Goal: Task Accomplishment & Management: Manage account settings

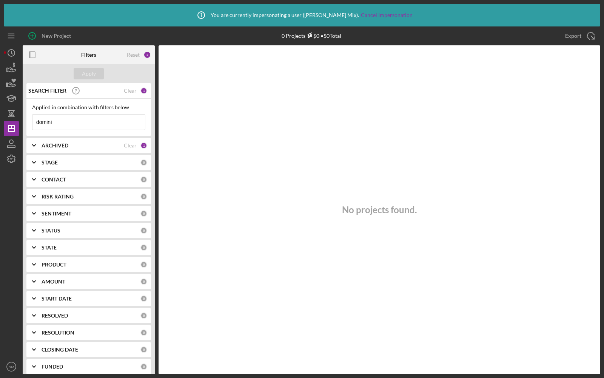
click at [69, 126] on input "domini" at bounding box center [88, 121] width 113 height 15
click at [131, 147] on div "Clear" at bounding box center [130, 145] width 13 height 6
click at [94, 75] on div "Apply" at bounding box center [89, 73] width 14 height 11
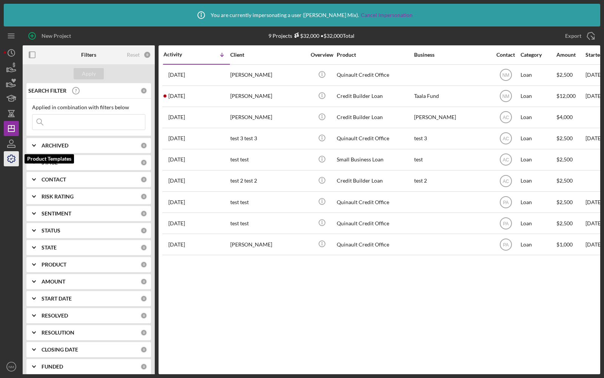
click at [8, 156] on icon "button" at bounding box center [11, 158] width 19 height 19
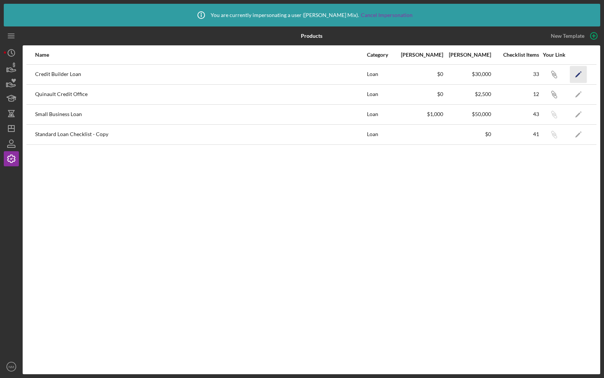
click at [583, 72] on icon "Icon/Edit" at bounding box center [578, 74] width 17 height 17
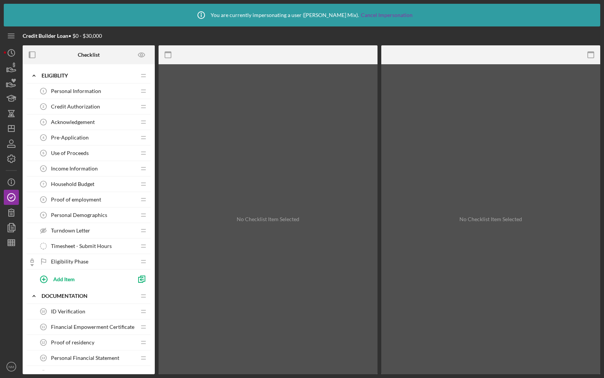
click at [97, 91] on span "Personal Information" at bounding box center [76, 91] width 50 height 6
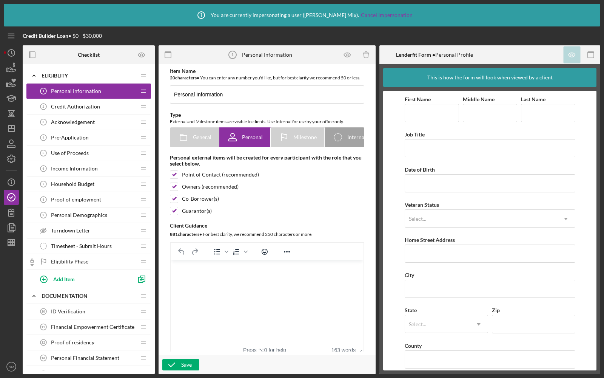
click at [93, 101] on div "Credit Authorization 2 Credit Authorization" at bounding box center [86, 106] width 100 height 15
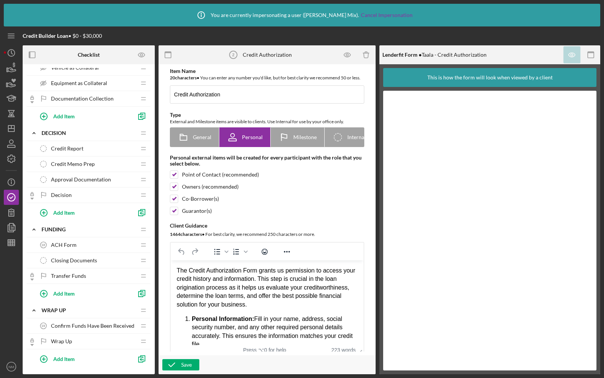
scroll to position [408, 0]
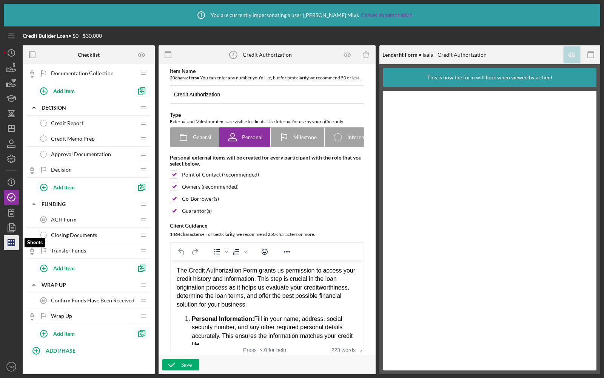
click at [6, 248] on icon "button" at bounding box center [11, 242] width 19 height 19
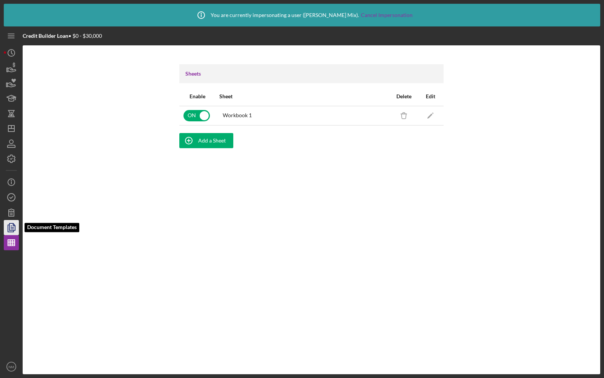
click at [9, 221] on icon "button" at bounding box center [11, 227] width 19 height 19
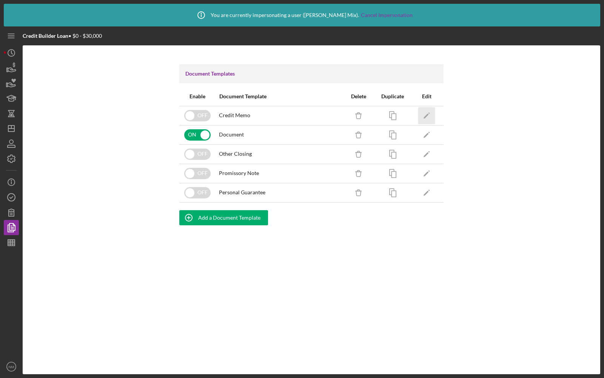
click at [427, 114] on icon "Icon/Edit" at bounding box center [426, 115] width 17 height 17
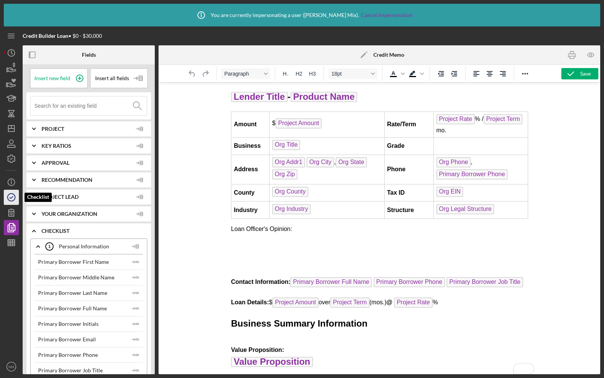
click at [17, 199] on icon "button" at bounding box center [11, 197] width 19 height 19
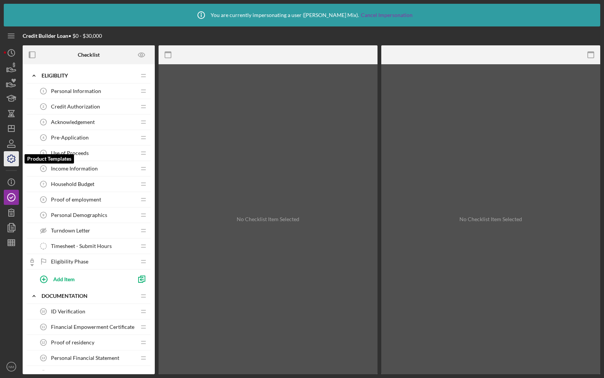
click at [12, 157] on icon "button" at bounding box center [11, 158] width 19 height 19
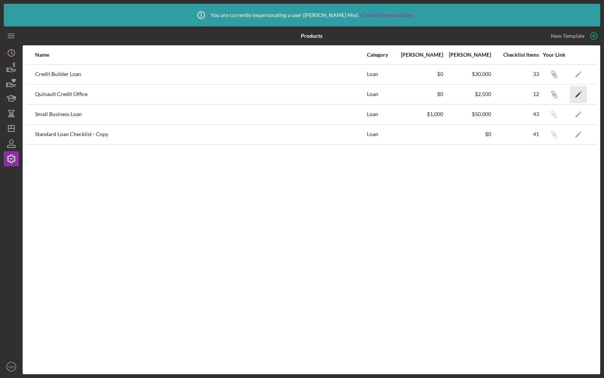
click at [579, 93] on polygon "button" at bounding box center [577, 94] width 5 height 5
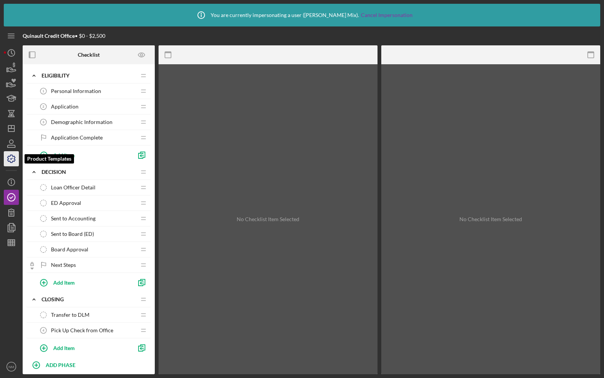
click at [9, 152] on icon "button" at bounding box center [11, 158] width 19 height 19
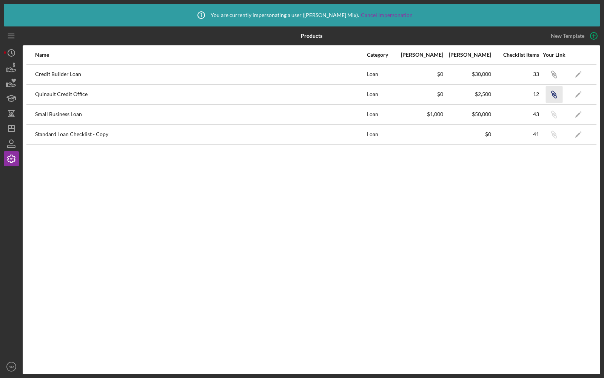
click at [552, 93] on icon "button" at bounding box center [554, 95] width 5 height 5
click at [551, 99] on icon "Icon/Link" at bounding box center [554, 94] width 17 height 17
click at [10, 68] on icon "button" at bounding box center [12, 70] width 8 height 4
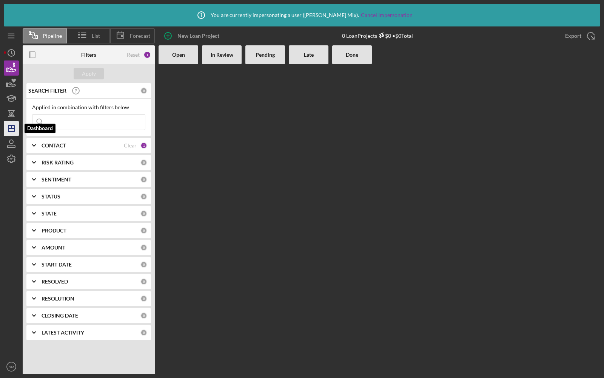
click at [12, 123] on icon "Icon/Dashboard" at bounding box center [11, 128] width 19 height 19
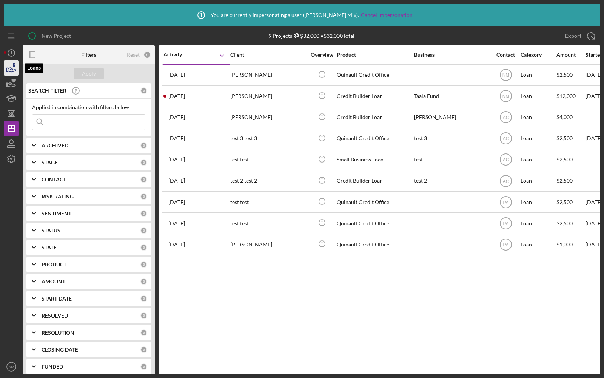
click at [9, 65] on icon "button" at bounding box center [11, 68] width 19 height 19
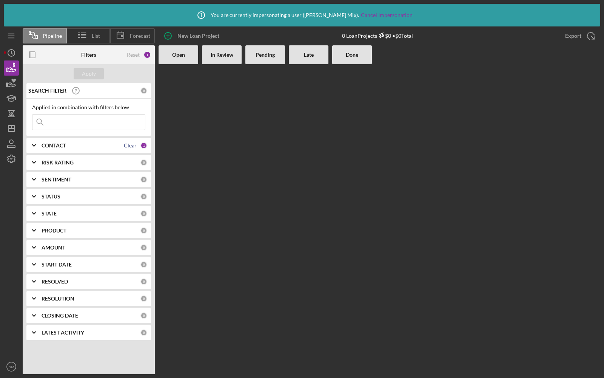
click at [133, 146] on div "Clear" at bounding box center [130, 145] width 13 height 6
click at [86, 72] on div "Apply" at bounding box center [89, 73] width 14 height 11
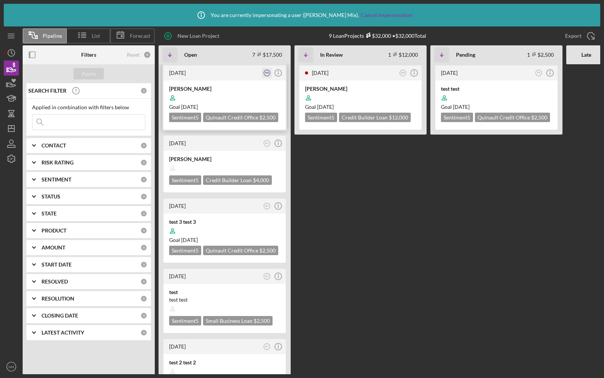
click at [267, 74] on text "NM" at bounding box center [267, 72] width 4 height 3
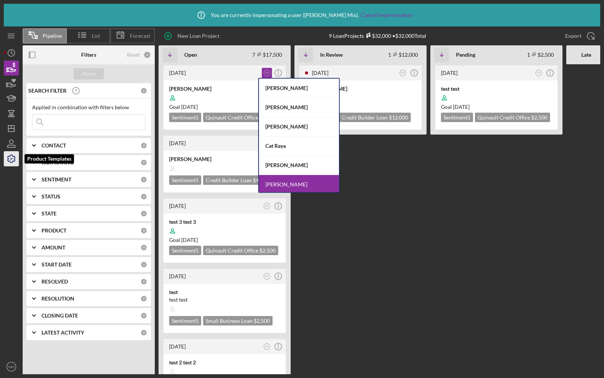
click at [17, 163] on icon "button" at bounding box center [11, 158] width 19 height 19
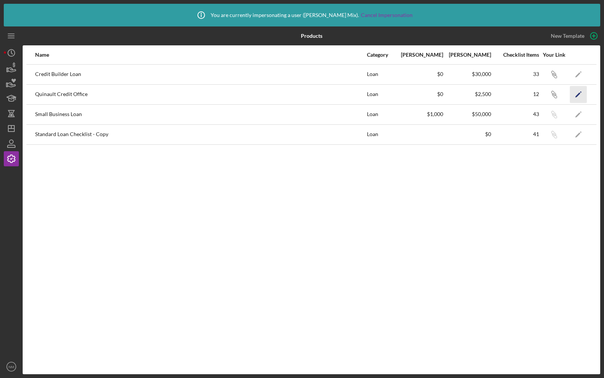
click at [582, 88] on icon "Icon/Edit" at bounding box center [578, 94] width 17 height 17
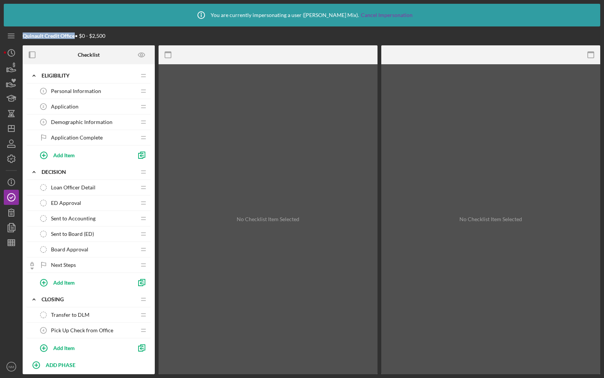
drag, startPoint x: 74, startPoint y: 36, endPoint x: 23, endPoint y: 34, distance: 51.4
click at [23, 34] on b "Quinault Credit Office" at bounding box center [49, 35] width 52 height 6
click at [51, 38] on b "Quinault Credit Office" at bounding box center [49, 35] width 52 height 6
drag, startPoint x: 74, startPoint y: 36, endPoint x: 25, endPoint y: 35, distance: 49.5
click at [25, 36] on b "Quinault Credit Office" at bounding box center [49, 35] width 52 height 6
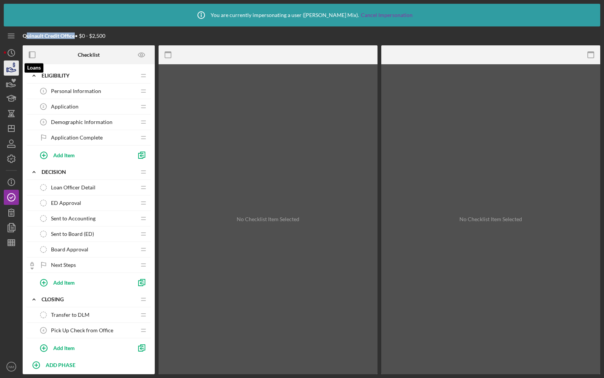
click at [14, 65] on icon "button" at bounding box center [11, 68] width 19 height 19
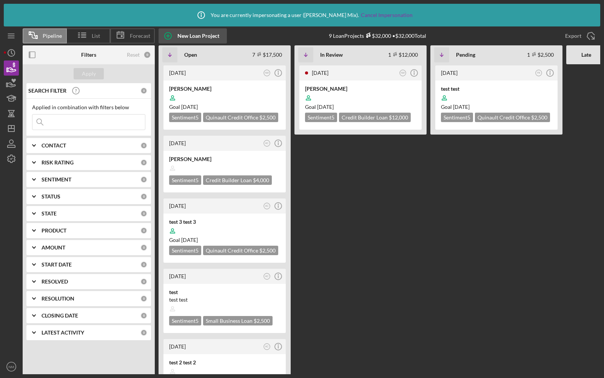
click at [188, 34] on div "New Loan Project" at bounding box center [198, 35] width 42 height 15
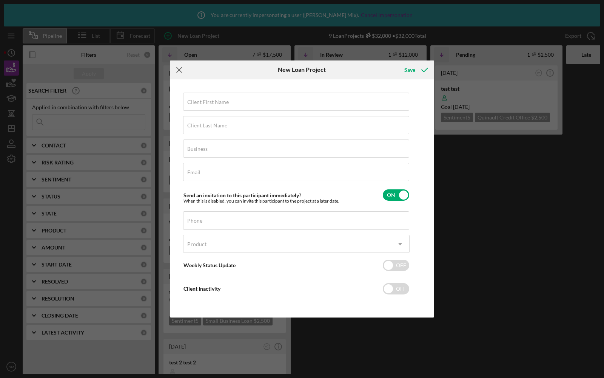
click at [180, 70] on icon "Icon/Menu Close" at bounding box center [179, 69] width 19 height 19
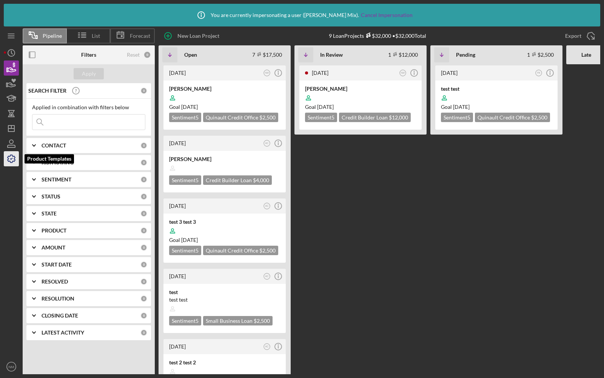
click at [8, 157] on icon "button" at bounding box center [12, 159] width 8 height 8
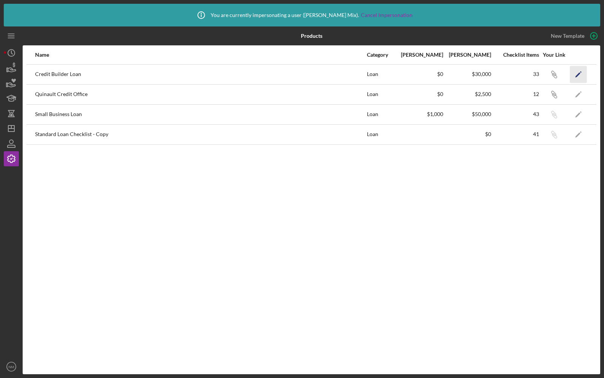
click at [577, 74] on icon "Icon/Edit" at bounding box center [578, 74] width 17 height 17
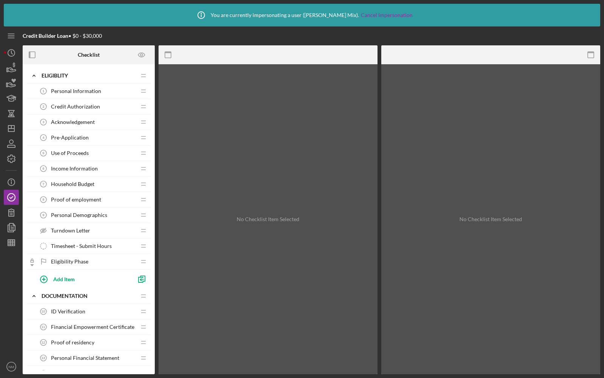
click at [79, 93] on span "Personal Information" at bounding box center [76, 91] width 50 height 6
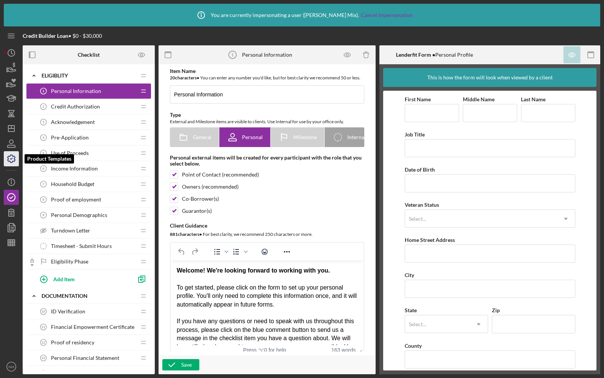
click at [9, 160] on icon "button" at bounding box center [11, 158] width 19 height 19
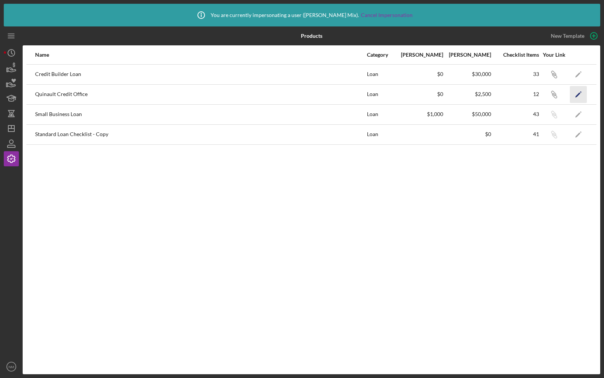
click at [580, 91] on icon "Icon/Edit" at bounding box center [578, 94] width 17 height 17
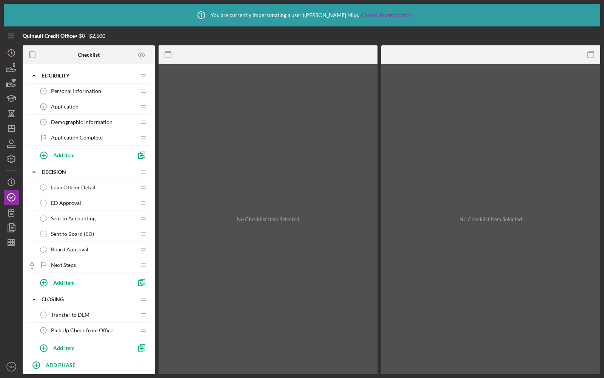
click at [94, 88] on span "Personal Information" at bounding box center [76, 91] width 50 height 6
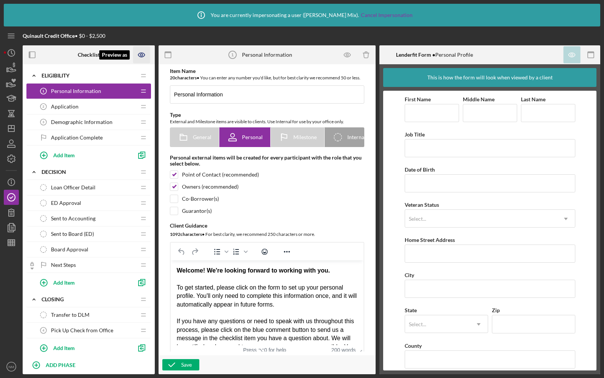
click at [145, 54] on icon "Preview as" at bounding box center [141, 54] width 17 height 17
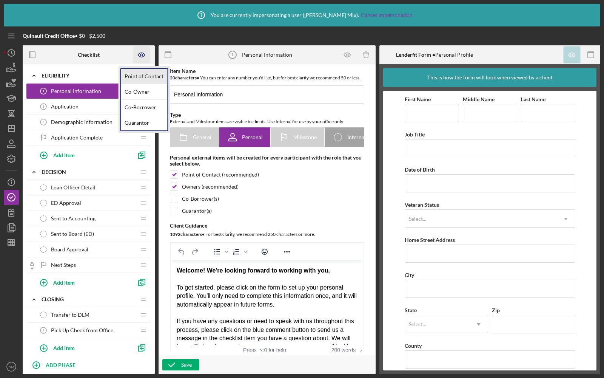
click at [140, 75] on link "Point of Contact" at bounding box center [144, 76] width 46 height 15
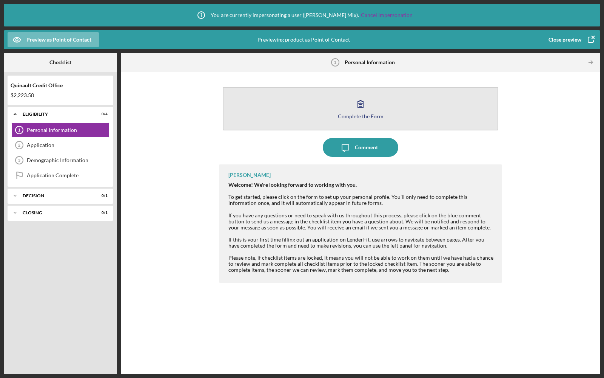
click at [330, 109] on button "Complete the Form Form" at bounding box center [361, 108] width 276 height 43
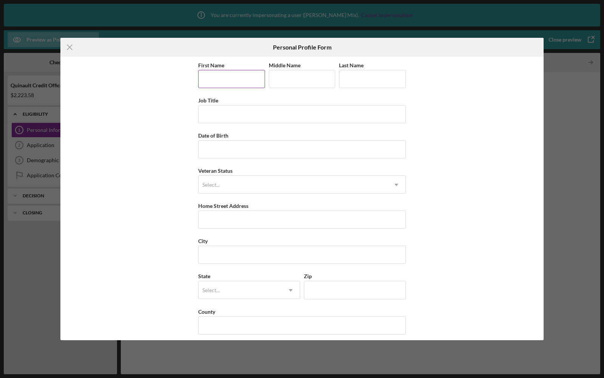
click at [213, 81] on input "First Name" at bounding box center [231, 79] width 67 height 18
type input "Allison"
click at [66, 50] on icon "Icon/Menu Close" at bounding box center [69, 47] width 19 height 19
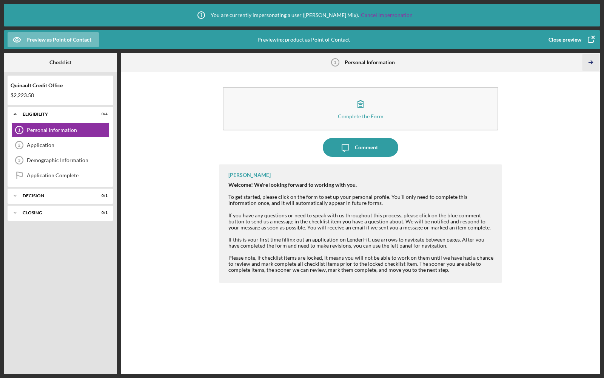
click at [592, 61] on polyline "button" at bounding box center [592, 62] width 2 height 3
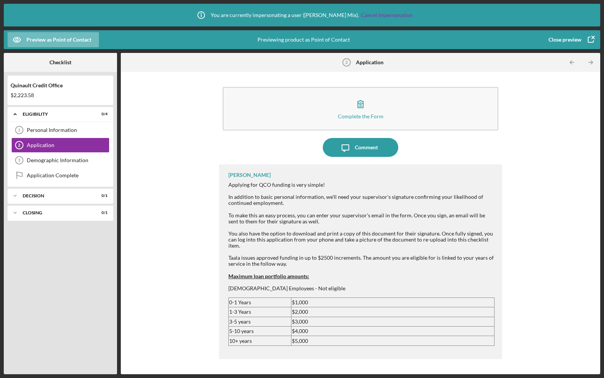
click at [574, 37] on div "Close preview" at bounding box center [565, 39] width 33 height 15
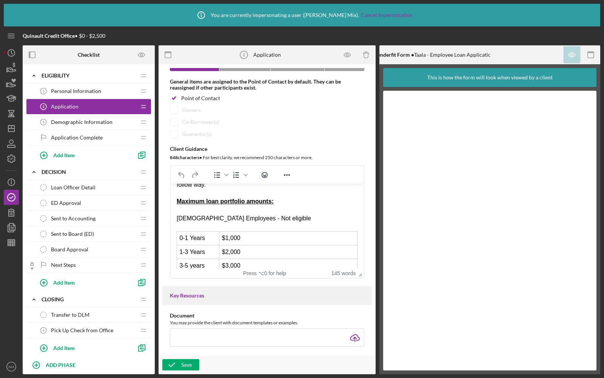
click at [87, 119] on span "Demographic Information" at bounding box center [82, 122] width 62 height 6
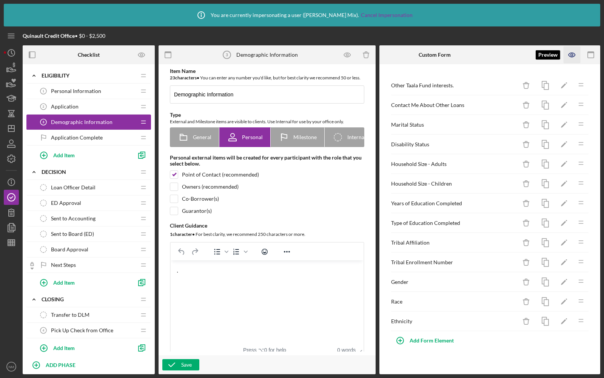
click at [575, 57] on icon "button" at bounding box center [572, 54] width 17 height 17
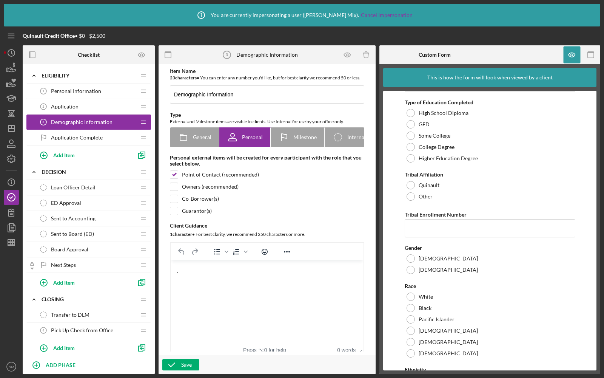
scroll to position [422, 0]
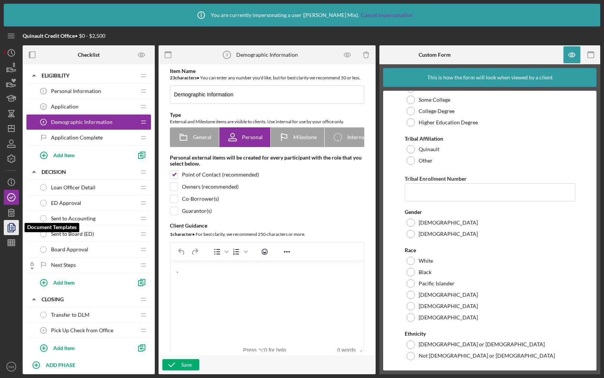
click at [9, 227] on polygon "button" at bounding box center [12, 226] width 6 height 7
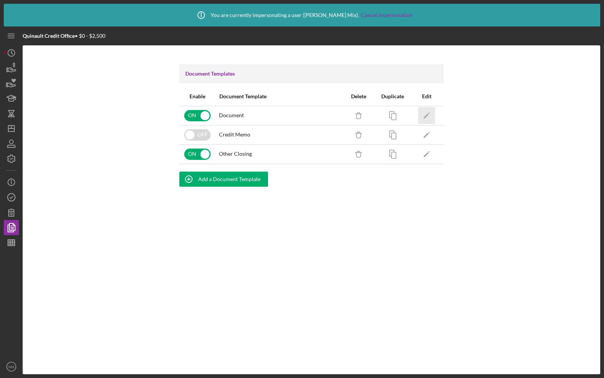
click at [425, 117] on polygon "button" at bounding box center [426, 115] width 5 height 5
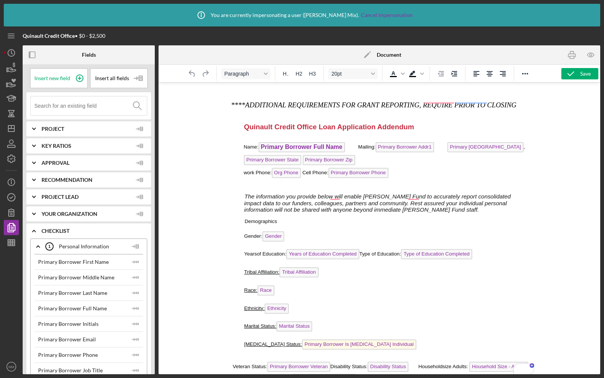
click at [256, 144] on span "Name: Primary Borrower Full Name" at bounding box center [294, 147] width 102 height 6
click at [258, 142] on span "Primary Borrower Full Name" at bounding box center [301, 147] width 86 height 10
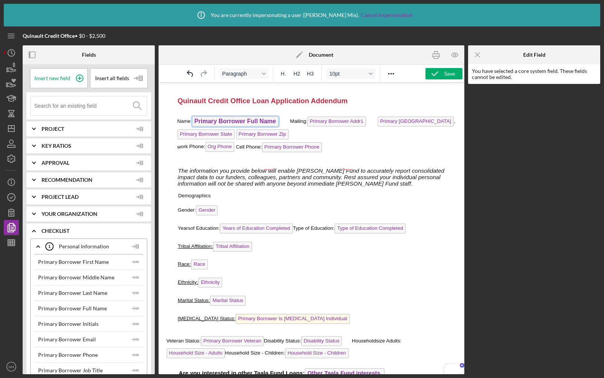
click at [243, 193] on div "_.,,, ****ADDITIONAL REQUIREMENTS FOR GRANT REPORTING, REQUIRE PRIOR TO CLOSING…" at bounding box center [312, 189] width 294 height 292
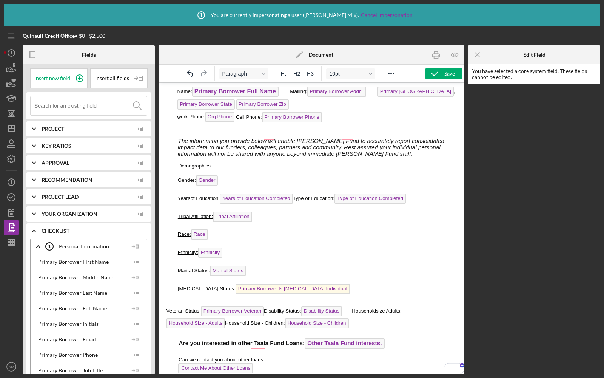
click at [220, 195] on span "of Education: Years of Education Completed Type of Education: Type of Education…" at bounding box center [298, 198] width 216 height 6
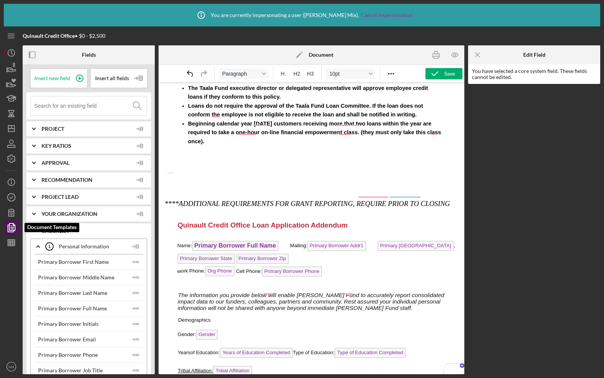
click at [11, 224] on icon "button" at bounding box center [11, 227] width 19 height 19
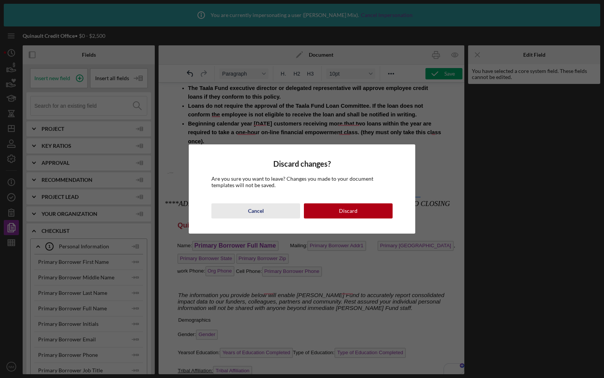
click at [260, 212] on div "Cancel" at bounding box center [256, 210] width 16 height 15
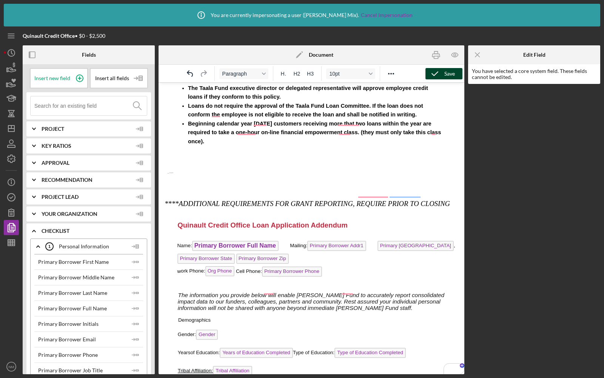
click at [453, 72] on div "Save" at bounding box center [449, 73] width 11 height 11
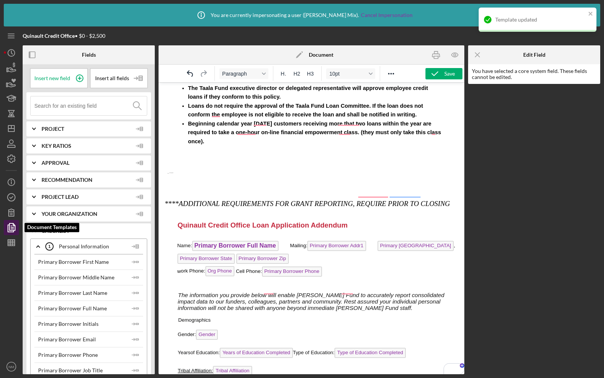
click at [10, 222] on icon "button" at bounding box center [11, 227] width 19 height 19
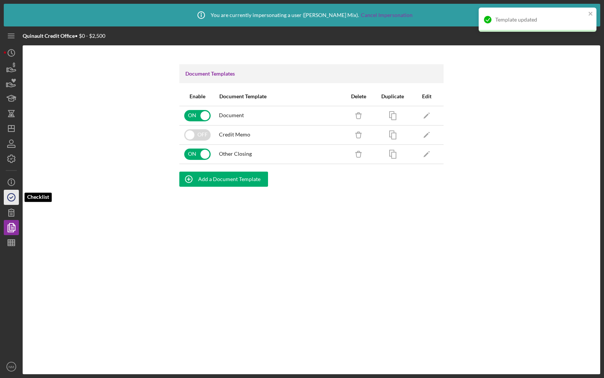
click at [6, 201] on icon "button" at bounding box center [11, 197] width 19 height 19
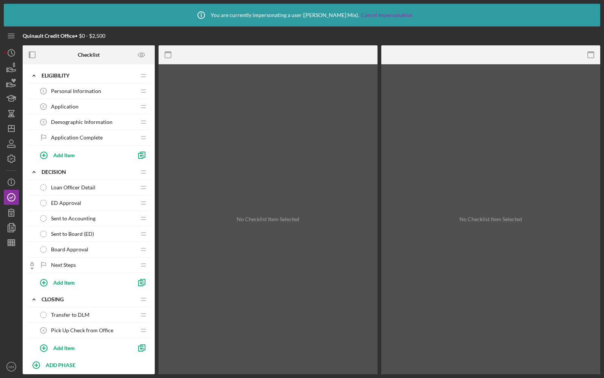
click at [79, 92] on span "Personal Information" at bounding box center [76, 91] width 50 height 6
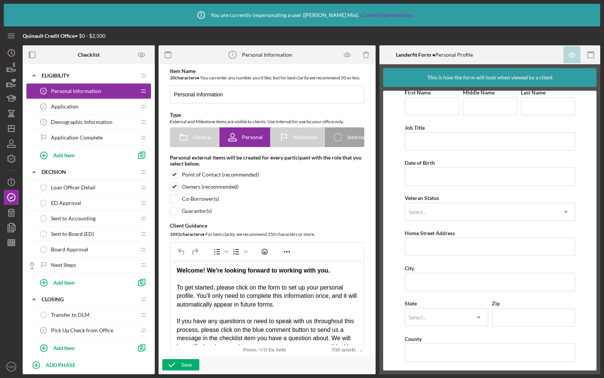
click at [82, 106] on div "Application 2 Application" at bounding box center [86, 106] width 100 height 15
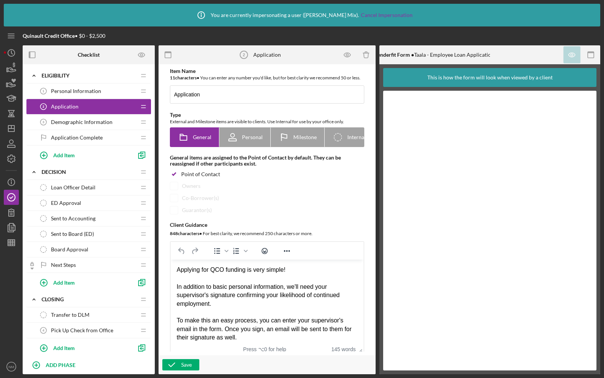
click at [104, 124] on span "Demographic Information" at bounding box center [82, 122] width 62 height 6
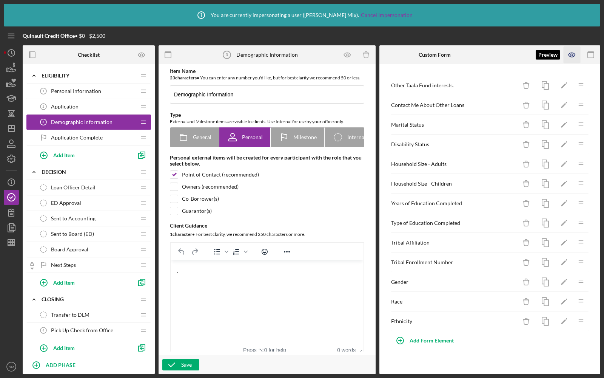
click at [572, 55] on icon "button" at bounding box center [572, 55] width 2 height 2
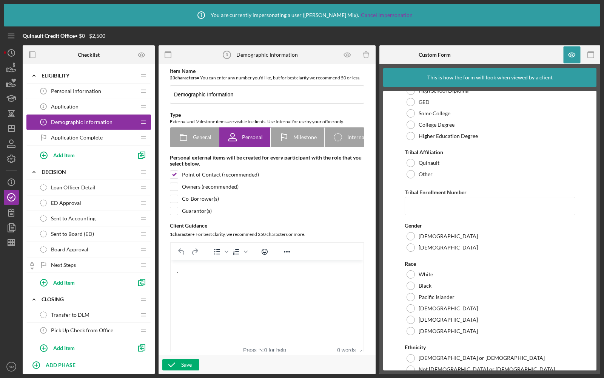
scroll to position [422, 0]
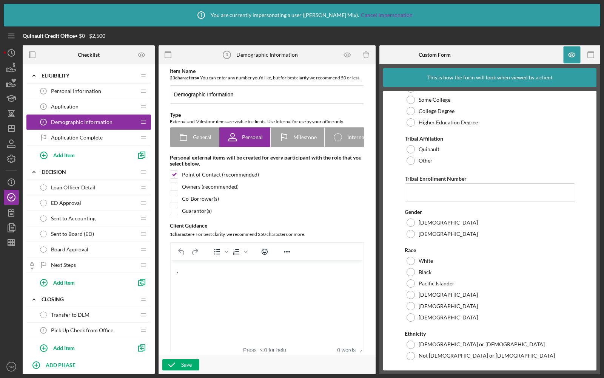
click at [77, 138] on span "Application Complete" at bounding box center [77, 137] width 52 height 6
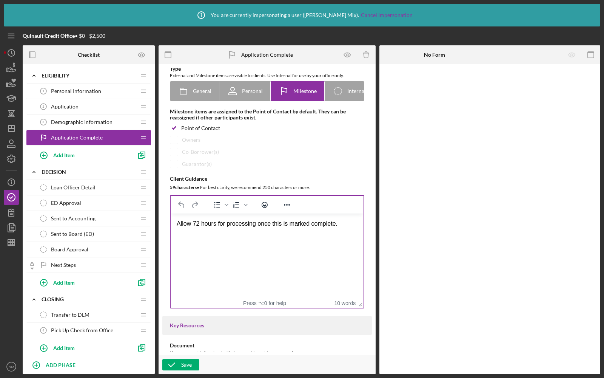
scroll to position [58, 0]
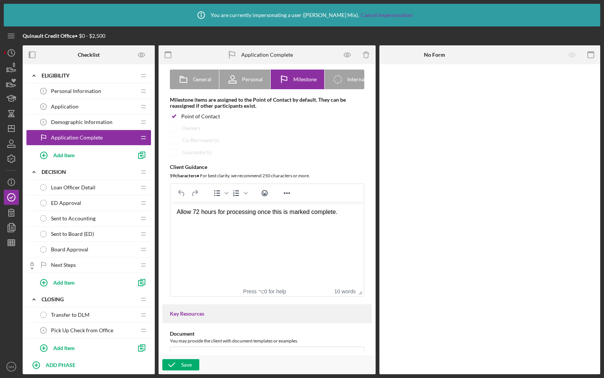
click at [77, 186] on span "Loan Officer Detail" at bounding box center [73, 187] width 45 height 6
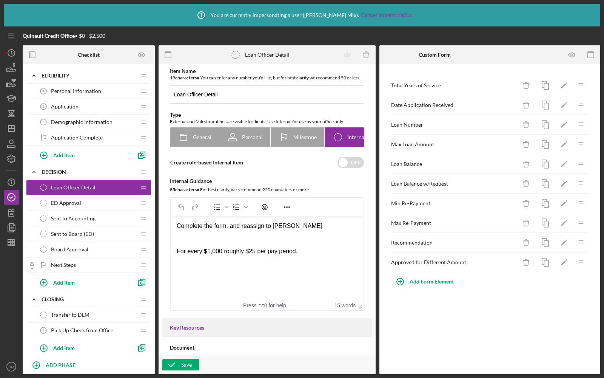
click at [83, 202] on div "ED Approval ED Approval" at bounding box center [86, 202] width 100 height 15
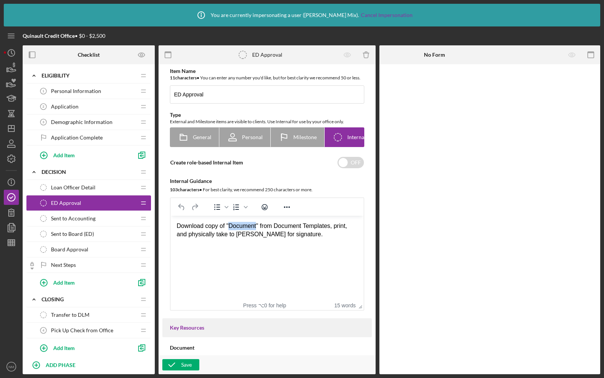
drag, startPoint x: 260, startPoint y: 225, endPoint x: 230, endPoint y: 227, distance: 29.9
click at [230, 227] on div "Download copy of "Document" from Document Templates, print, and physically take…" at bounding box center [267, 230] width 181 height 17
click at [12, 226] on icon "button" at bounding box center [12, 227] width 3 height 3
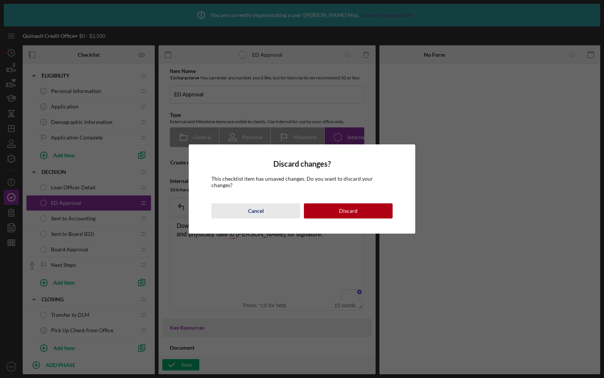
click at [253, 207] on div "Cancel" at bounding box center [256, 210] width 16 height 15
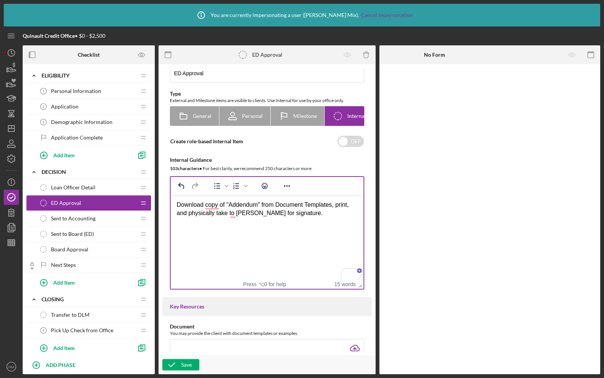
scroll to position [26, 0]
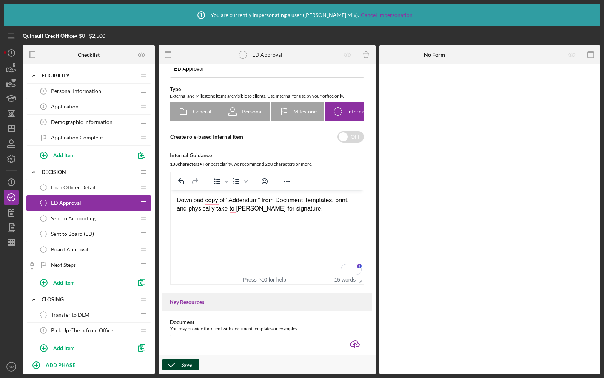
click at [168, 364] on icon "button" at bounding box center [171, 364] width 19 height 19
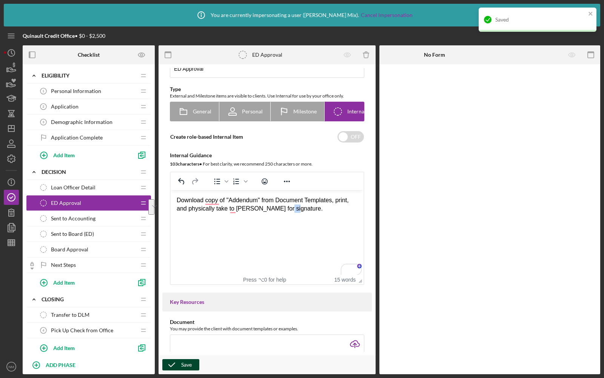
drag, startPoint x: 292, startPoint y: 209, endPoint x: 283, endPoint y: 206, distance: 9.2
click at [283, 206] on div "Download copy of "Addendum" from Document Templates, print, and physically take…" at bounding box center [267, 204] width 181 height 17
click at [11, 231] on polyline "button" at bounding box center [11, 228] width 6 height 7
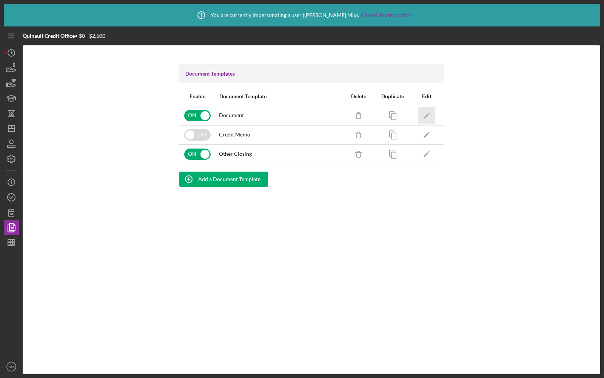
click at [423, 117] on icon "Icon/Edit" at bounding box center [426, 115] width 17 height 17
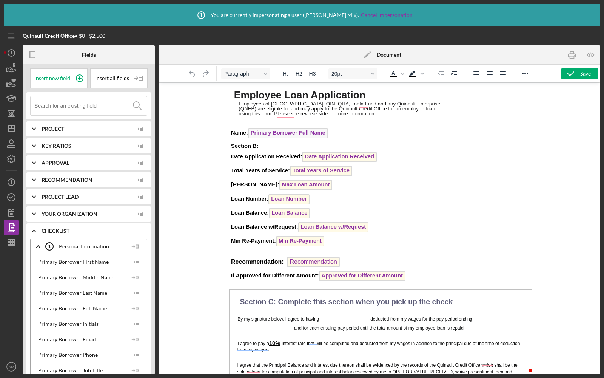
click at [365, 54] on icon "Icon/Edit" at bounding box center [367, 54] width 19 height 19
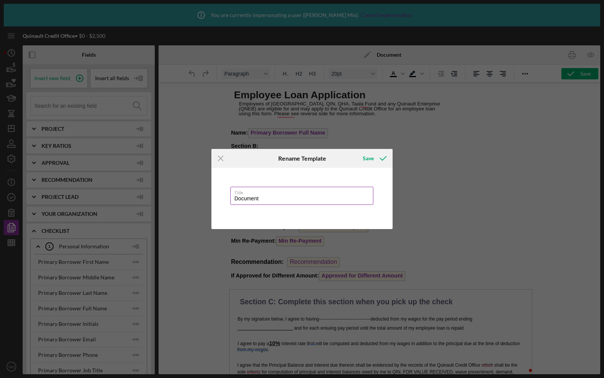
click at [248, 194] on label "Title" at bounding box center [304, 191] width 139 height 8
click at [248, 194] on input "Document" at bounding box center [301, 196] width 143 height 18
click at [248, 194] on label "Title" at bounding box center [304, 191] width 139 height 8
click at [248, 194] on input "Document" at bounding box center [301, 196] width 143 height 18
click at [248, 194] on label "Title" at bounding box center [304, 191] width 139 height 8
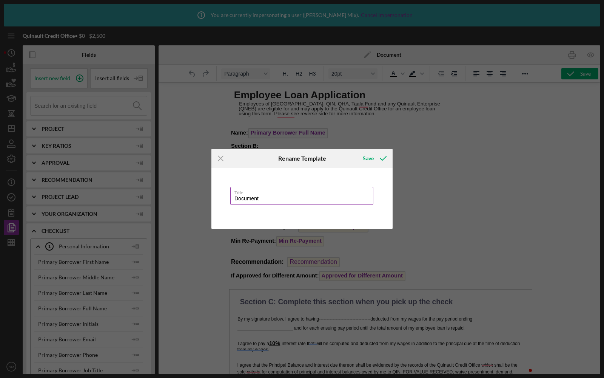
click at [248, 194] on input "Document" at bounding box center [301, 196] width 143 height 18
click at [256, 199] on input "Document" at bounding box center [301, 196] width 143 height 18
type input "Addendum"
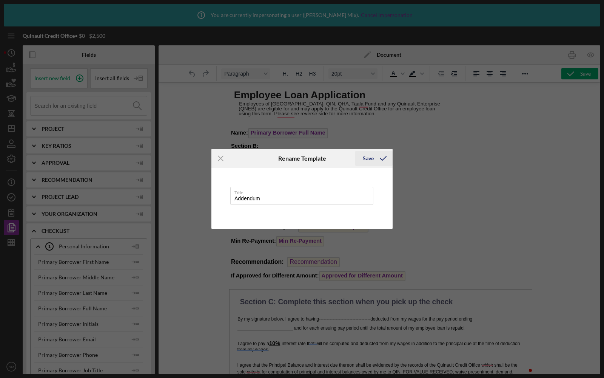
click at [377, 157] on icon "submit" at bounding box center [383, 158] width 19 height 19
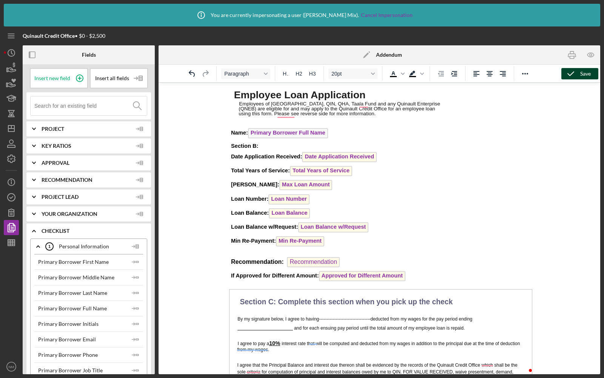
click at [569, 75] on icon "button" at bounding box center [571, 73] width 19 height 19
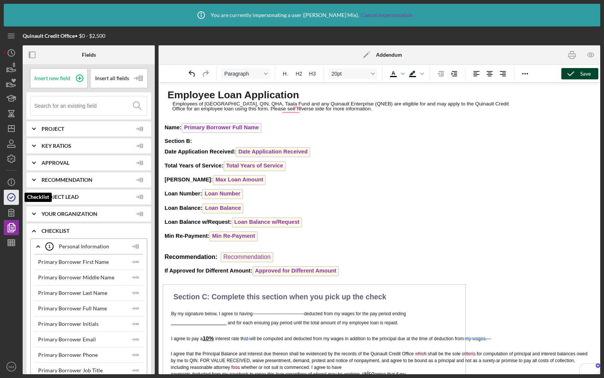
click at [11, 198] on polyline "button" at bounding box center [11, 197] width 3 height 2
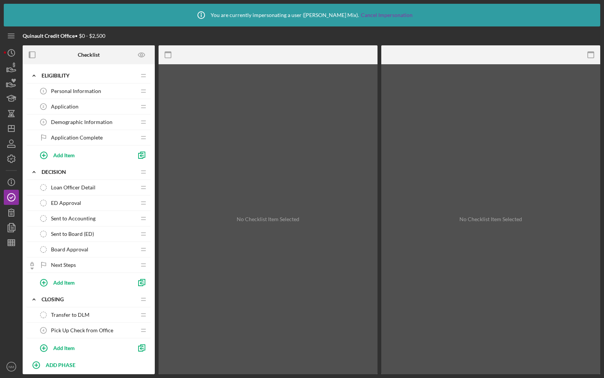
click at [85, 187] on span "Loan Officer Detail" at bounding box center [73, 187] width 45 height 6
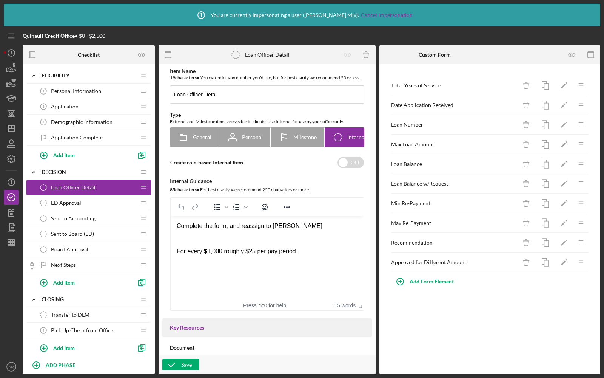
click at [78, 200] on span "ED Approval" at bounding box center [66, 203] width 30 height 6
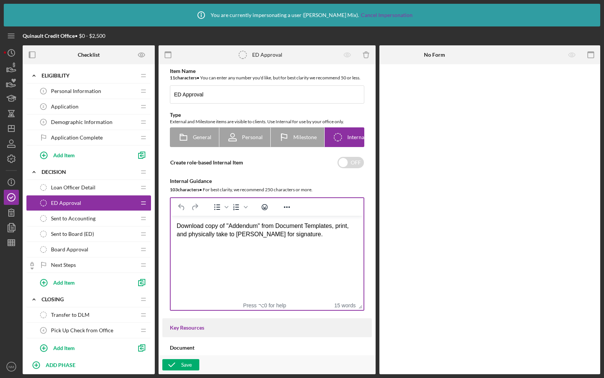
click at [339, 226] on div "Download copy of "Addendum" from Document Templates, print, and physically take…" at bounding box center [267, 230] width 181 height 17
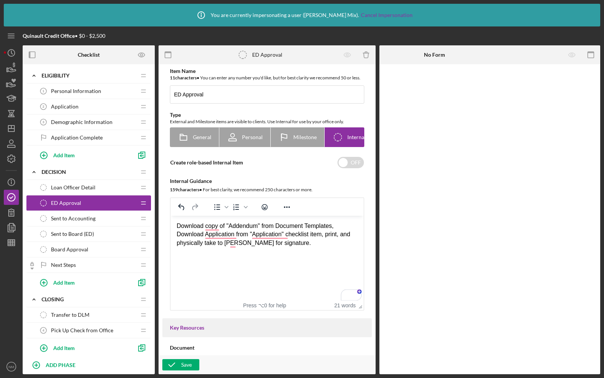
click at [352, 233] on div "Download copy of "Addendum" from Document Templates, Download Application from …" at bounding box center [267, 234] width 181 height 25
click at [247, 253] on html "Download a copy of "Addendum" from Document Templates, Download the Application…" at bounding box center [267, 234] width 193 height 37
click at [172, 360] on icon "button" at bounding box center [171, 364] width 19 height 19
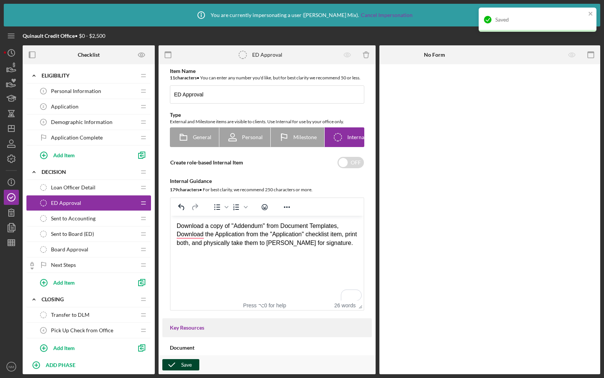
click at [97, 222] on div "Sent to Accounting Sent to Accounting" at bounding box center [86, 218] width 100 height 15
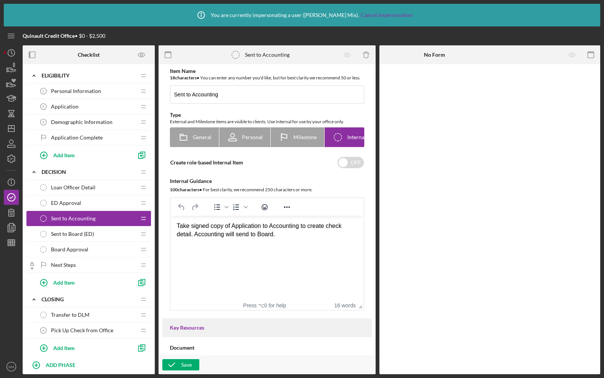
click at [289, 235] on div "Take signed copy of Application to Accounting to create check detail. Accountin…" at bounding box center [267, 230] width 181 height 17
drag, startPoint x: 286, startPoint y: 234, endPoint x: 187, endPoint y: 225, distance: 99.7
click at [187, 225] on div "Take signed copy of Application to Accounting to create check detail. Accountin…" at bounding box center [267, 230] width 181 height 17
click at [222, 226] on div "Take signed copy of Application to Accounting to create check detail. Accountin…" at bounding box center [267, 230] width 181 height 17
drag, startPoint x: 225, startPoint y: 102, endPoint x: 156, endPoint y: 100, distance: 69.5
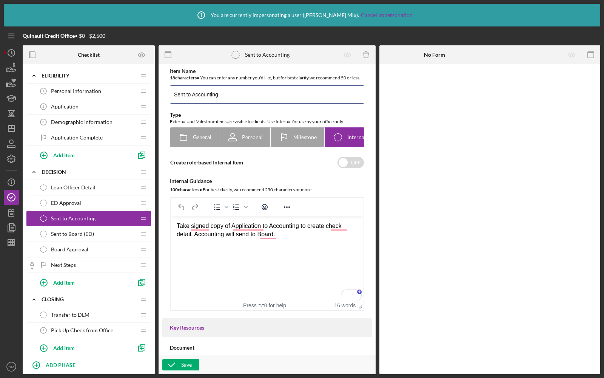
click at [156, 100] on div "Checklist Icon/Expander Eligibility Icon/Edit Icon/Drag Personal Information 1 …" at bounding box center [312, 209] width 578 height 329
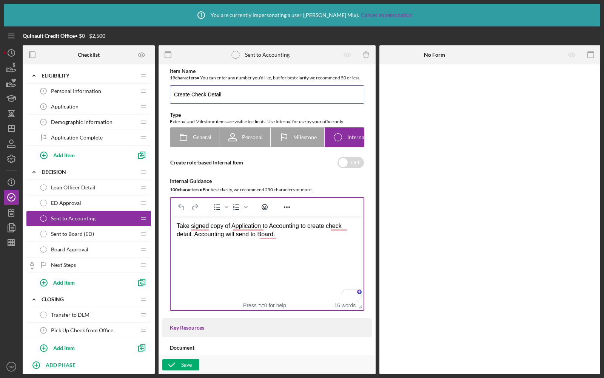
type input "Create Check Detail"
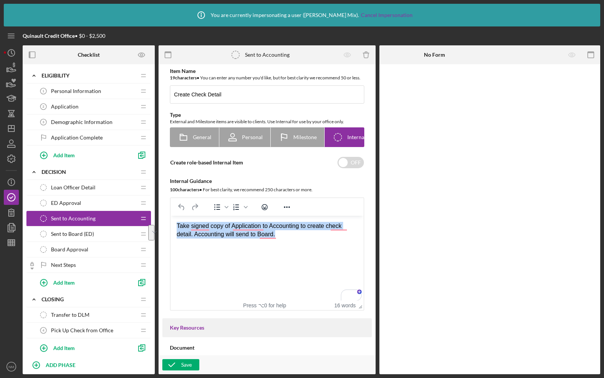
drag, startPoint x: 287, startPoint y: 234, endPoint x: 154, endPoint y: 221, distance: 133.9
click at [171, 221] on html "Take signed copy of Application to Accounting to create check detail. Accountin…" at bounding box center [267, 230] width 193 height 29
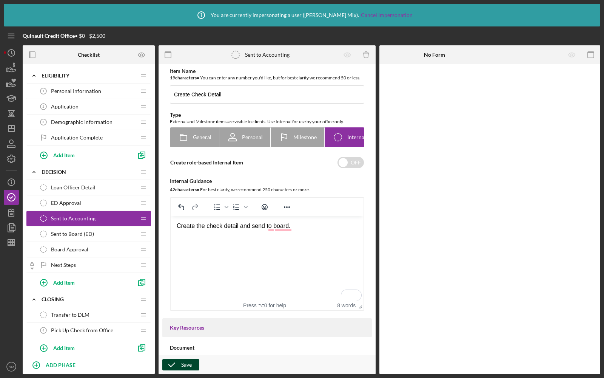
click at [172, 361] on icon "button" at bounding box center [171, 364] width 19 height 19
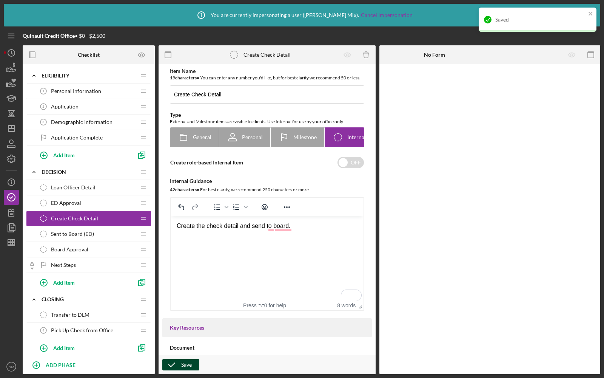
click at [74, 231] on span "Sent to Board (ED)" at bounding box center [72, 234] width 43 height 6
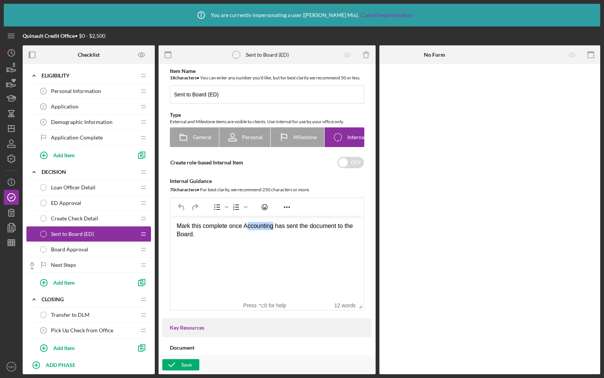
drag, startPoint x: 276, startPoint y: 227, endPoint x: 245, endPoint y: 225, distance: 30.6
click at [246, 225] on div "Mark this complete once Accounting has sent the document to the Board." at bounding box center [267, 230] width 181 height 17
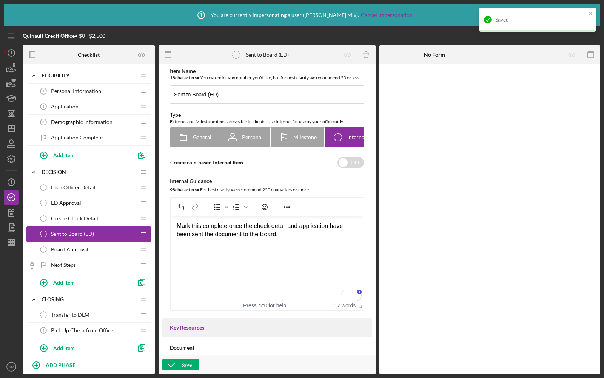
click at [76, 246] on span "Board Approval" at bounding box center [69, 249] width 37 height 6
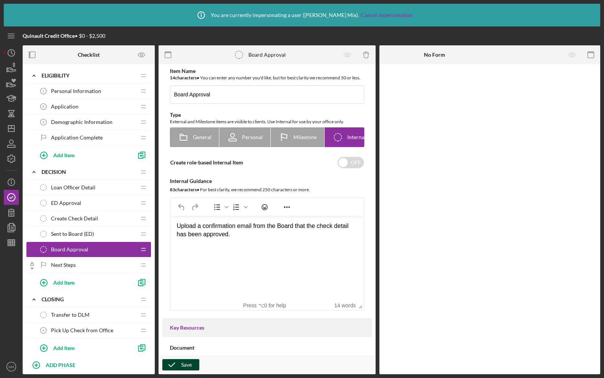
click at [168, 361] on icon "button" at bounding box center [171, 364] width 19 height 19
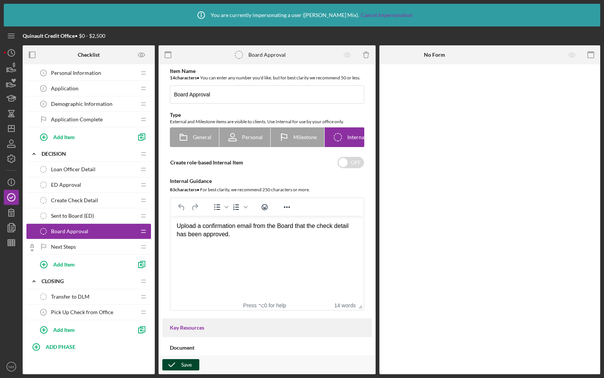
click at [87, 246] on div "Next Steps Next Steps" at bounding box center [86, 246] width 100 height 15
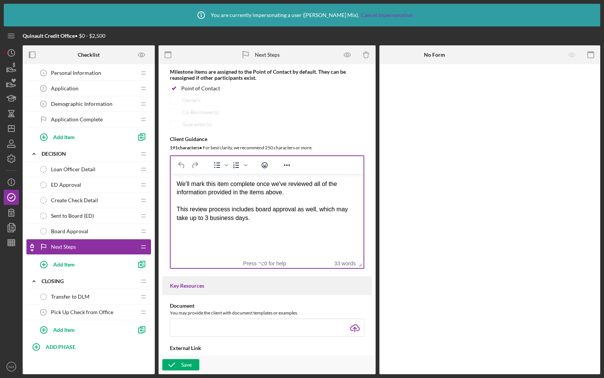
scroll to position [91, 0]
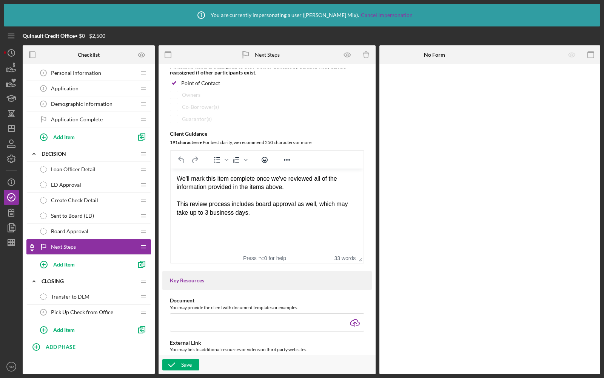
click at [91, 294] on div "Transfer to DLM Transfer to DLM" at bounding box center [86, 296] width 100 height 15
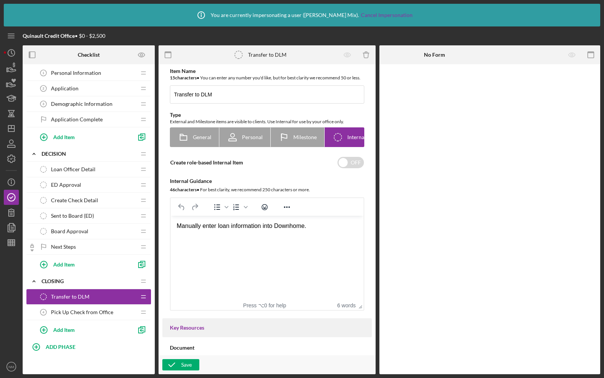
click at [100, 313] on div "Pick Up Check from Office 4 Pick Up Check from Office" at bounding box center [86, 311] width 100 height 15
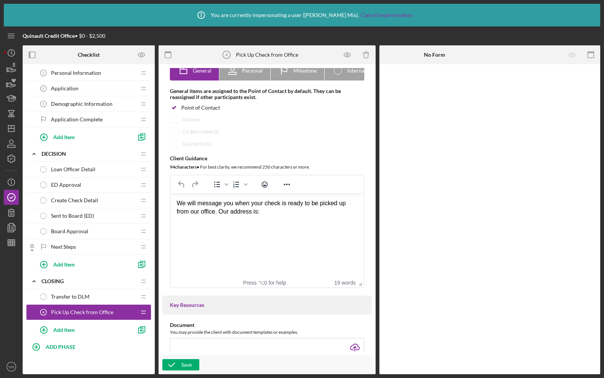
scroll to position [68, 0]
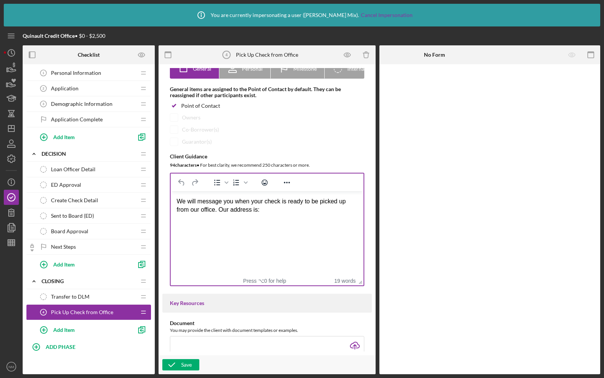
click at [277, 213] on div "We will message you when your check is ready to be picked up from our office. O…" at bounding box center [267, 205] width 181 height 17
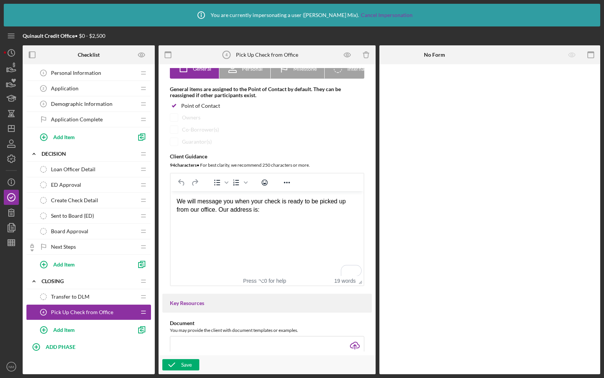
click at [265, 210] on div "We will message you when your check is ready to be picked up from our office. O…" at bounding box center [267, 205] width 181 height 17
click at [316, 214] on div "We will message you when your check is ready to be picked up from our office. O…" at bounding box center [267, 205] width 181 height 17
click at [171, 365] on icon "button" at bounding box center [171, 364] width 19 height 19
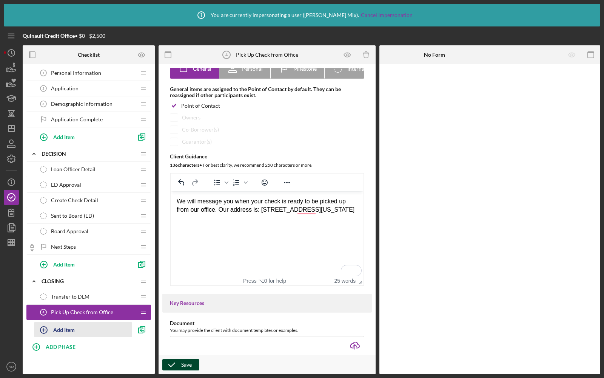
click at [46, 326] on icon "button" at bounding box center [43, 329] width 19 height 19
type input "Make copies of check"
click at [42, 345] on div "Add" at bounding box center [43, 348] width 10 height 11
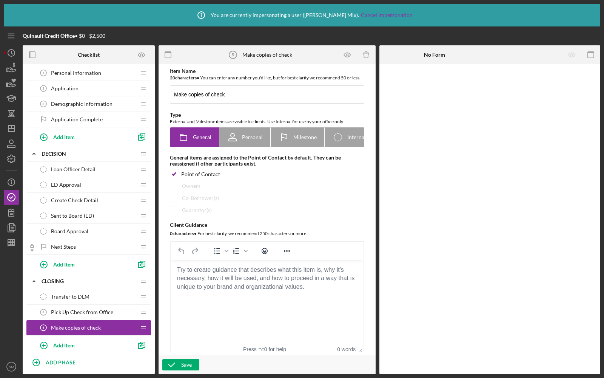
drag, startPoint x: 133, startPoint y: 324, endPoint x: 137, endPoint y: 308, distance: 16.6
click at [137, 308] on div "Transfer to DLM Transfer to DLM Icon/Drag Pick Up Check from Office 4 Pick Up C…" at bounding box center [88, 321] width 125 height 65
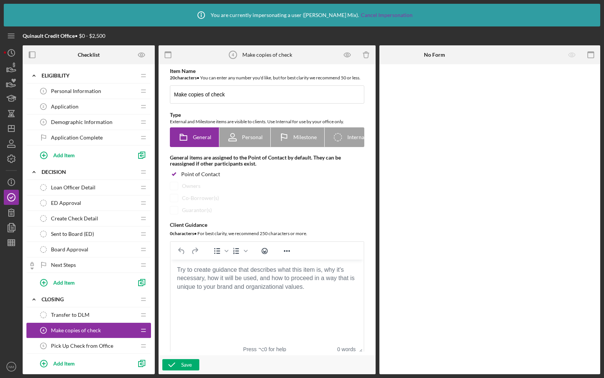
scroll to position [33, 0]
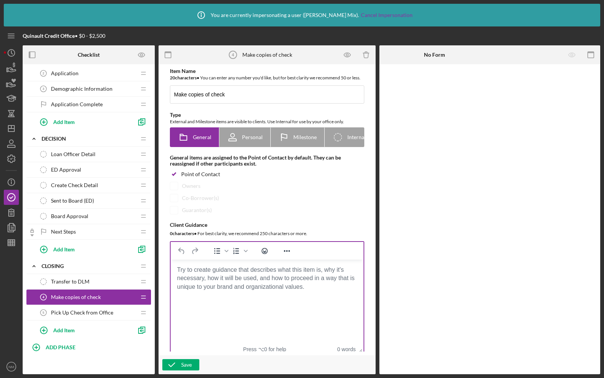
click at [217, 271] on body "Rich Text Area. Press ALT-0 for help." at bounding box center [267, 269] width 181 height 8
click at [352, 140] on span "Internal" at bounding box center [356, 137] width 19 height 6
radio input "false"
radio input "true"
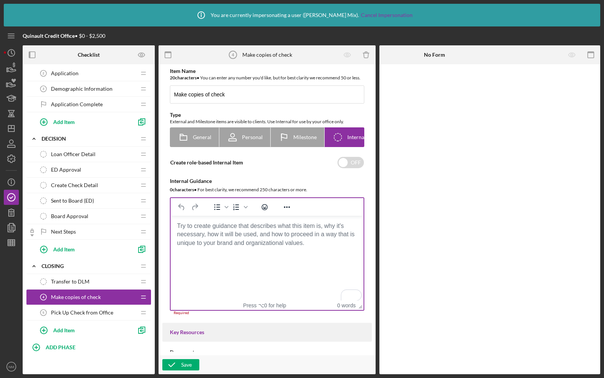
click at [232, 230] on body "To enrich screen reader interactions, please activate Accessibility in Grammarl…" at bounding box center [267, 226] width 181 height 8
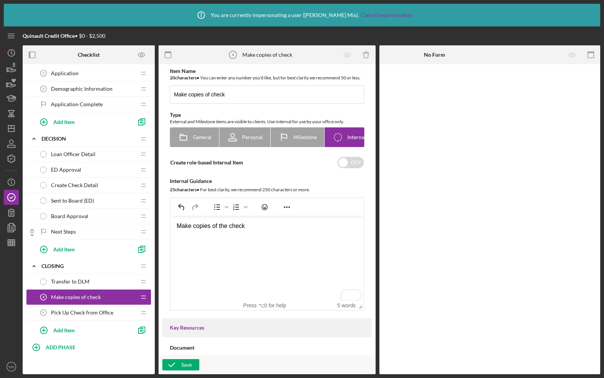
click at [263, 227] on div "Make copies of the check" at bounding box center [267, 226] width 181 height 8
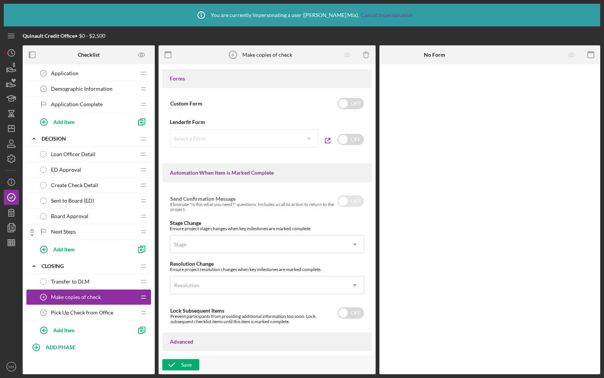
scroll to position [465, 0]
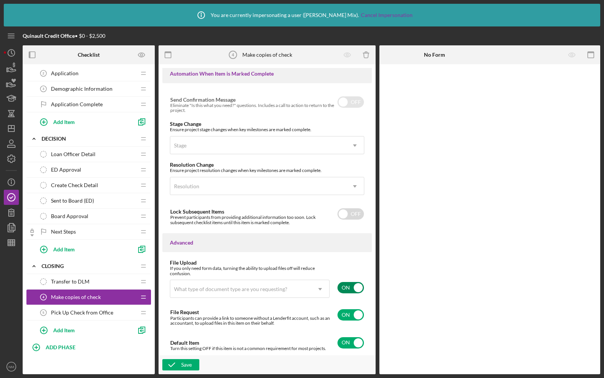
click at [342, 286] on input "checkbox" at bounding box center [351, 287] width 26 height 11
checkbox input "false"
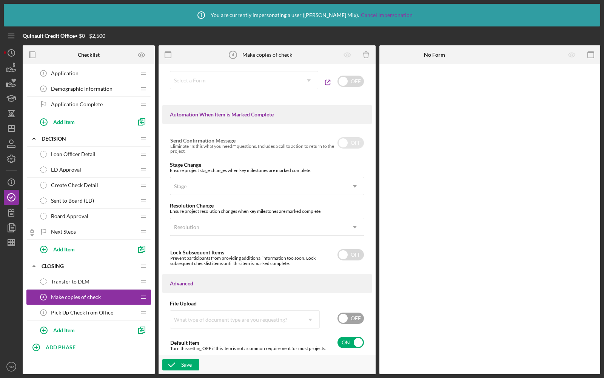
scroll to position [424, 0]
click at [174, 361] on icon "button" at bounding box center [171, 364] width 19 height 19
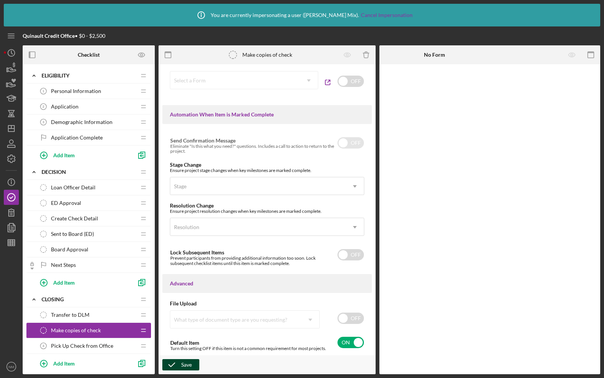
click at [69, 109] on div "Application 2 Application" at bounding box center [86, 106] width 100 height 15
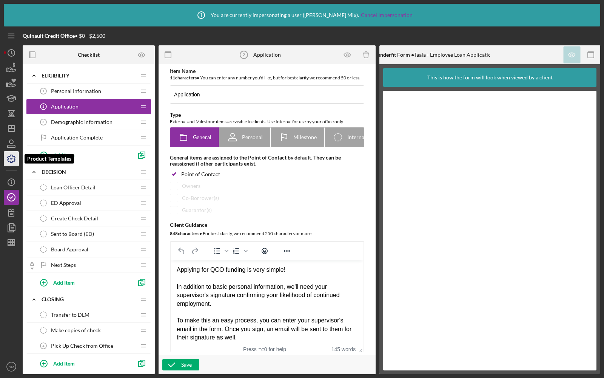
click at [8, 156] on icon "button" at bounding box center [12, 159] width 8 height 8
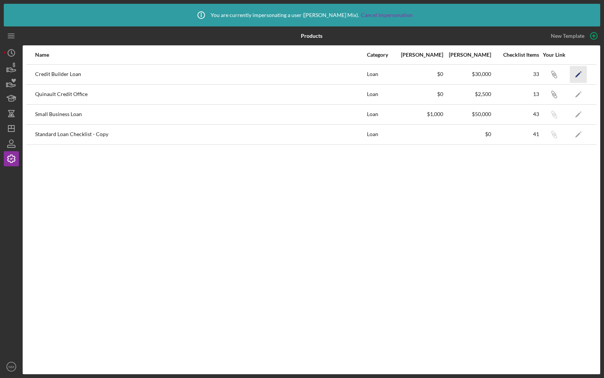
click at [576, 75] on icon "Icon/Edit" at bounding box center [578, 74] width 17 height 17
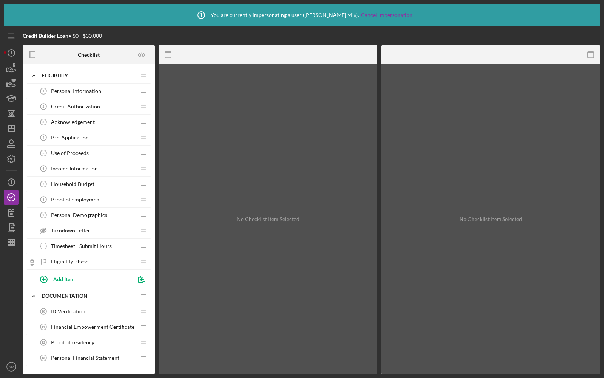
click at [82, 88] on span "Personal Information" at bounding box center [76, 91] width 50 height 6
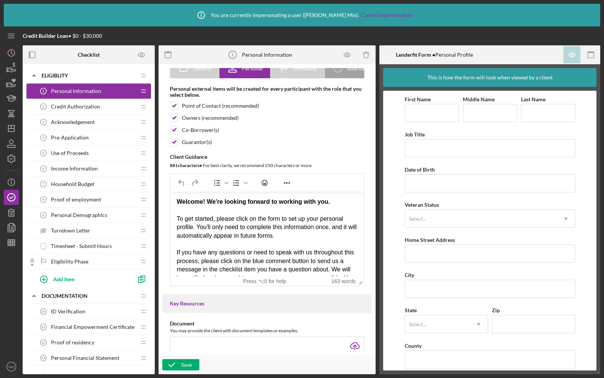
scroll to position [69, 0]
click at [11, 184] on icon "Icon/Info" at bounding box center [11, 182] width 19 height 19
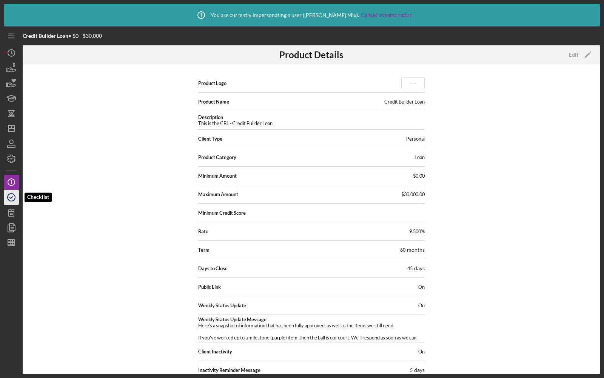
click at [15, 196] on icon "button" at bounding box center [11, 197] width 19 height 19
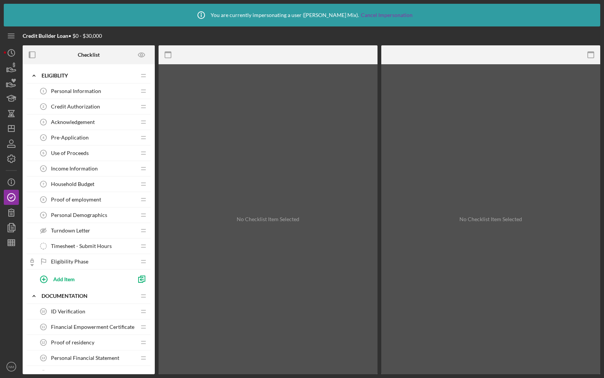
click at [69, 93] on span "Personal Information" at bounding box center [76, 91] width 50 height 6
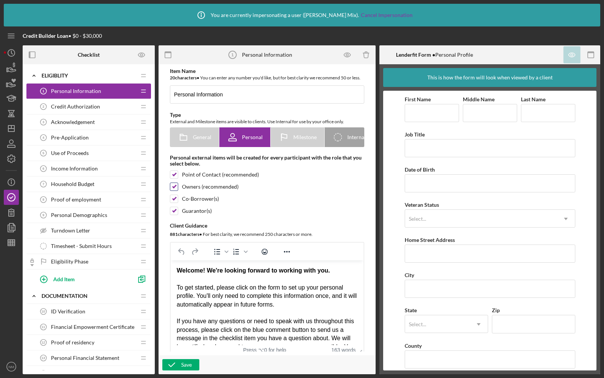
click at [175, 191] on div at bounding box center [174, 186] width 8 height 8
checkbox input "false"
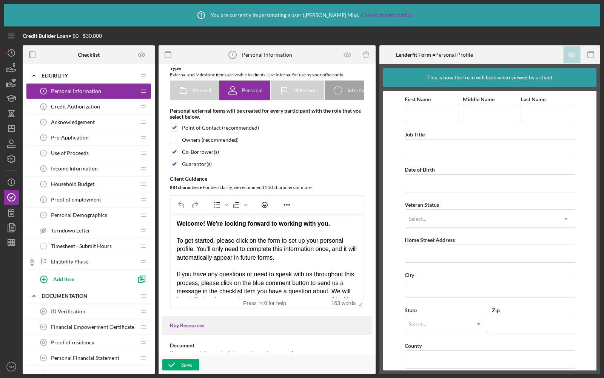
click at [96, 105] on span "Credit Authorization" at bounding box center [75, 106] width 49 height 6
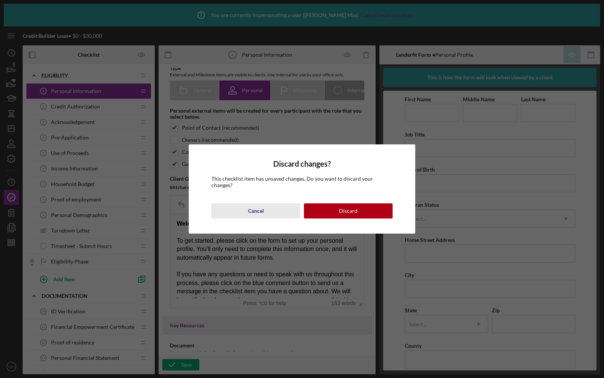
click at [253, 207] on div "Cancel" at bounding box center [256, 210] width 16 height 15
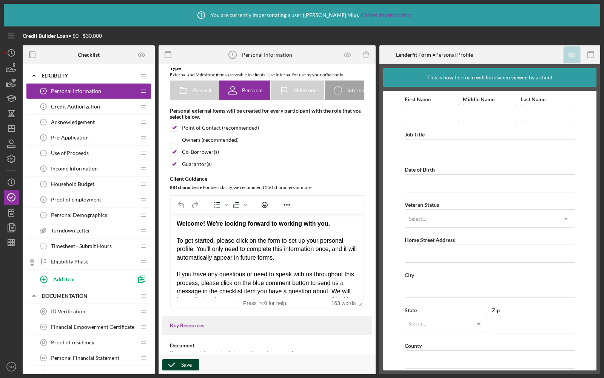
click at [173, 365] on icon "button" at bounding box center [171, 364] width 19 height 19
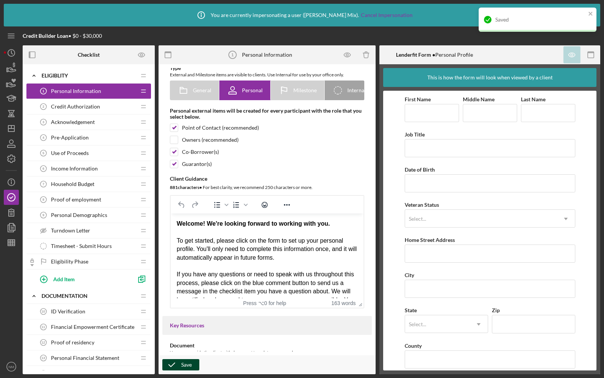
click at [85, 106] on span "Credit Authorization" at bounding box center [75, 106] width 49 height 6
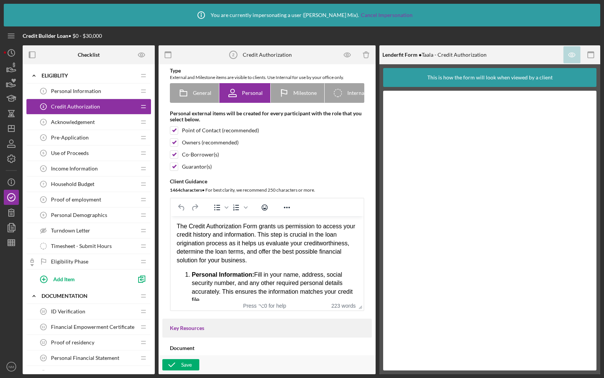
scroll to position [39, 0]
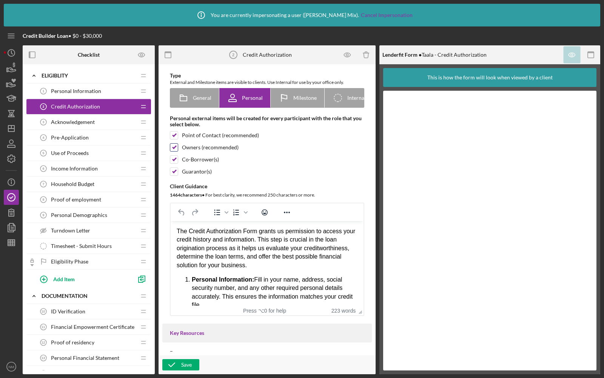
click at [173, 151] on input "checkbox" at bounding box center [174, 147] width 8 height 8
checkbox input "false"
click at [172, 361] on icon "button" at bounding box center [171, 364] width 19 height 19
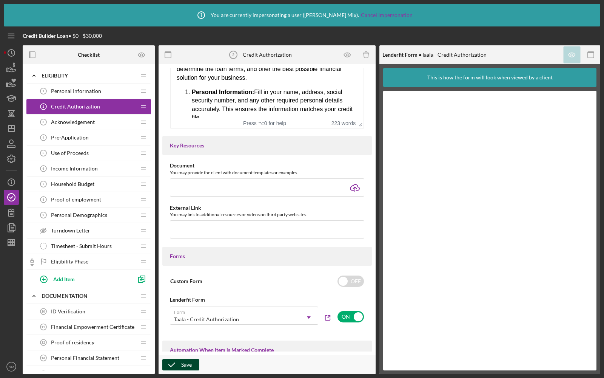
scroll to position [227, 0]
click at [108, 123] on div "Acknowledgement 3 Acknowledgement" at bounding box center [86, 121] width 100 height 15
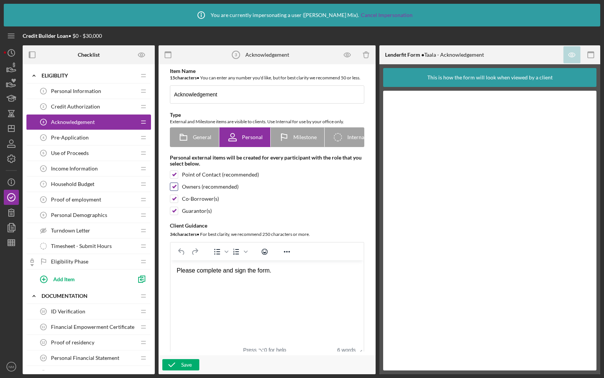
click at [175, 190] on input "checkbox" at bounding box center [174, 187] width 8 height 8
checkbox input "false"
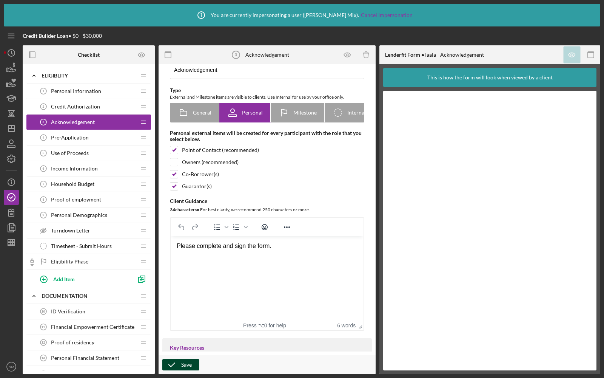
click at [169, 360] on icon "button" at bounding box center [171, 364] width 19 height 19
drag, startPoint x: 68, startPoint y: 36, endPoint x: 25, endPoint y: 35, distance: 43.4
click at [25, 35] on div "Credit Builder Loan • $0 - $30,000" at bounding box center [62, 36] width 79 height 6
click at [126, 38] on div "Credit Builder Loan • $0 - $30,000" at bounding box center [119, 35] width 193 height 19
click at [87, 136] on div "Pre-Application 4 Pre-Application" at bounding box center [86, 137] width 100 height 15
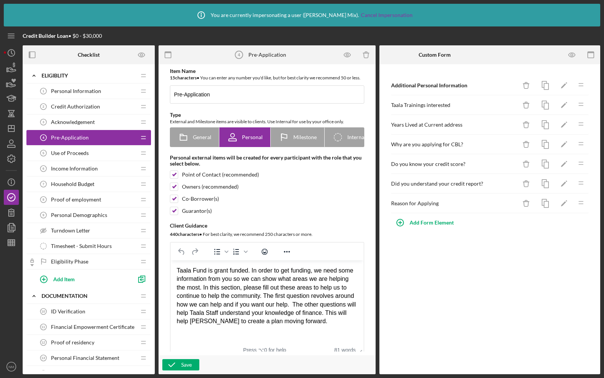
scroll to position [20, 0]
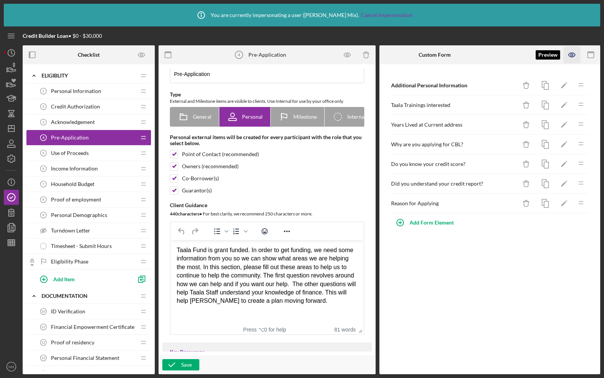
click at [570, 55] on icon "button" at bounding box center [572, 54] width 17 height 17
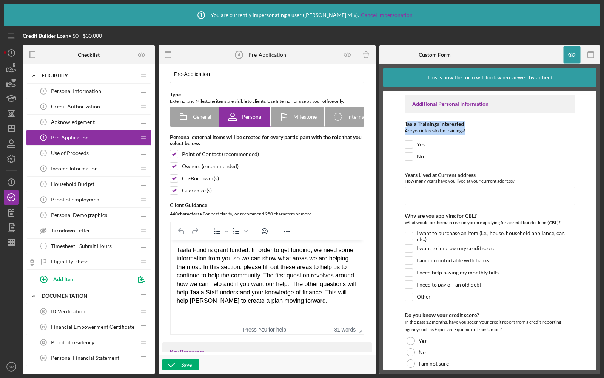
drag, startPoint x: 406, startPoint y: 125, endPoint x: 477, endPoint y: 128, distance: 70.7
click at [477, 128] on div "Taala Trainings interested Are you interested in trainings?" at bounding box center [490, 128] width 171 height 15
click at [477, 128] on div "Are you interested in trainings?" at bounding box center [490, 131] width 171 height 9
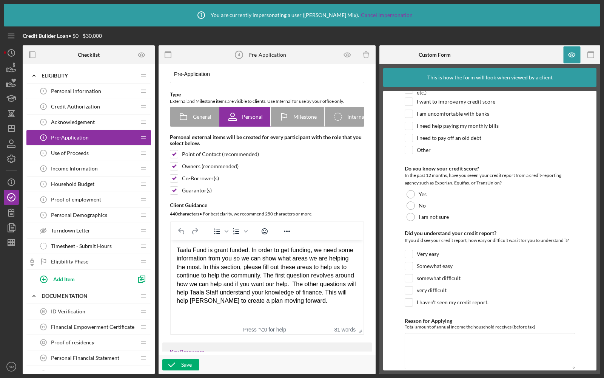
scroll to position [153, 0]
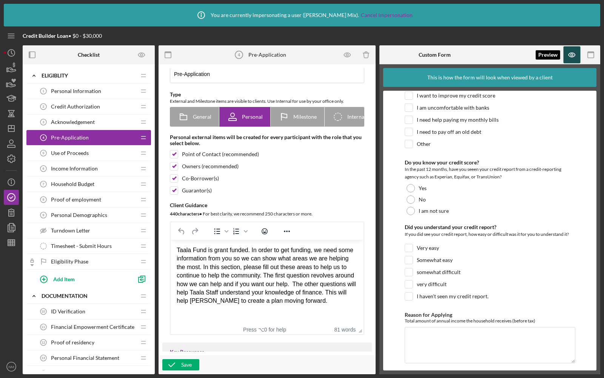
click at [570, 53] on icon "button" at bounding box center [572, 54] width 17 height 17
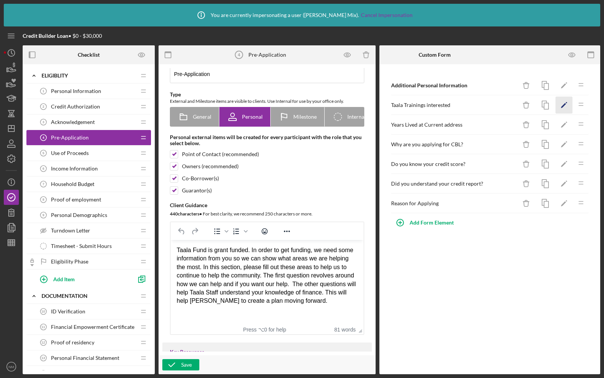
click at [565, 99] on icon "Icon/Edit" at bounding box center [564, 105] width 17 height 17
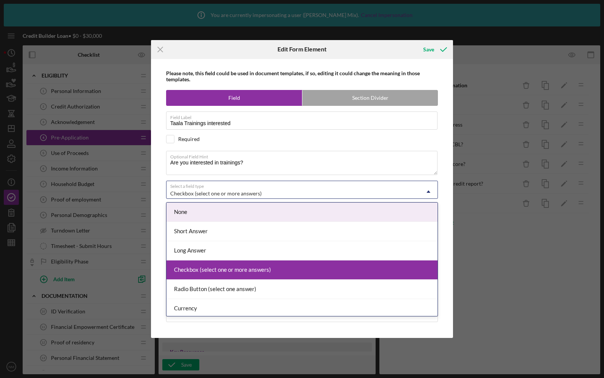
click at [200, 191] on div "Checkbox (select one or more answers)" at bounding box center [215, 193] width 91 height 6
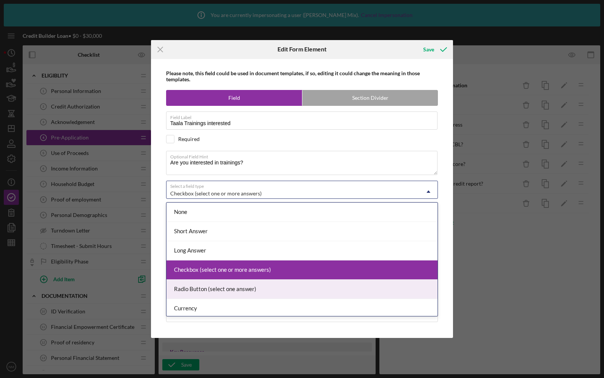
click at [193, 287] on div "Radio Button (select one answer)" at bounding box center [302, 288] width 271 height 19
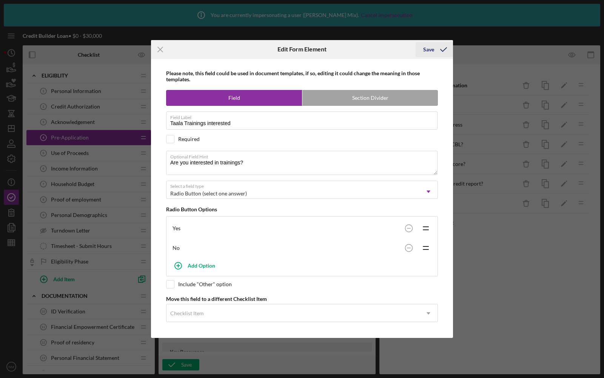
click at [431, 51] on div "Save" at bounding box center [428, 49] width 11 height 15
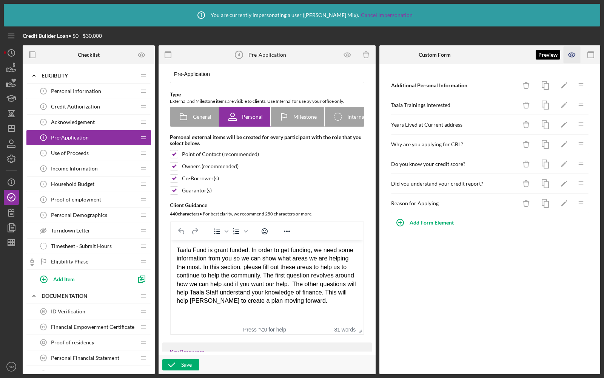
click at [569, 53] on icon "button" at bounding box center [572, 54] width 17 height 17
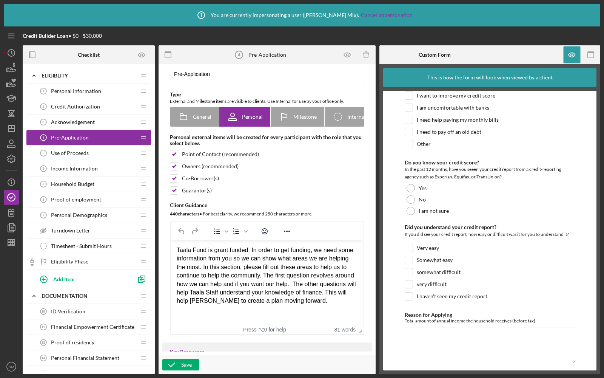
scroll to position [148, 0]
click at [569, 56] on icon "button" at bounding box center [572, 54] width 17 height 17
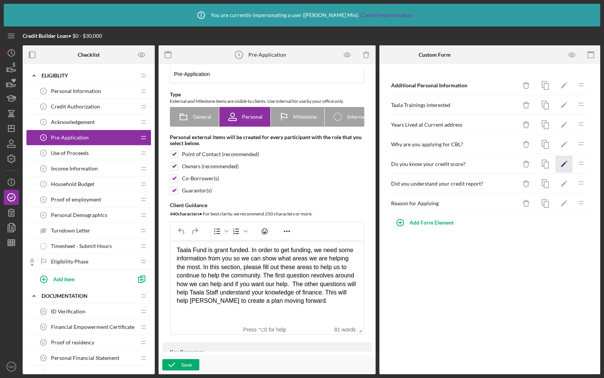
click at [561, 161] on icon "Icon/Edit" at bounding box center [564, 164] width 17 height 17
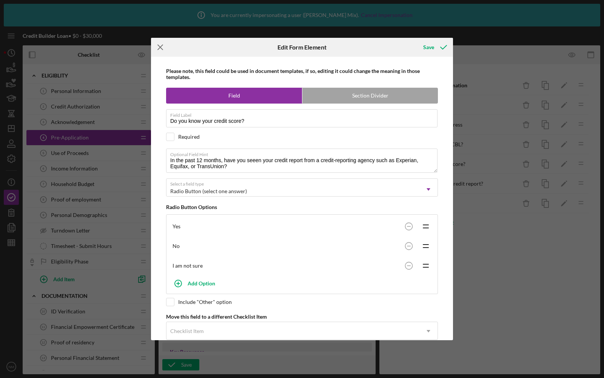
click at [159, 45] on icon "Icon/Menu Close" at bounding box center [160, 47] width 19 height 19
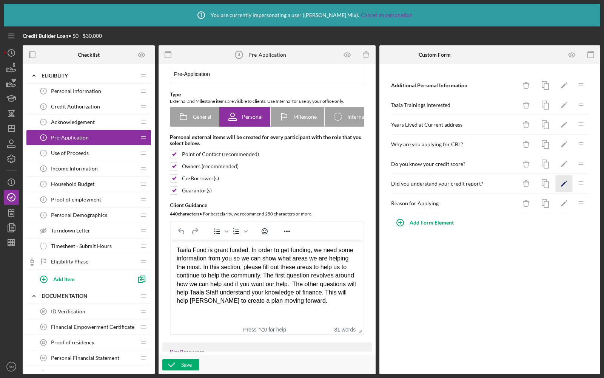
click at [568, 184] on icon "Icon/Edit" at bounding box center [564, 183] width 17 height 17
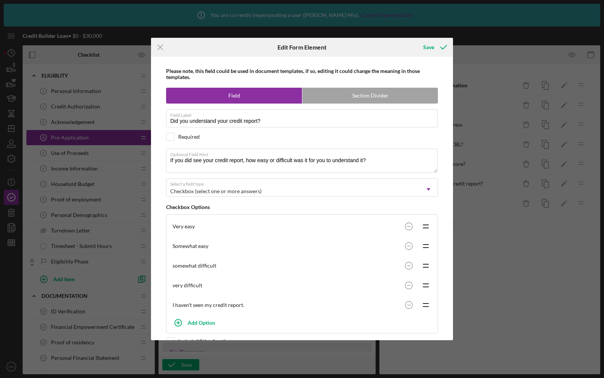
scroll to position [51, 0]
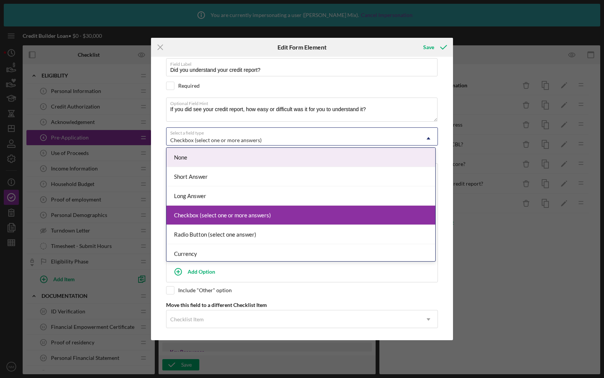
click at [222, 137] on div "Checkbox (select one or more answers)" at bounding box center [215, 140] width 91 height 6
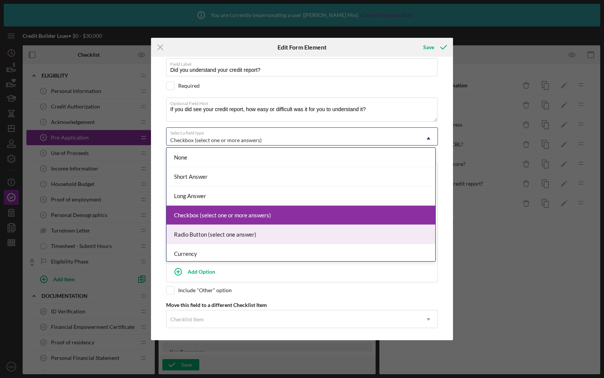
click at [199, 231] on div "Radio Button (select one answer)" at bounding box center [301, 234] width 269 height 19
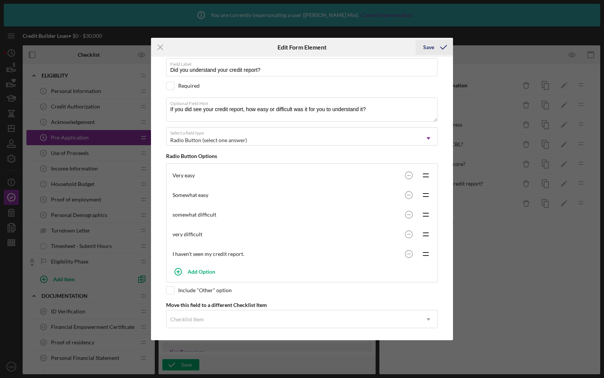
click at [437, 48] on icon "submit" at bounding box center [443, 47] width 19 height 19
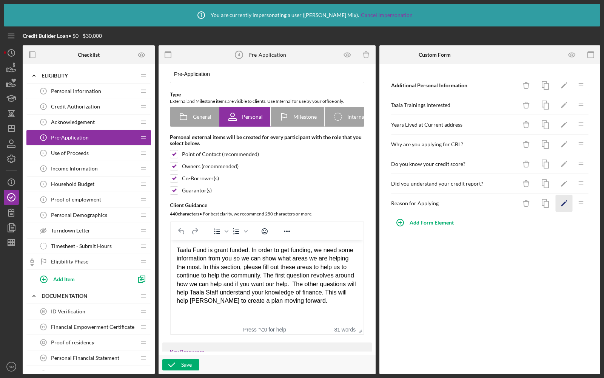
click at [567, 200] on icon "Icon/Edit" at bounding box center [564, 203] width 17 height 17
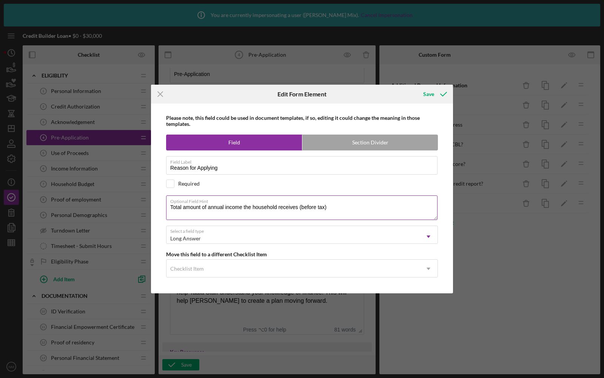
click at [244, 207] on textarea "Total amount of annual income the household receives (before tax)" at bounding box center [302, 207] width 272 height 24
click at [438, 93] on icon "submit" at bounding box center [443, 94] width 19 height 19
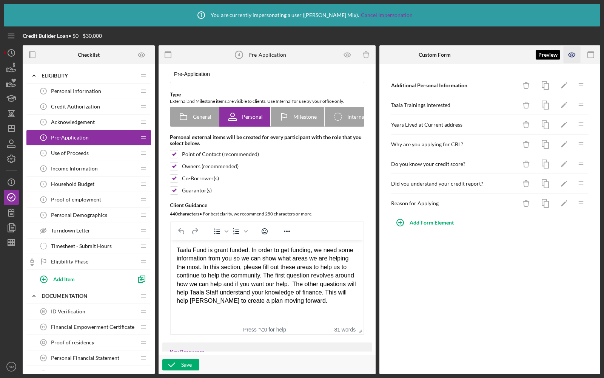
click at [570, 56] on icon "button" at bounding box center [572, 55] width 6 height 4
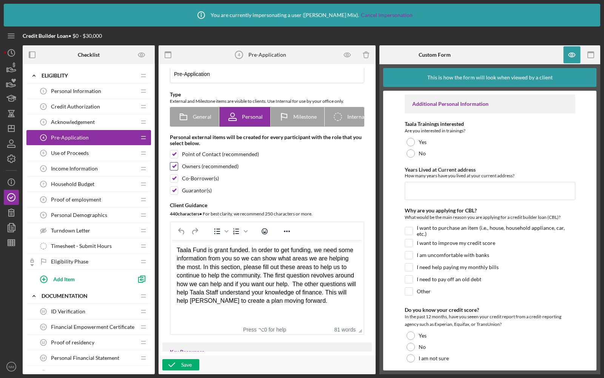
click at [174, 170] on input "checkbox" at bounding box center [174, 166] width 8 height 8
checkbox input "false"
click at [167, 361] on icon "button" at bounding box center [171, 364] width 19 height 19
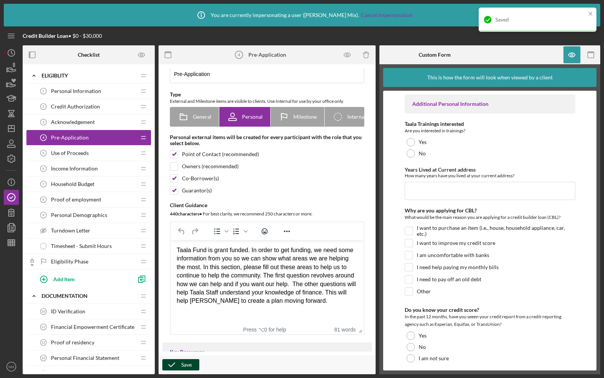
click at [72, 152] on span "Use of Proceeds" at bounding box center [70, 153] width 38 height 6
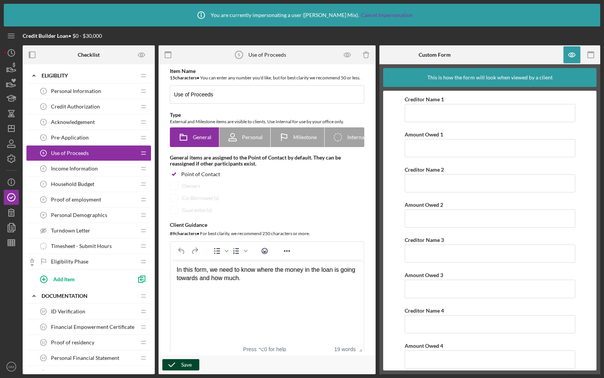
click at [167, 363] on icon "button" at bounding box center [171, 364] width 19 height 19
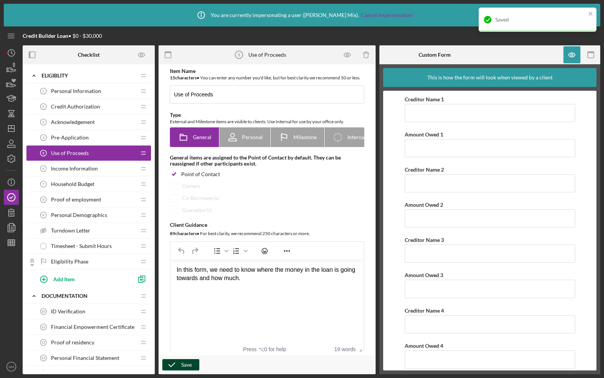
click at [102, 170] on div "Income Information 6 Income Information" at bounding box center [86, 168] width 100 height 15
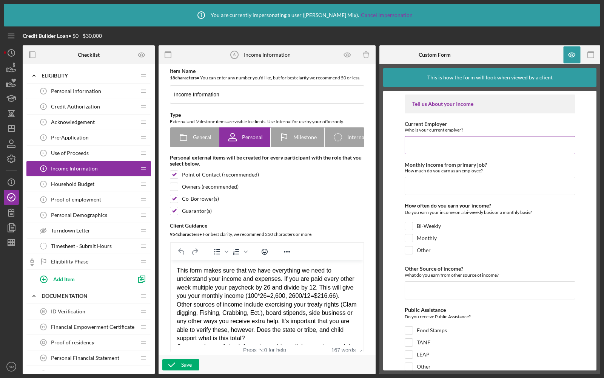
click at [438, 143] on input "Current Employer" at bounding box center [490, 145] width 171 height 18
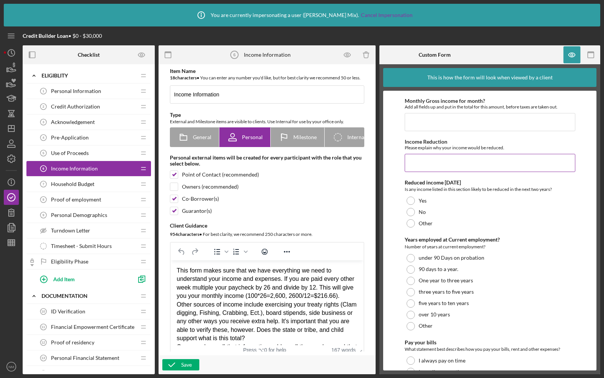
scroll to position [327, 0]
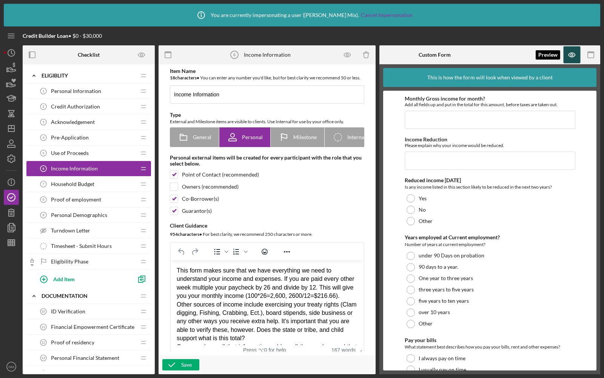
click at [573, 51] on icon "button" at bounding box center [572, 54] width 17 height 17
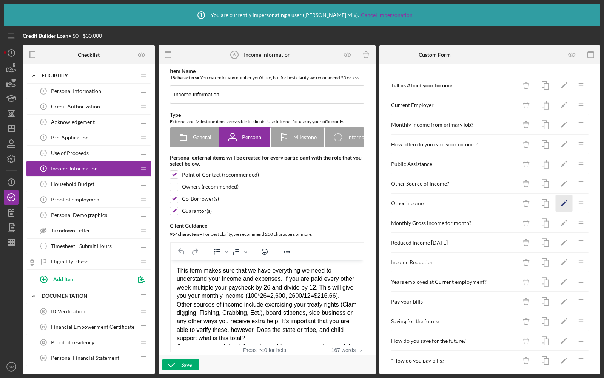
click at [563, 202] on polygon "button" at bounding box center [563, 203] width 5 height 5
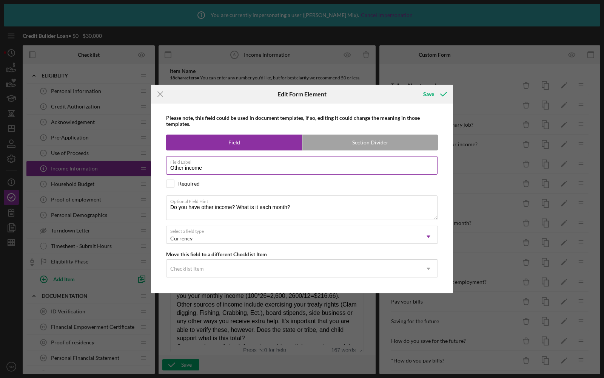
click at [250, 170] on input "Other income" at bounding box center [302, 165] width 272 height 18
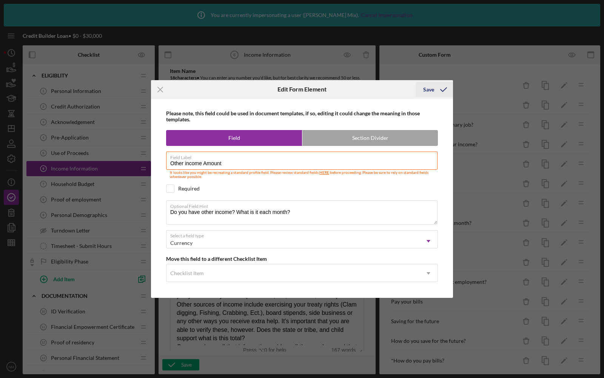
type input "Other income Amount"
click at [430, 96] on div "Save" at bounding box center [428, 89] width 11 height 15
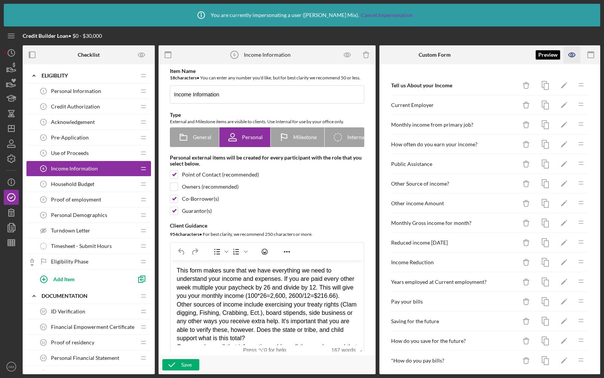
click at [575, 51] on icon "button" at bounding box center [572, 54] width 17 height 17
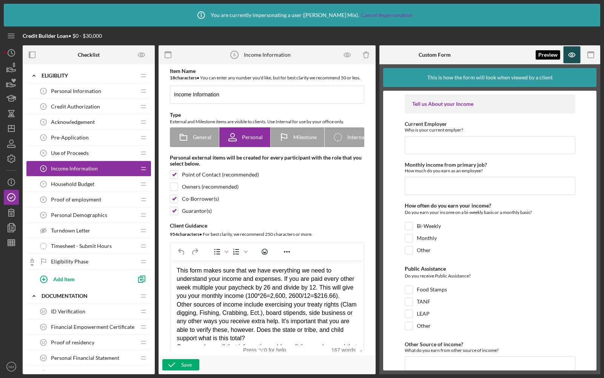
click at [575, 51] on icon "button" at bounding box center [572, 54] width 17 height 17
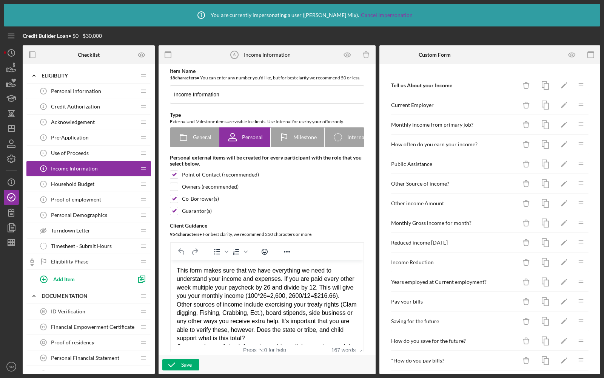
scroll to position [77, 0]
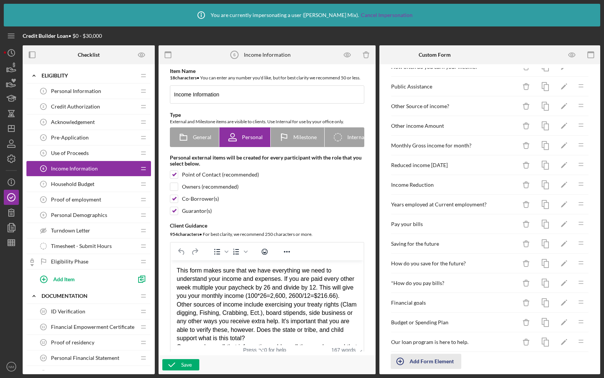
click at [410, 355] on div "Add Form Element" at bounding box center [432, 360] width 44 height 15
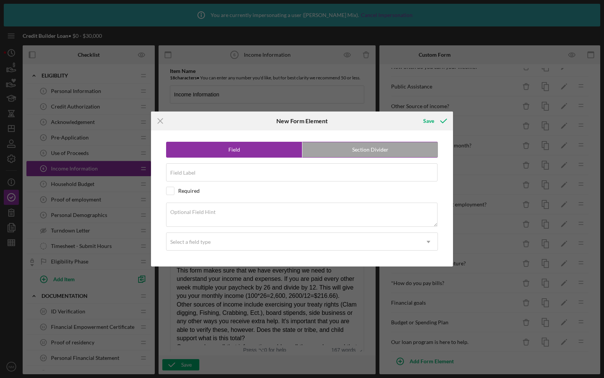
click at [328, 151] on label "Section Divider" at bounding box center [370, 149] width 136 height 15
radio input "false"
radio input "true"
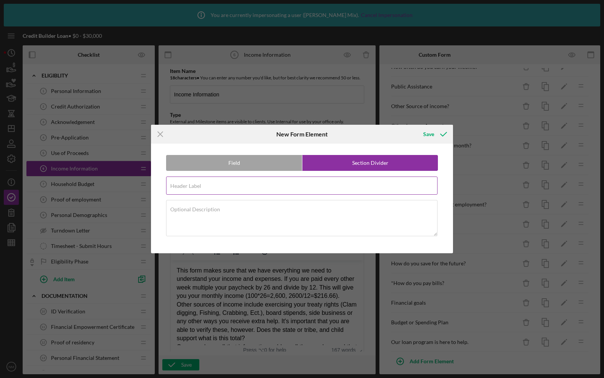
click at [196, 182] on div "Header Label Required" at bounding box center [302, 185] width 272 height 19
type input "Income"
click at [428, 130] on div "Save" at bounding box center [428, 134] width 11 height 15
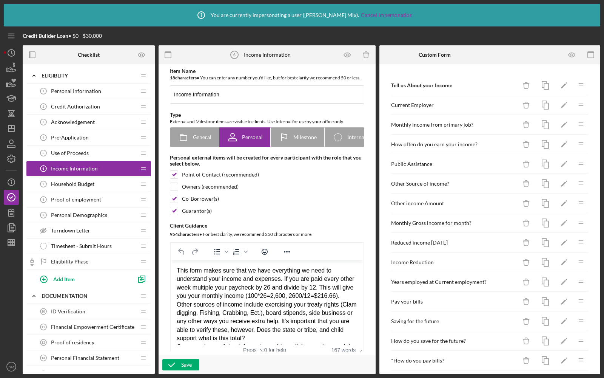
scroll to position [97, 0]
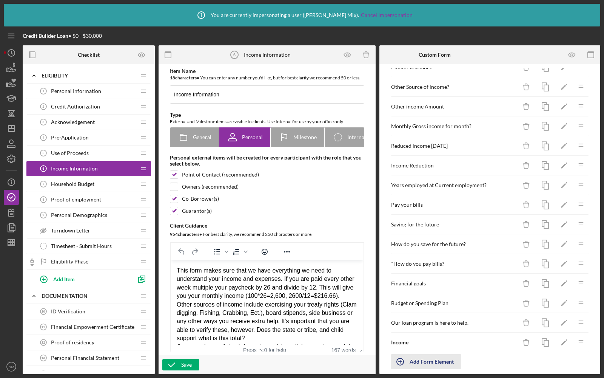
click at [412, 357] on div "Add Form Element" at bounding box center [432, 361] width 44 height 15
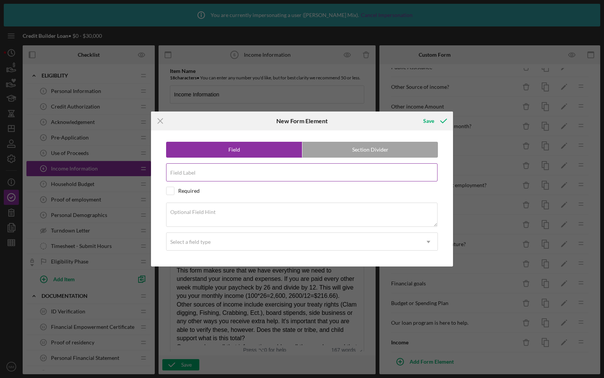
click at [238, 176] on input "Field Label" at bounding box center [302, 172] width 272 height 18
type input "Employment"
click at [367, 153] on label "Section Divider" at bounding box center [370, 149] width 136 height 15
radio input "false"
radio input "true"
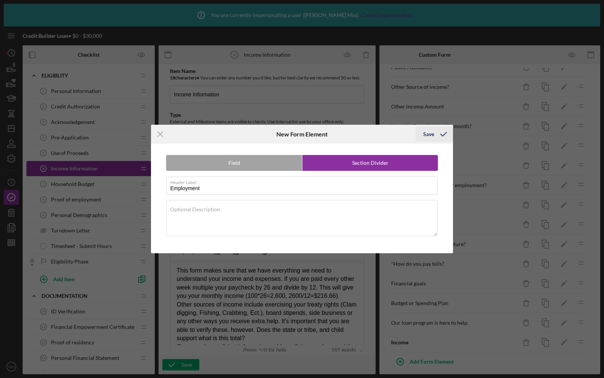
click at [425, 134] on div "Save" at bounding box center [428, 134] width 11 height 15
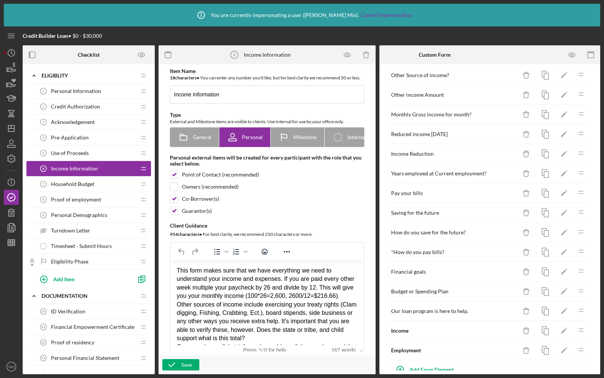
scroll to position [116, 0]
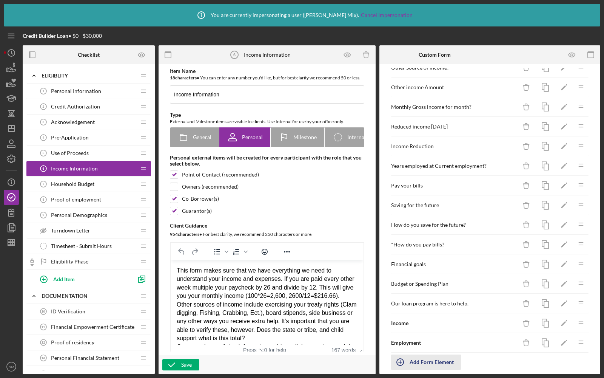
click at [404, 354] on icon "button" at bounding box center [400, 361] width 19 height 19
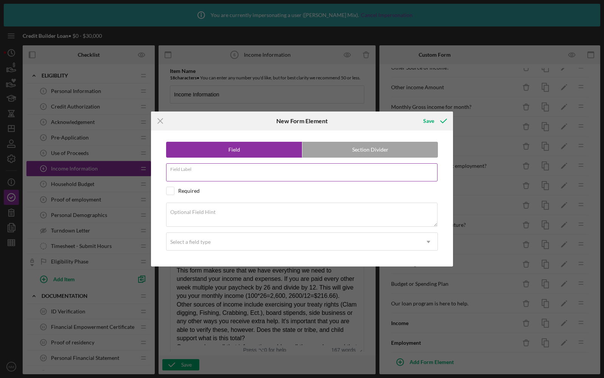
click at [215, 177] on input "Field Label" at bounding box center [302, 172] width 272 height 18
type input "Budgetting"
click at [434, 117] on div "Save" at bounding box center [428, 120] width 11 height 15
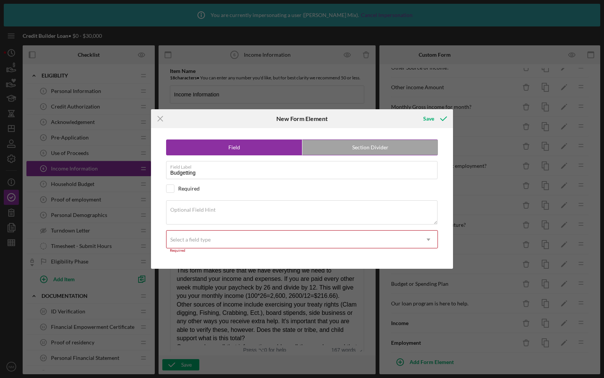
click at [373, 148] on label "Section Divider" at bounding box center [370, 147] width 136 height 15
radio input "false"
radio input "true"
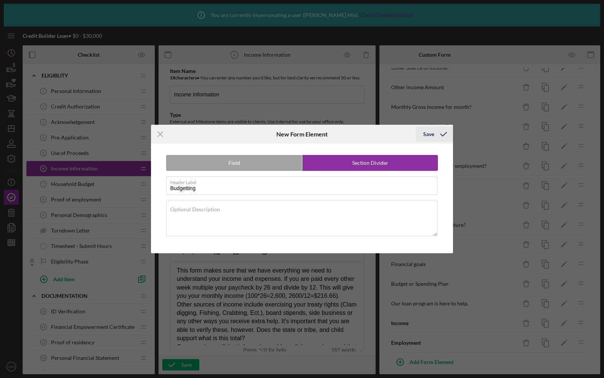
click at [437, 131] on icon "submit" at bounding box center [443, 134] width 19 height 19
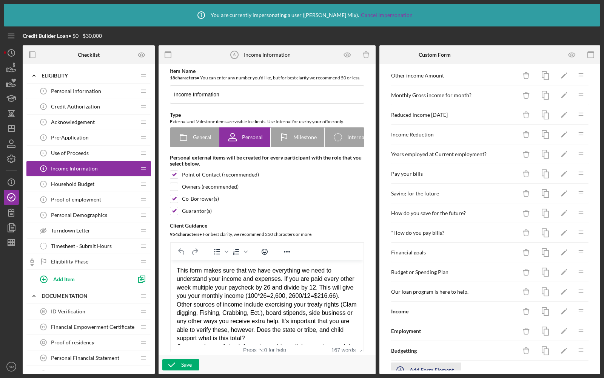
click at [408, 362] on icon "button" at bounding box center [400, 369] width 19 height 19
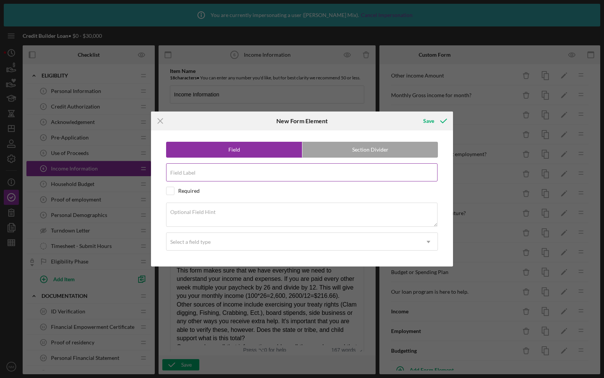
click at [282, 170] on div "Field Label" at bounding box center [302, 172] width 272 height 19
type input "Income Reduction"
click at [347, 148] on label "Section Divider" at bounding box center [370, 149] width 136 height 15
radio input "false"
radio input "true"
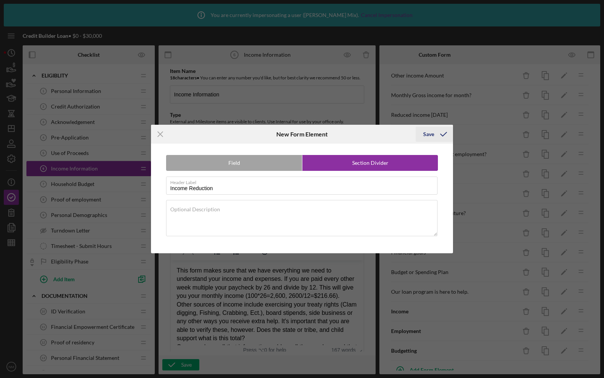
click at [431, 139] on div "Save" at bounding box center [428, 134] width 11 height 15
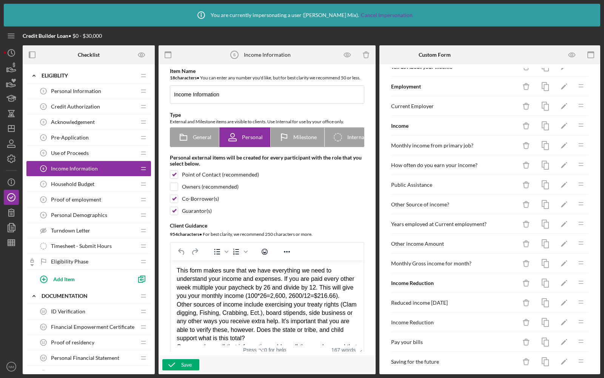
scroll to position [0, 0]
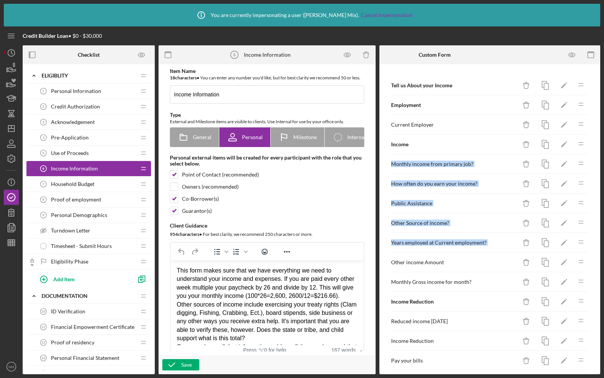
drag, startPoint x: 581, startPoint y: 247, endPoint x: 583, endPoint y: 136, distance: 111.0
click at [583, 136] on div "Tell us About your Income Icon/Delete Icon/Edit Icon/Drag Employment Icon/Delet…" at bounding box center [490, 292] width 198 height 432
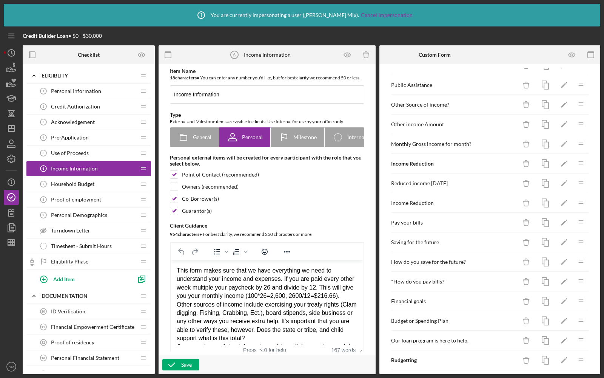
scroll to position [154, 0]
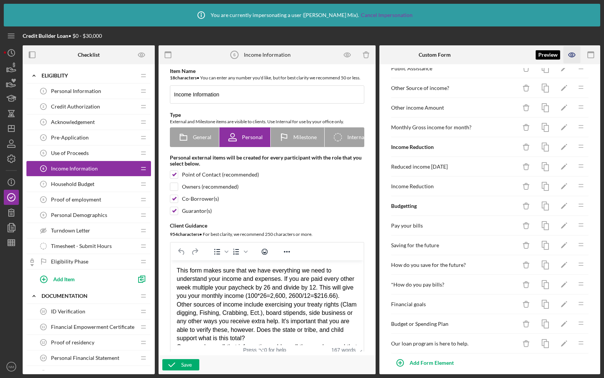
click at [570, 49] on icon "button" at bounding box center [572, 54] width 17 height 17
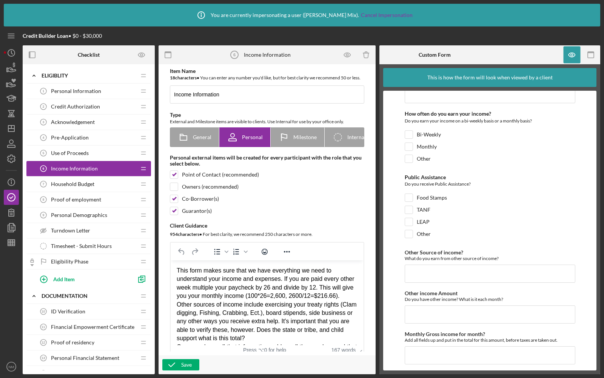
scroll to position [287, 0]
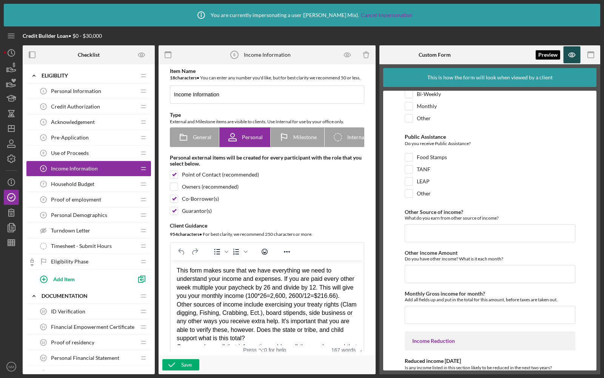
click at [573, 57] on icon "button" at bounding box center [572, 55] width 6 height 4
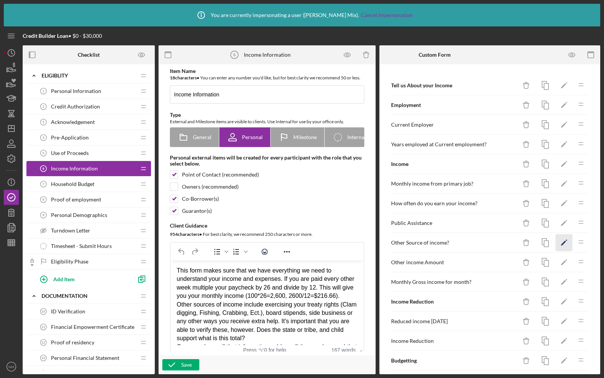
click at [563, 241] on polygon "button" at bounding box center [563, 243] width 5 height 5
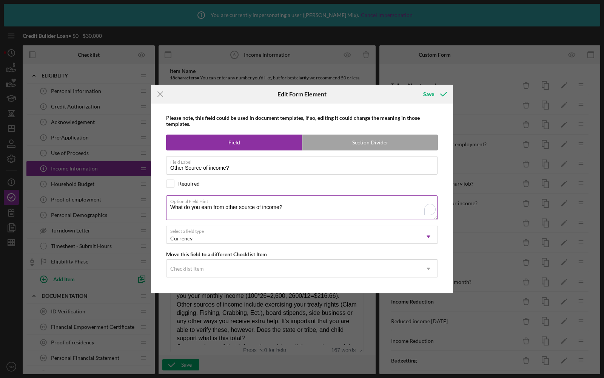
click at [250, 206] on textarea "What do you earn from other source of income?" at bounding box center [302, 207] width 272 height 24
type textarea "Do you have any other"
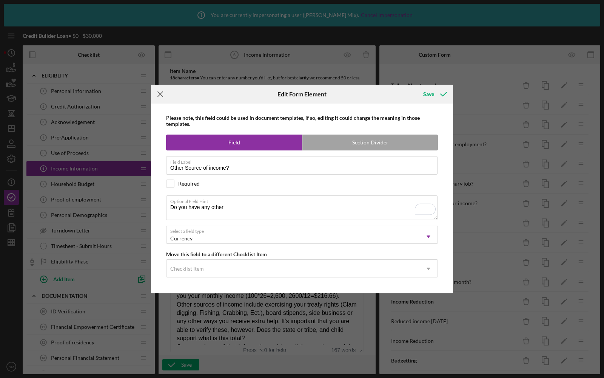
click at [160, 94] on line at bounding box center [160, 94] width 5 height 5
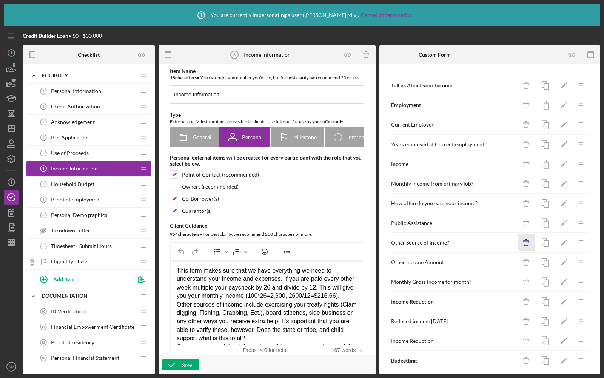
click at [528, 241] on line "button" at bounding box center [526, 241] width 6 height 0
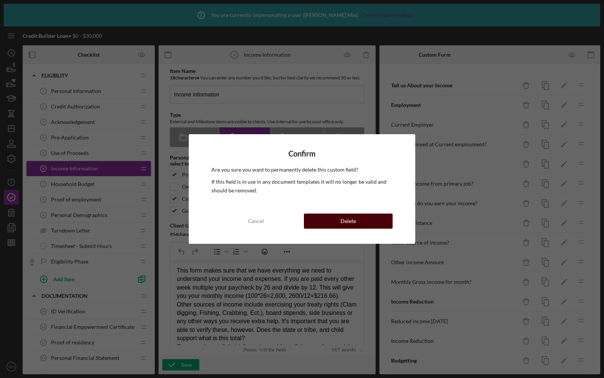
click at [349, 220] on div "Delete" at bounding box center [348, 220] width 15 height 15
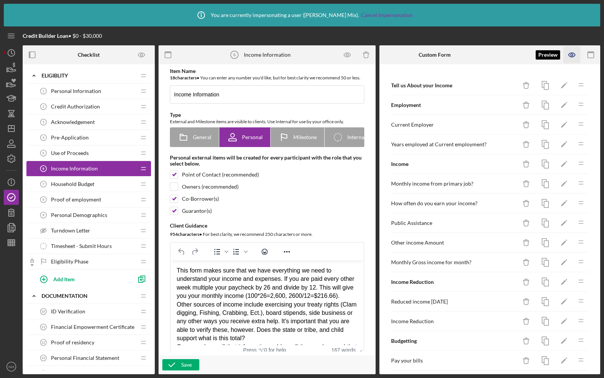
click at [570, 50] on icon "button" at bounding box center [572, 54] width 17 height 17
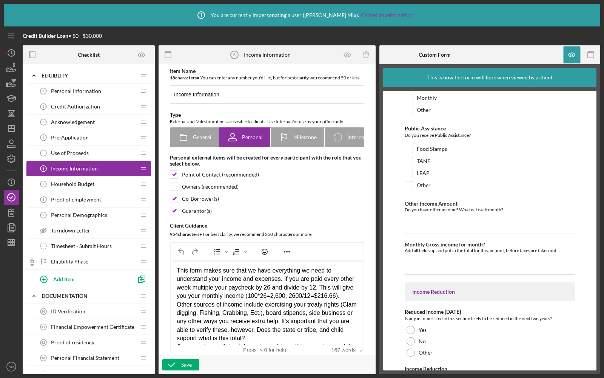
scroll to position [320, 0]
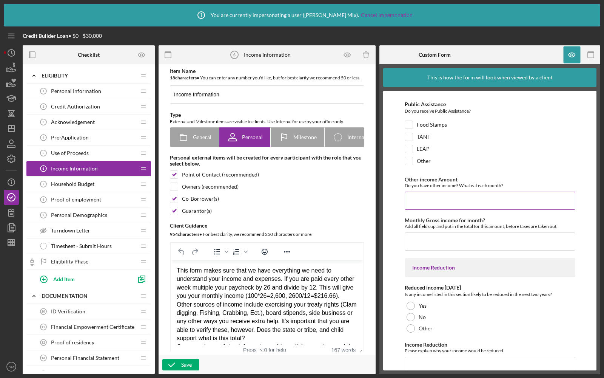
click at [460, 200] on input "Other income Amount" at bounding box center [490, 200] width 171 height 18
type input "$"
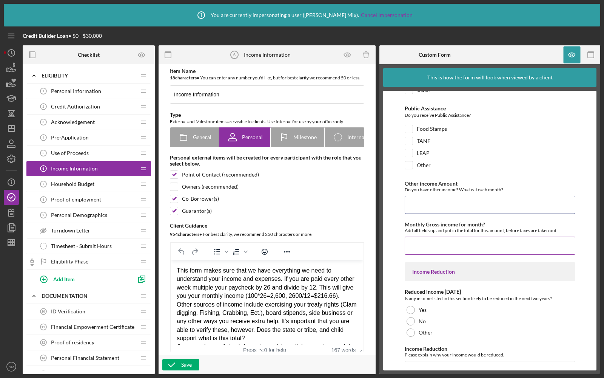
scroll to position [315, 0]
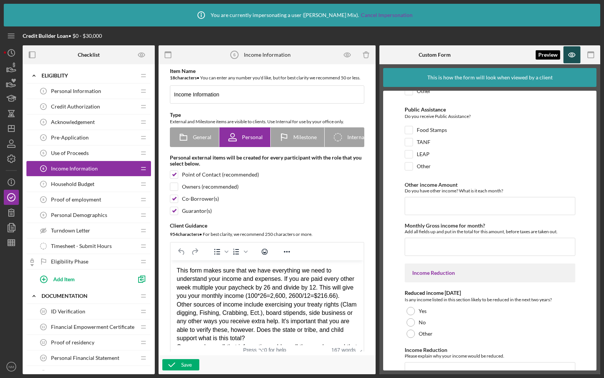
click at [569, 57] on icon "button" at bounding box center [572, 54] width 17 height 17
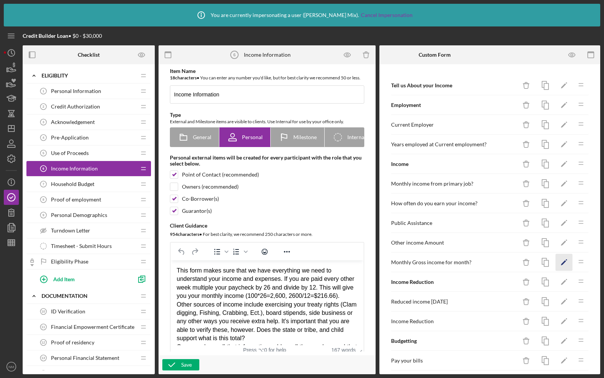
click at [560, 255] on icon "Icon/Edit" at bounding box center [564, 262] width 17 height 17
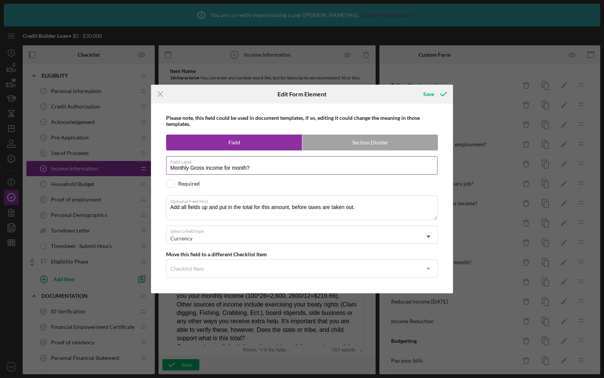
click at [230, 167] on input "Monthly Gross income for month?" at bounding box center [302, 165] width 272 height 18
type input "Monthly Gross income per month?"
click at [430, 94] on div "Save" at bounding box center [428, 93] width 11 height 15
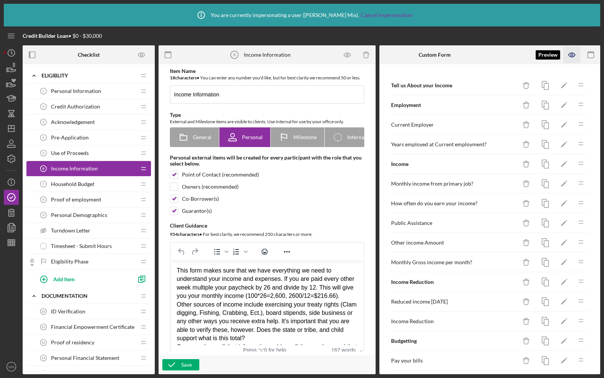
click at [571, 58] on icon "button" at bounding box center [572, 54] width 17 height 17
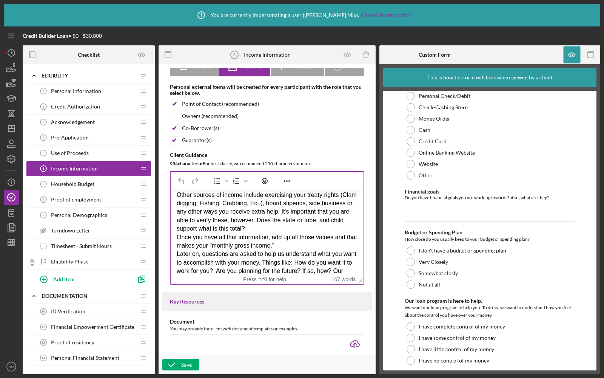
scroll to position [71, 0]
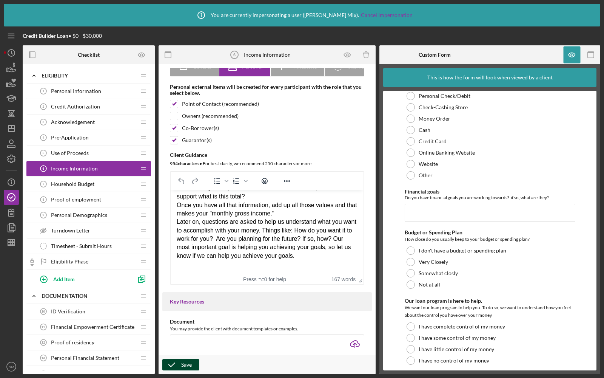
click at [173, 362] on icon "button" at bounding box center [171, 364] width 19 height 19
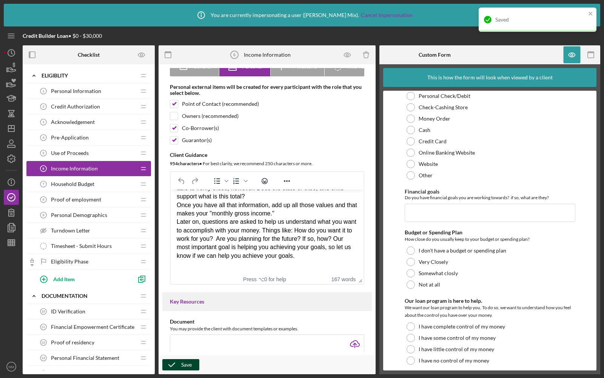
click at [88, 184] on span "Household Budget" at bounding box center [72, 184] width 43 height 6
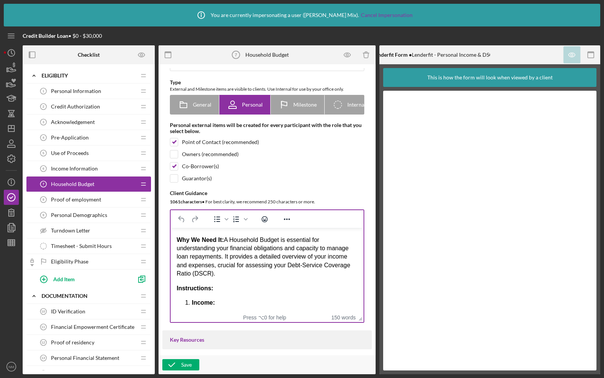
scroll to position [21, 0]
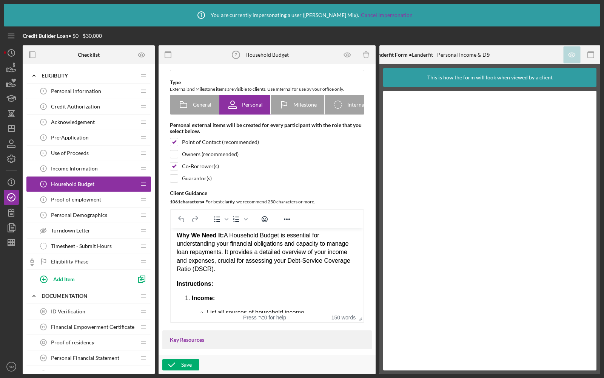
click at [87, 203] on div "Proof of employment 8 Proof of employment" at bounding box center [86, 199] width 100 height 15
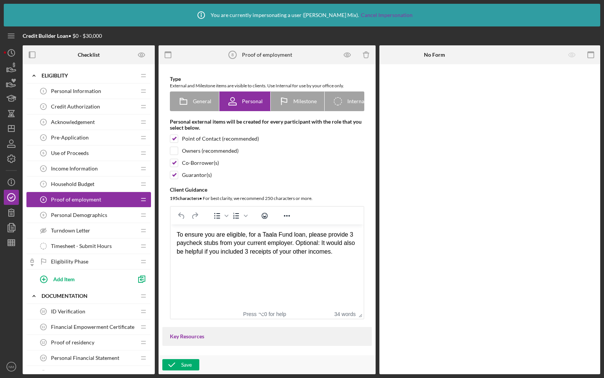
scroll to position [48, 0]
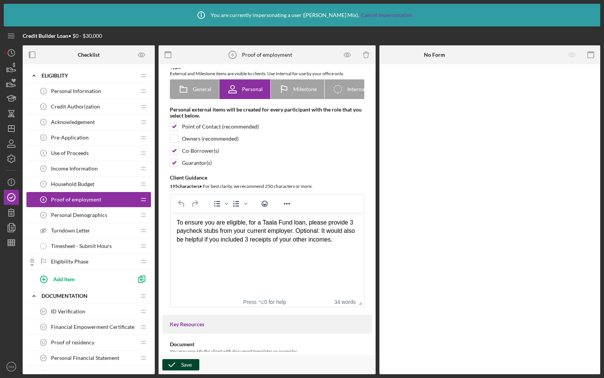
click at [167, 362] on icon "button" at bounding box center [171, 364] width 19 height 19
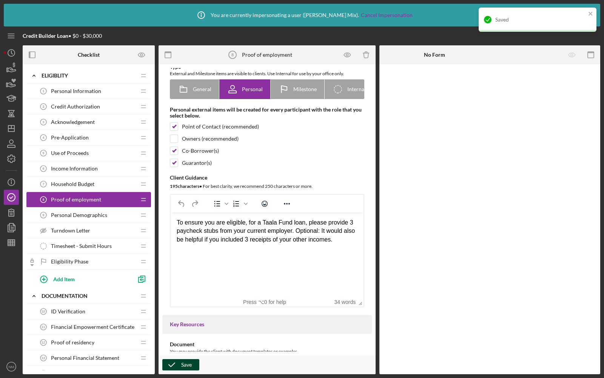
click at [87, 216] on span "Personal Demographics" at bounding box center [79, 215] width 56 height 6
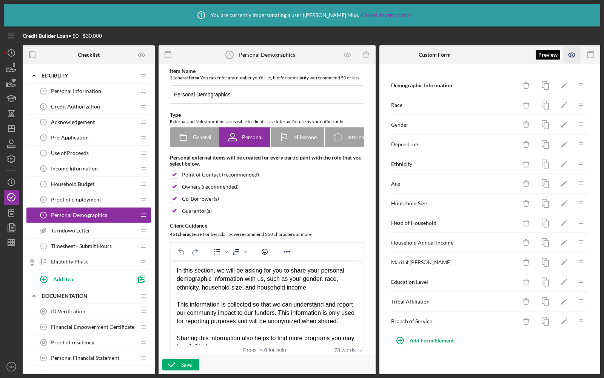
click at [574, 53] on icon "button" at bounding box center [572, 55] width 6 height 4
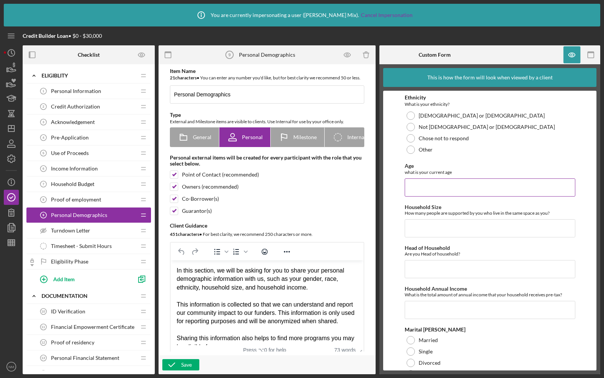
scroll to position [272, 0]
click at [442, 273] on input "Head of Household" at bounding box center [490, 268] width 171 height 18
click at [474, 250] on div "Are you Head of household?" at bounding box center [490, 253] width 171 height 6
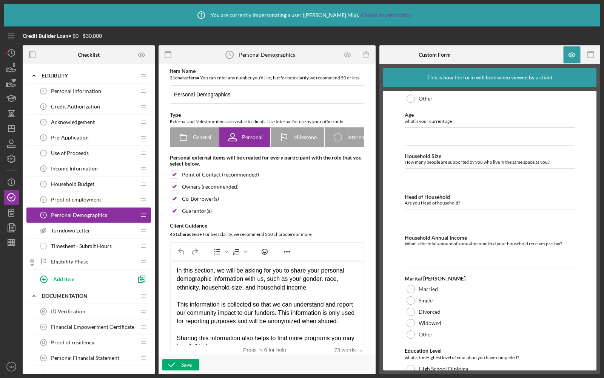
scroll to position [329, 0]
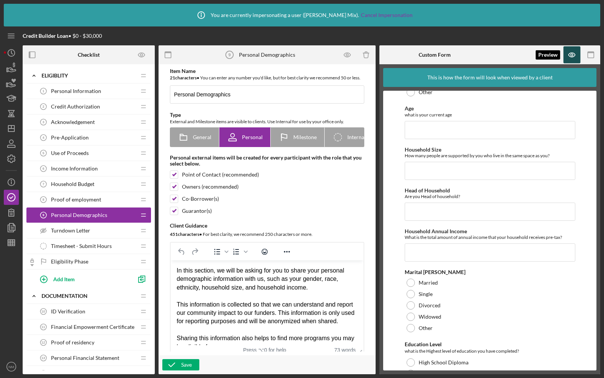
click at [571, 57] on icon "button" at bounding box center [572, 55] width 6 height 4
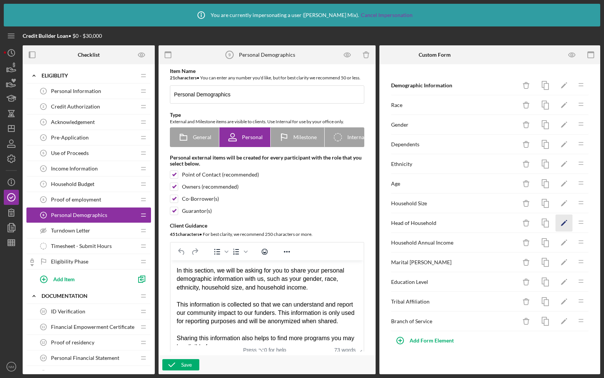
click at [563, 216] on icon "Icon/Edit" at bounding box center [564, 222] width 17 height 17
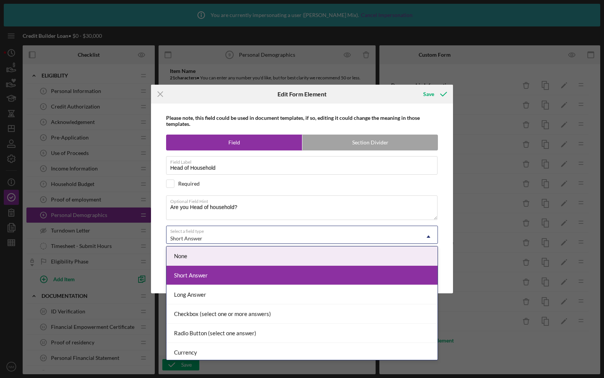
click at [258, 235] on div "Short Answer" at bounding box center [293, 238] width 253 height 17
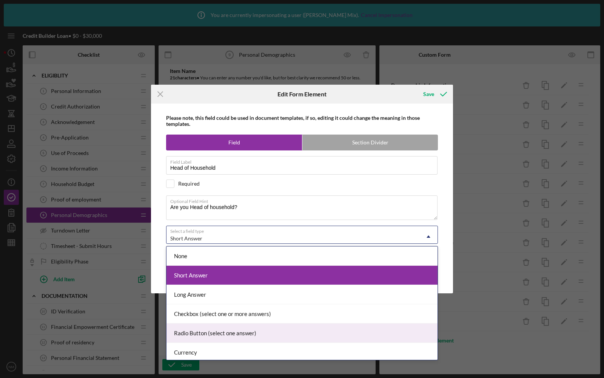
click at [197, 326] on div "Radio Button (select one answer)" at bounding box center [302, 332] width 271 height 19
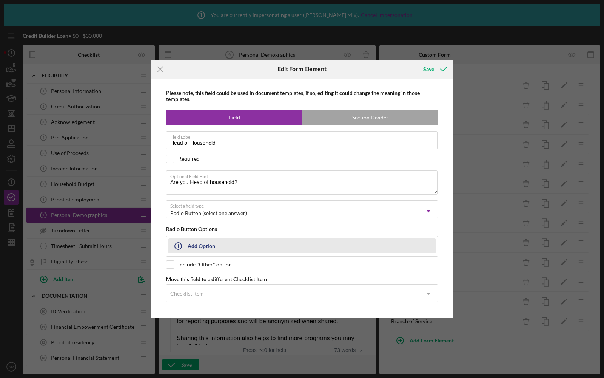
click at [196, 245] on div "Add Option" at bounding box center [202, 245] width 28 height 14
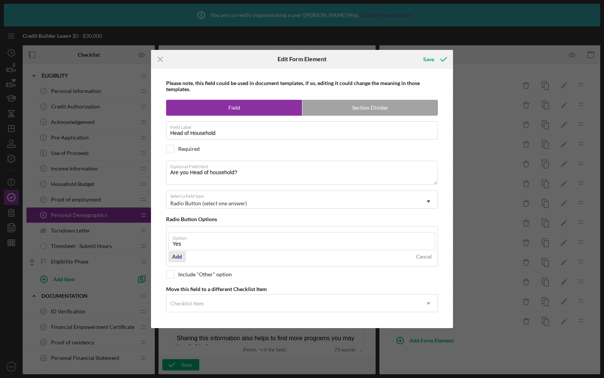
type input "Yes"
click at [180, 256] on div "Add" at bounding box center [177, 256] width 10 height 11
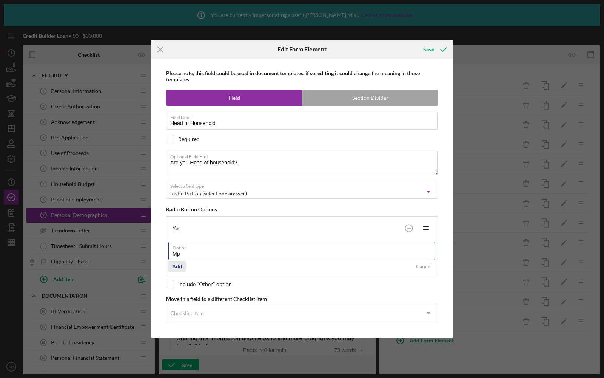
type input "M"
type input "No"
click at [176, 265] on div "Add" at bounding box center [177, 266] width 10 height 11
click at [432, 55] on div "Save" at bounding box center [434, 49] width 37 height 19
click at [431, 49] on div "Save" at bounding box center [428, 49] width 11 height 15
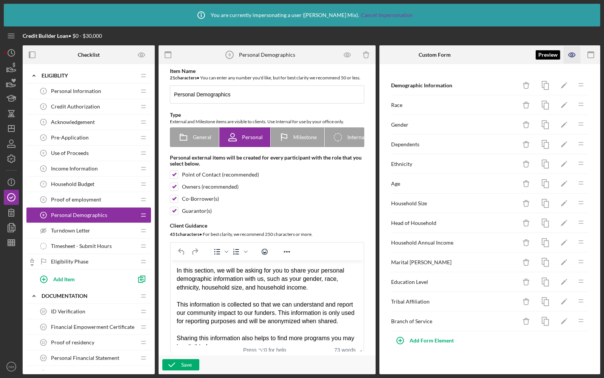
click at [574, 56] on icon "button" at bounding box center [572, 55] width 6 height 4
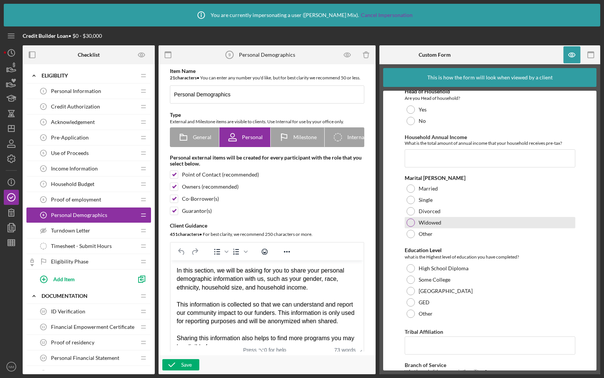
scroll to position [463, 0]
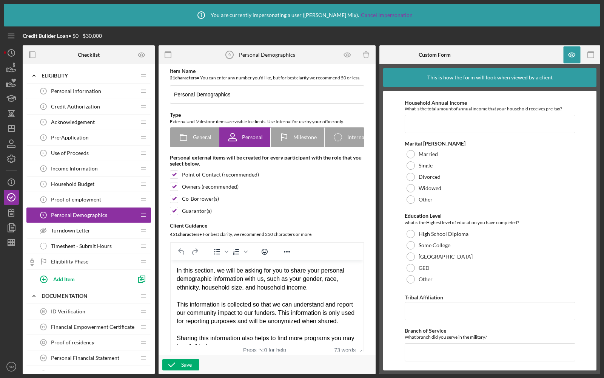
click at [93, 229] on div "Turndown Letter Turndown Letter" at bounding box center [86, 230] width 100 height 15
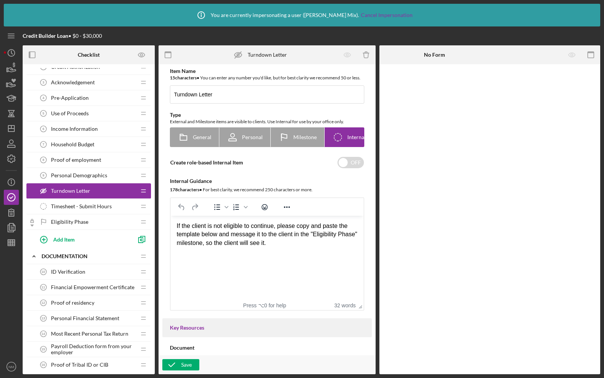
scroll to position [79, 0]
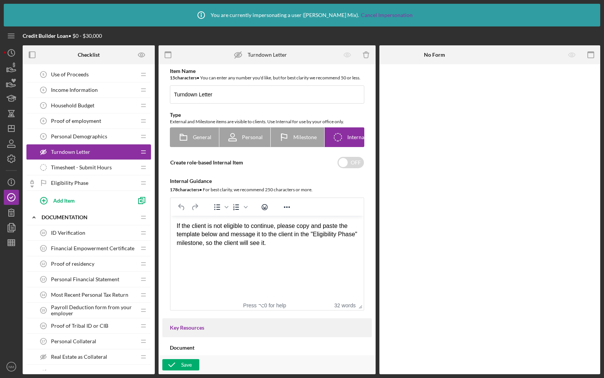
click at [103, 178] on div "Eligibility Phase Eligibility Phase" at bounding box center [86, 182] width 100 height 15
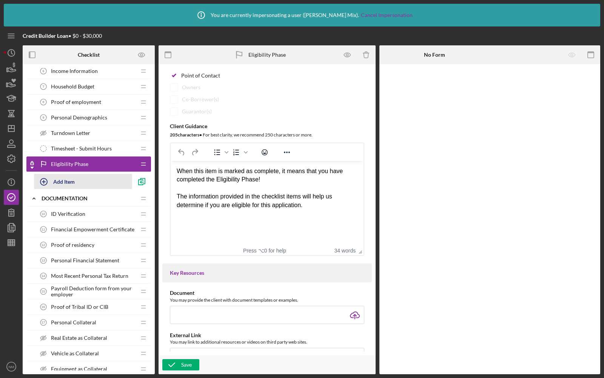
scroll to position [149, 0]
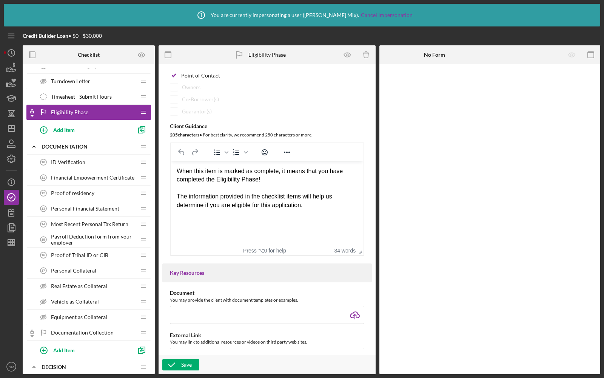
click at [62, 159] on span "ID Verification" at bounding box center [68, 162] width 34 height 6
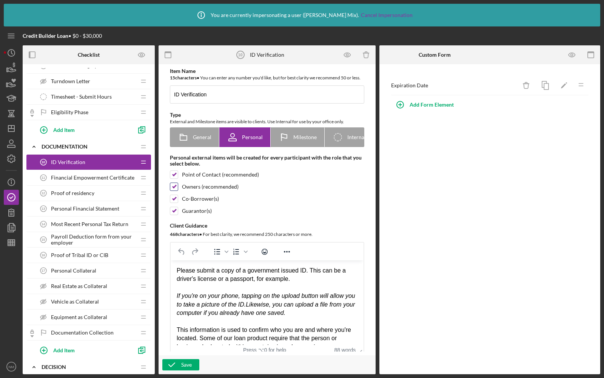
click at [174, 190] on input "checkbox" at bounding box center [174, 187] width 8 height 8
checkbox input "false"
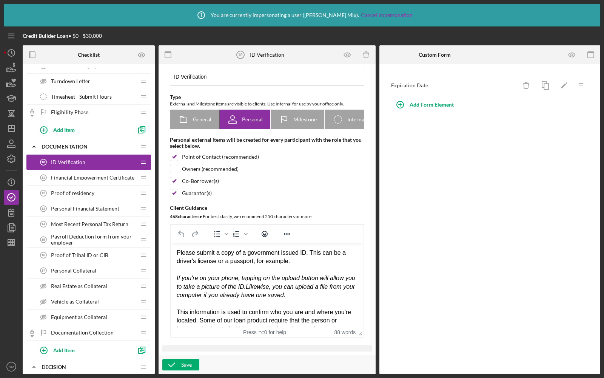
scroll to position [23, 0]
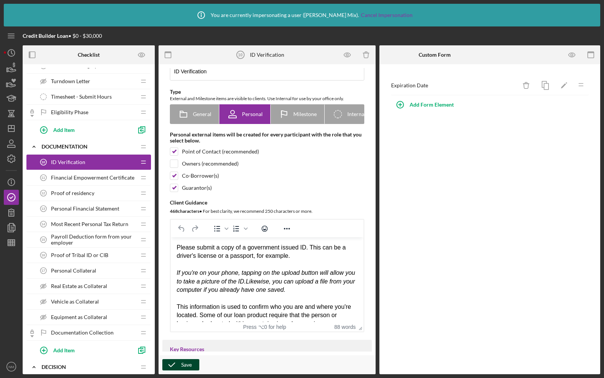
click at [173, 366] on icon "button" at bounding box center [171, 364] width 19 height 19
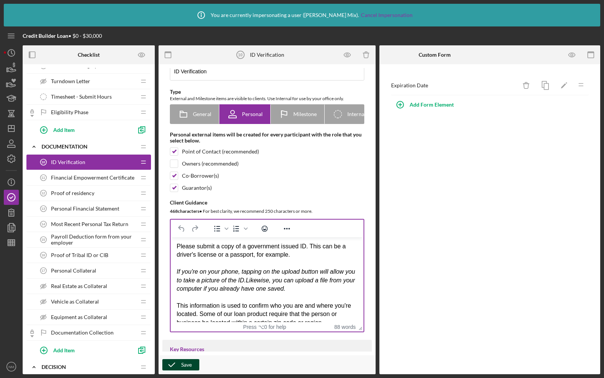
scroll to position [0, 0]
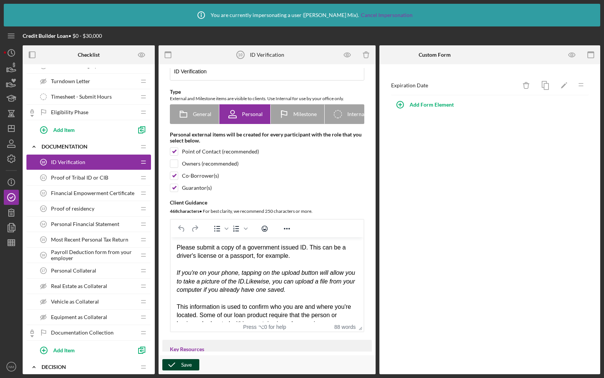
click at [98, 175] on span "Proof of Tribal ID or CIB" at bounding box center [79, 177] width 57 height 6
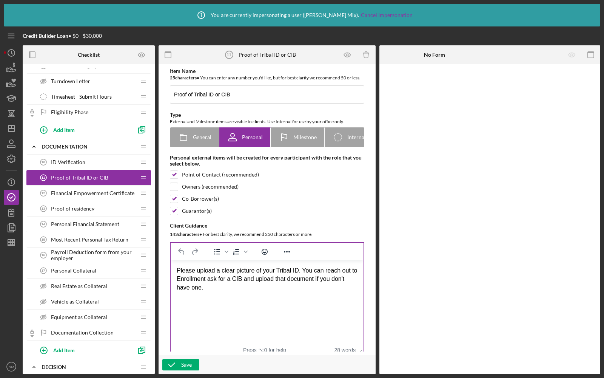
scroll to position [14, 0]
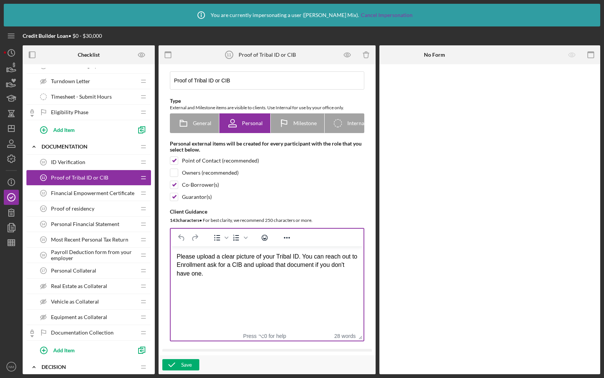
click at [213, 266] on div "Please upload a clear picture of your Tribal ID. You can reach out to Enrollmen…" at bounding box center [267, 264] width 181 height 25
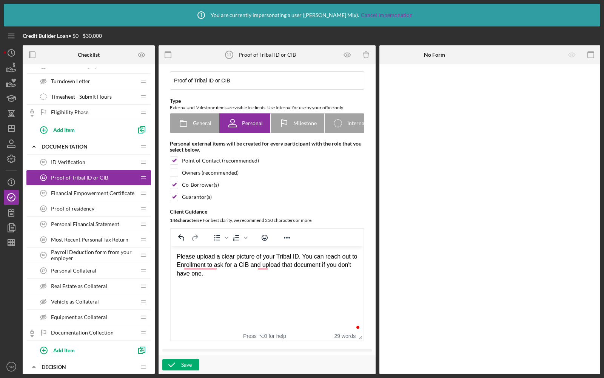
click at [261, 278] on html "Please upload a clear picture of your Tribal ID. You can reach out to Enrollmen…" at bounding box center [267, 264] width 193 height 37
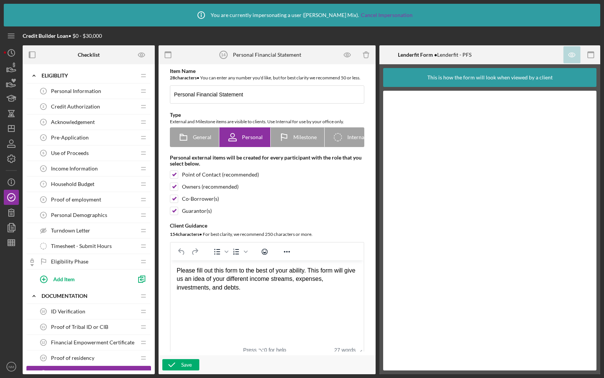
scroll to position [98, 0]
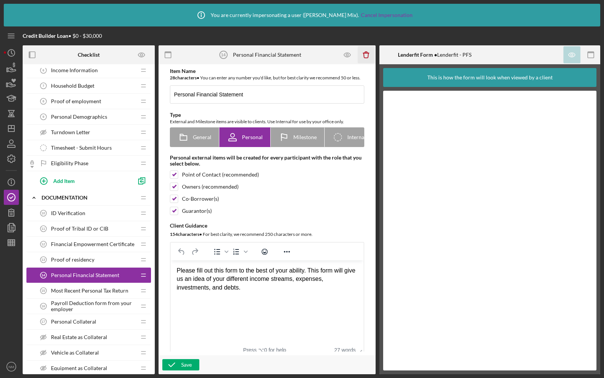
click at [367, 52] on icon "button" at bounding box center [366, 53] width 2 height 2
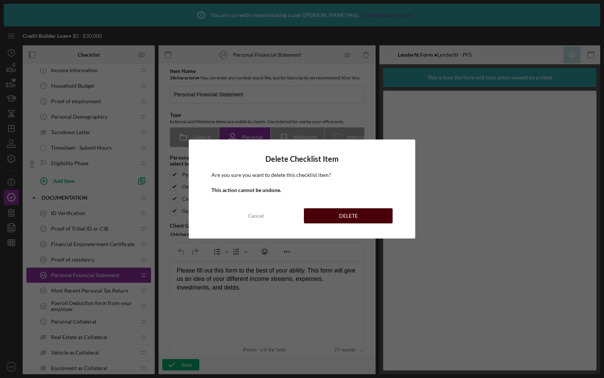
click at [324, 211] on button "DELETE" at bounding box center [348, 215] width 89 height 15
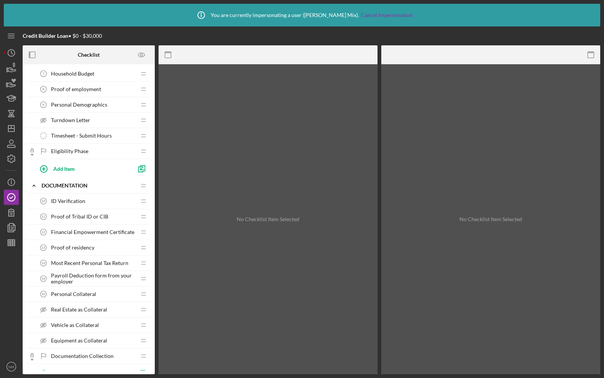
scroll to position [122, 0]
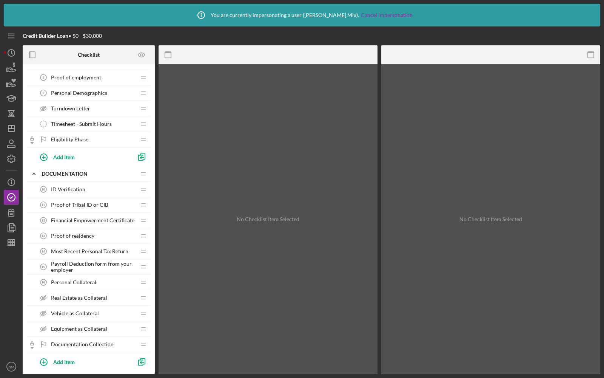
click at [69, 248] on span "Most Recent Personal Tax Return" at bounding box center [89, 251] width 77 height 6
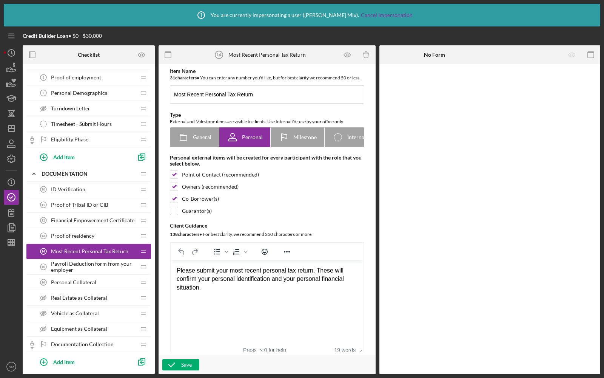
click at [94, 262] on span "Payroll Deduction form from your employer" at bounding box center [93, 267] width 85 height 12
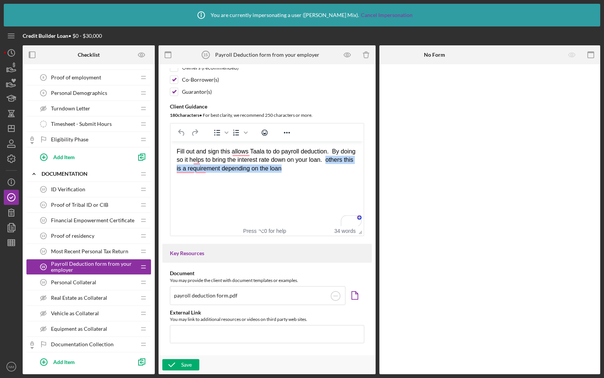
scroll to position [119, 0]
drag, startPoint x: 318, startPoint y: 168, endPoint x: 176, endPoint y: 168, distance: 142.4
click at [176, 168] on html "Fill out and sign this allows Taala to do payroll deduction. By doing so it hel…" at bounding box center [267, 159] width 193 height 37
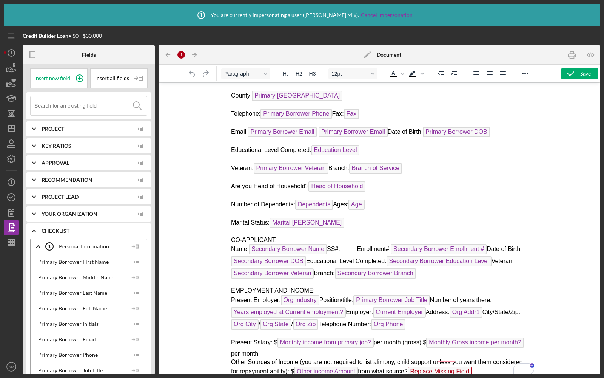
scroll to position [893, 0]
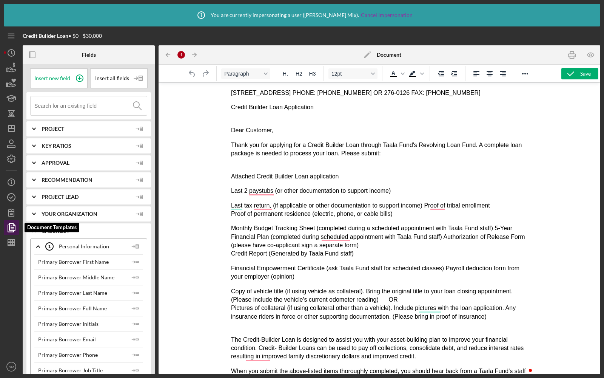
click at [14, 229] on icon "button" at bounding box center [11, 227] width 19 height 19
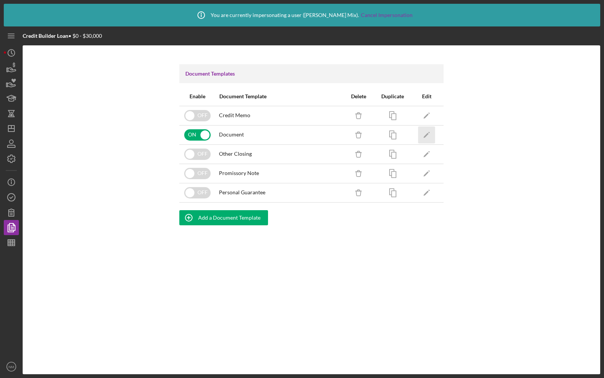
click at [426, 133] on icon "Icon/Edit" at bounding box center [426, 134] width 17 height 17
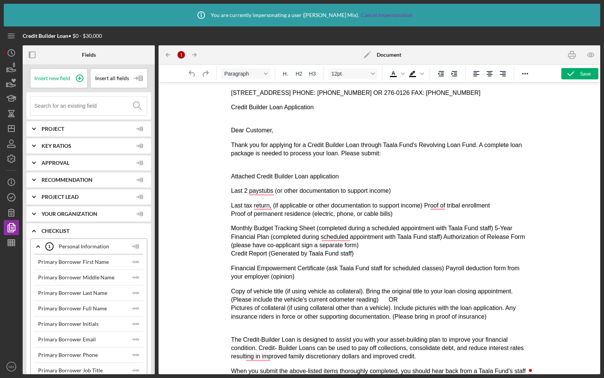
click at [365, 52] on icon "Icon/Edit" at bounding box center [367, 54] width 19 height 19
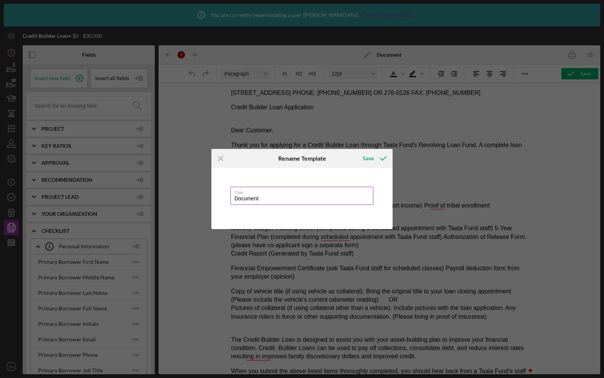
click at [248, 200] on input "Document" at bounding box center [301, 196] width 143 height 18
click at [365, 160] on div "Save" at bounding box center [368, 158] width 11 height 15
type input "Application"
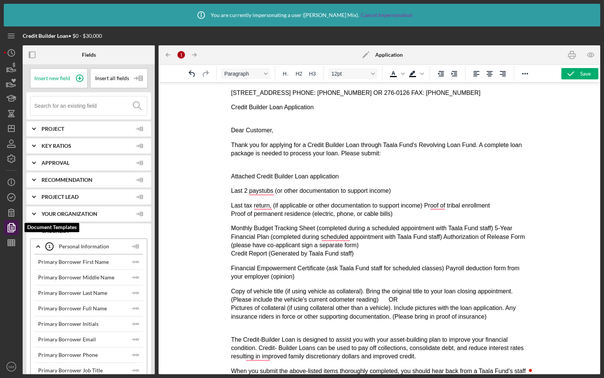
click at [17, 226] on icon "button" at bounding box center [11, 227] width 19 height 19
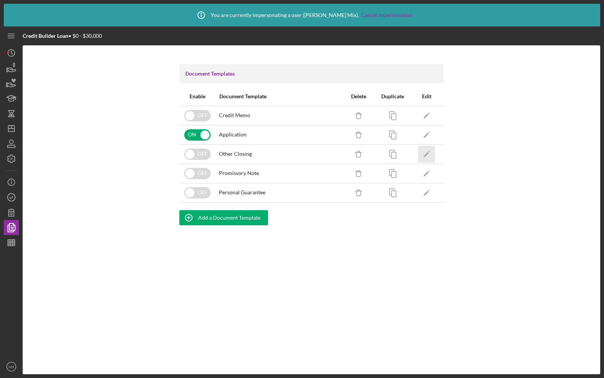
click at [426, 154] on polygon "button" at bounding box center [426, 154] width 5 height 5
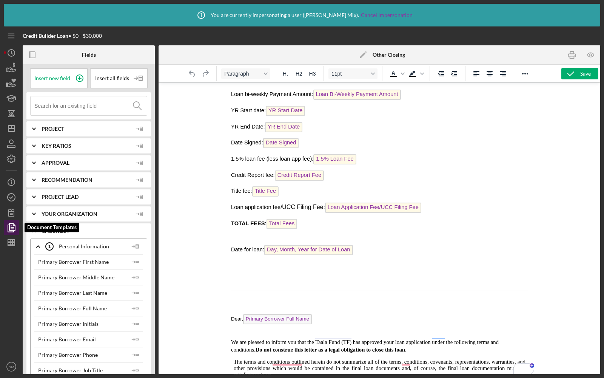
click at [9, 226] on icon "button" at bounding box center [11, 227] width 19 height 19
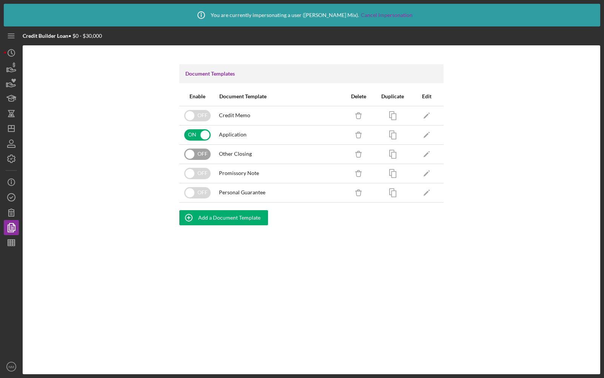
click at [199, 156] on input "checkbox" at bounding box center [197, 153] width 26 height 11
checkbox input "true"
click at [427, 149] on icon "Icon/Edit" at bounding box center [426, 153] width 17 height 17
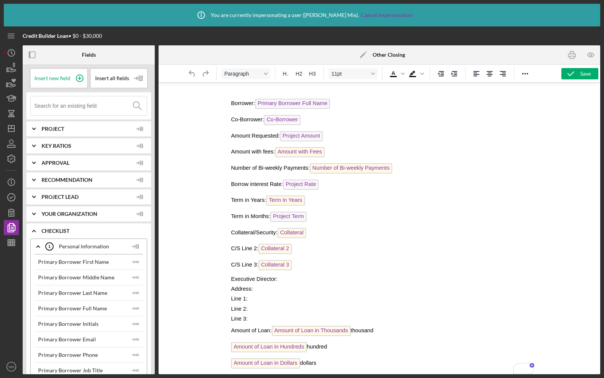
click at [363, 53] on icon "Icon/Edit" at bounding box center [363, 54] width 19 height 19
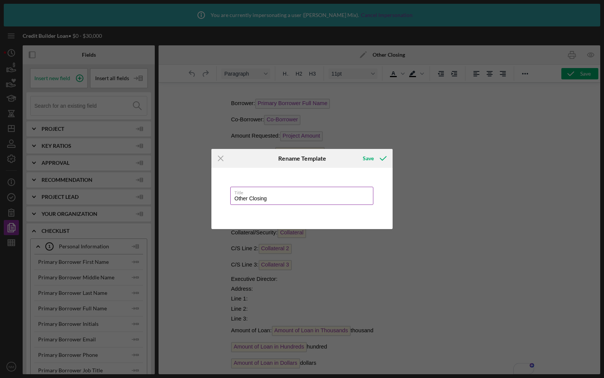
click at [247, 196] on input "Other Closing" at bounding box center [301, 196] width 143 height 18
type input "c"
type input "Closing Package"
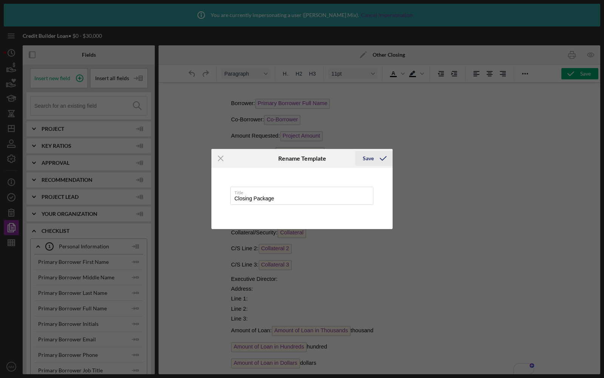
click at [370, 160] on div "Save" at bounding box center [368, 158] width 11 height 15
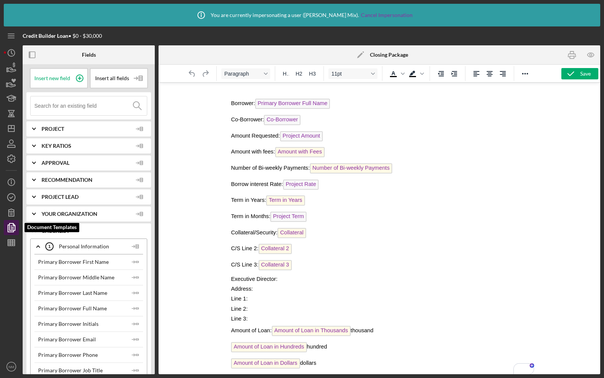
click at [11, 226] on icon "button" at bounding box center [12, 227] width 3 height 3
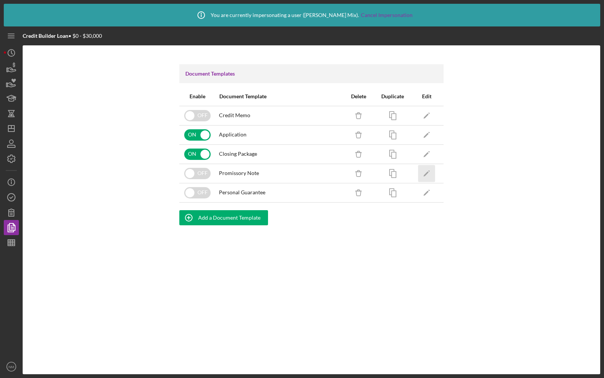
click at [426, 170] on icon "Icon/Edit" at bounding box center [426, 173] width 17 height 17
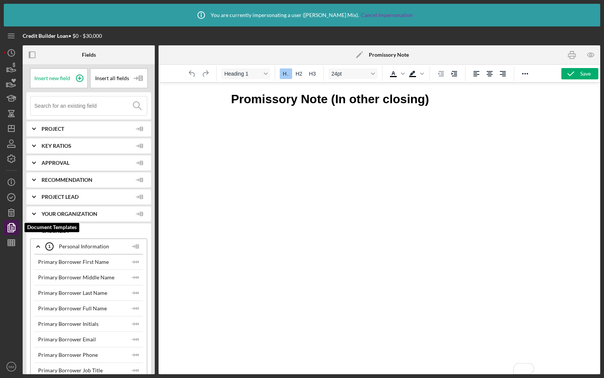
click at [11, 225] on icon "button" at bounding box center [11, 227] width 19 height 19
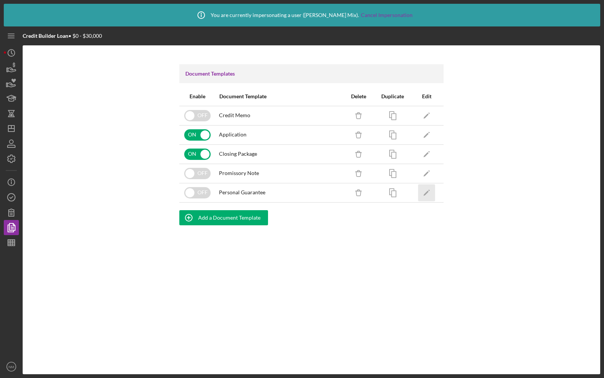
click at [423, 189] on icon "Icon/Edit" at bounding box center [426, 192] width 17 height 17
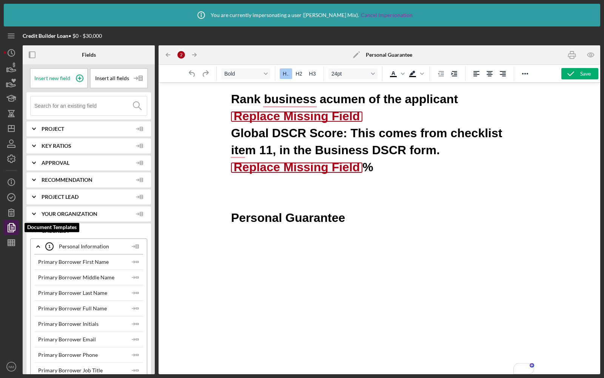
click at [7, 229] on icon "button" at bounding box center [11, 227] width 19 height 19
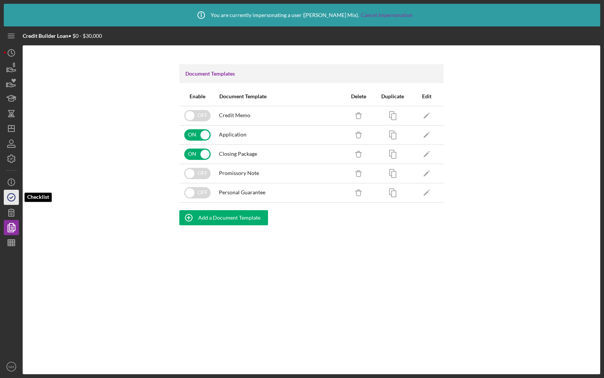
click at [11, 196] on icon "button" at bounding box center [11, 197] width 19 height 19
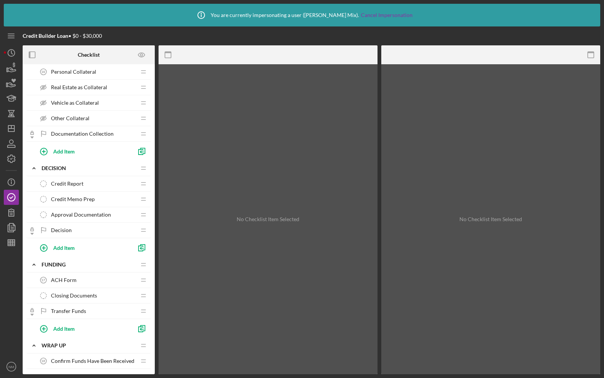
click at [89, 196] on span "Credit Memo Prep" at bounding box center [73, 199] width 44 height 6
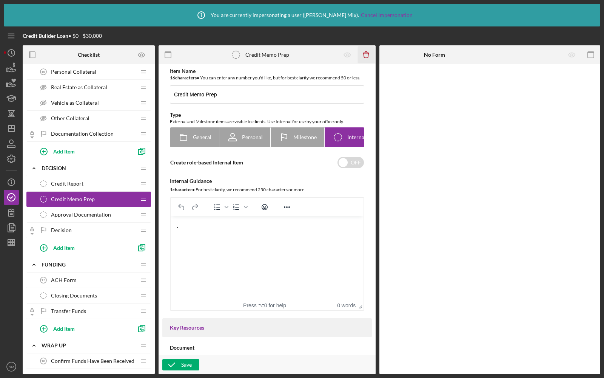
click at [365, 55] on icon "Icon/Delete" at bounding box center [366, 54] width 17 height 17
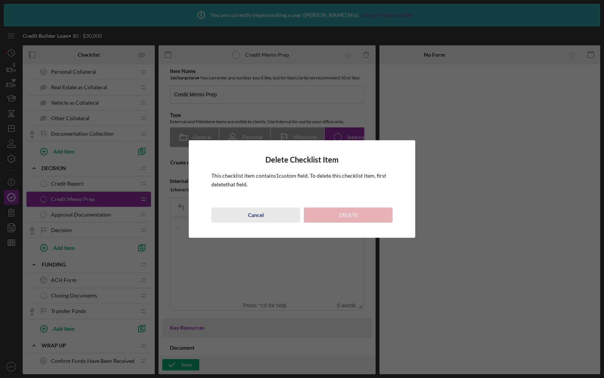
click at [267, 208] on button "Cancel" at bounding box center [255, 214] width 89 height 15
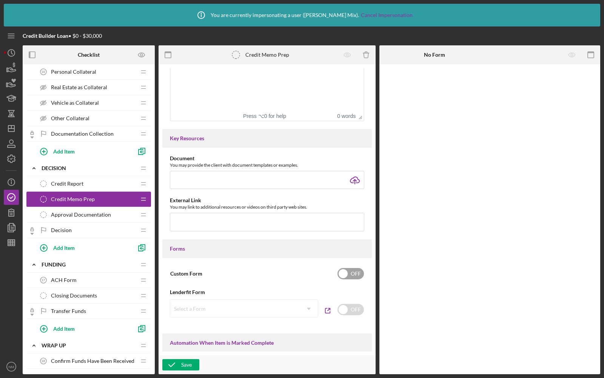
click at [348, 279] on input "checkbox" at bounding box center [351, 273] width 26 height 11
checkbox input "true"
click at [524, 83] on line "button" at bounding box center [526, 83] width 6 height 0
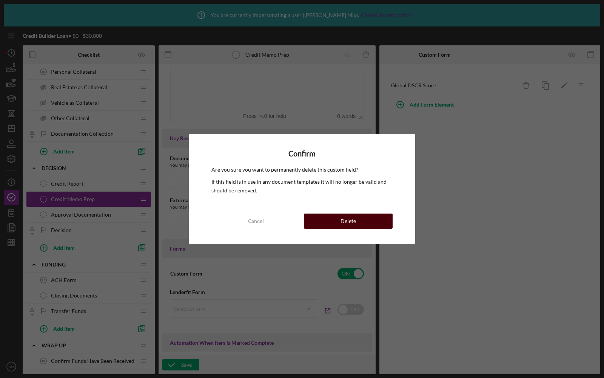
click at [364, 214] on button "Delete" at bounding box center [348, 220] width 89 height 15
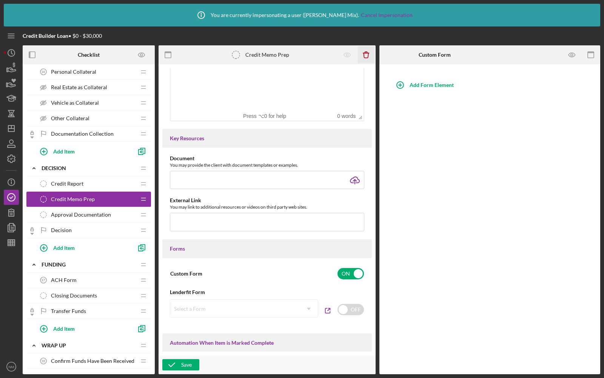
click at [367, 52] on icon "button" at bounding box center [366, 53] width 2 height 2
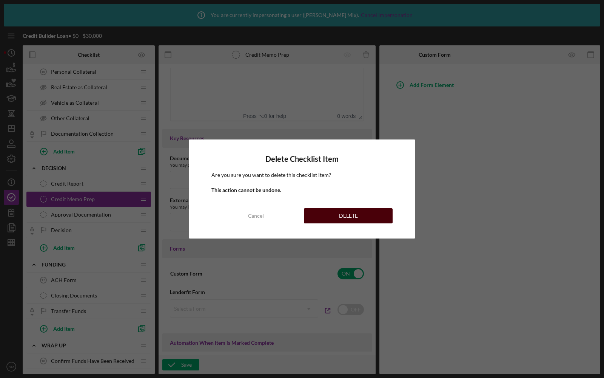
click at [332, 217] on button "DELETE" at bounding box center [348, 215] width 89 height 15
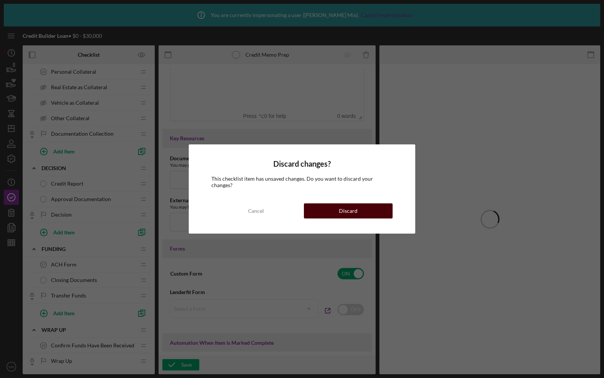
click at [338, 205] on button "Discard" at bounding box center [348, 210] width 89 height 15
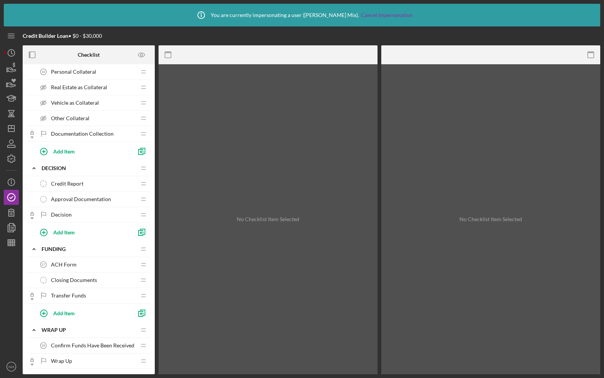
click at [94, 197] on span "Approval Documentation" at bounding box center [81, 199] width 60 height 6
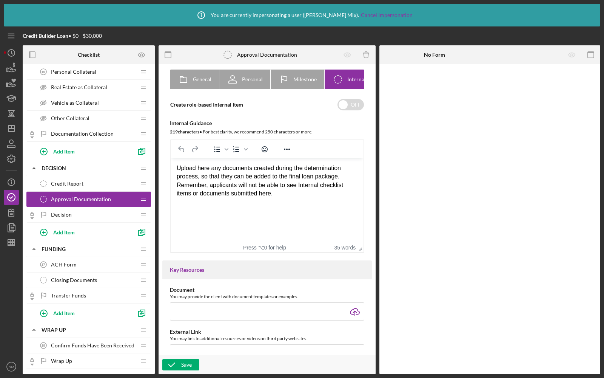
click at [83, 216] on div "Decision Decision" at bounding box center [86, 214] width 100 height 15
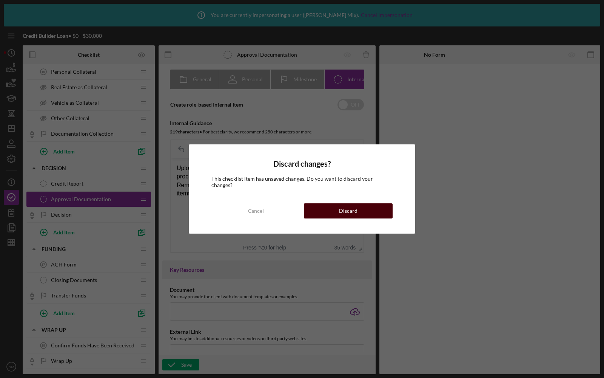
click at [364, 208] on button "Discard" at bounding box center [348, 210] width 89 height 15
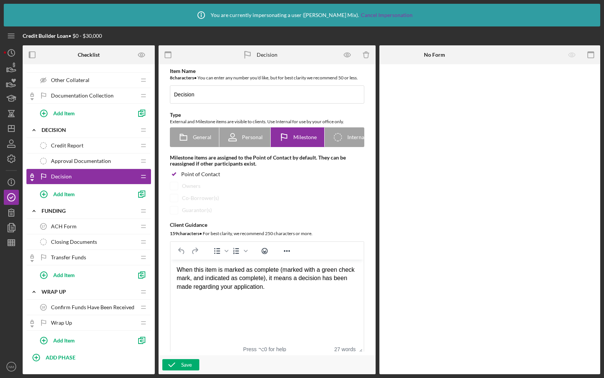
scroll to position [378, 0]
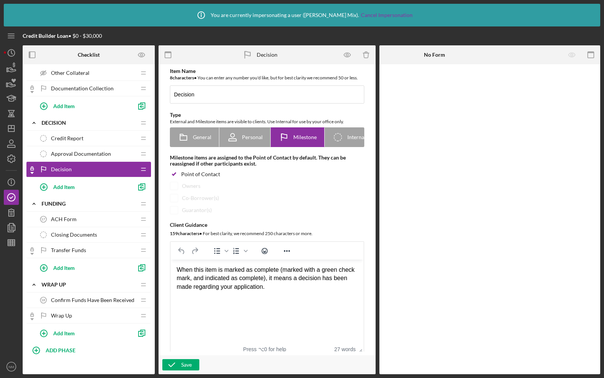
click at [96, 214] on div "ACH Form 17 ACH Form" at bounding box center [86, 218] width 100 height 15
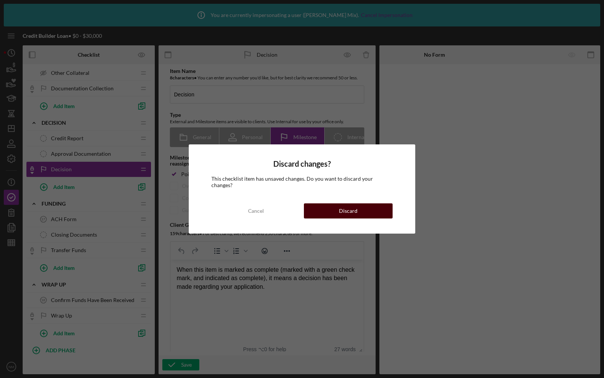
click at [326, 205] on button "Discard" at bounding box center [348, 210] width 89 height 15
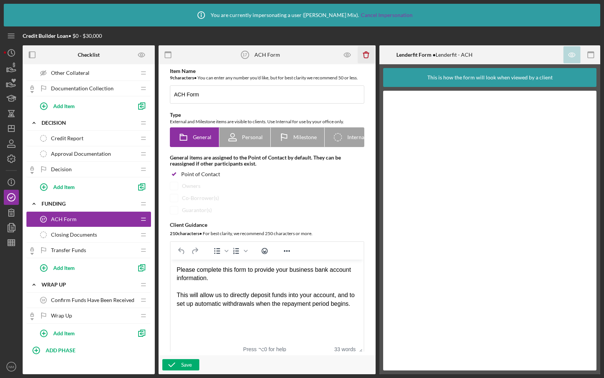
click at [365, 53] on icon "Icon/Delete" at bounding box center [366, 54] width 17 height 17
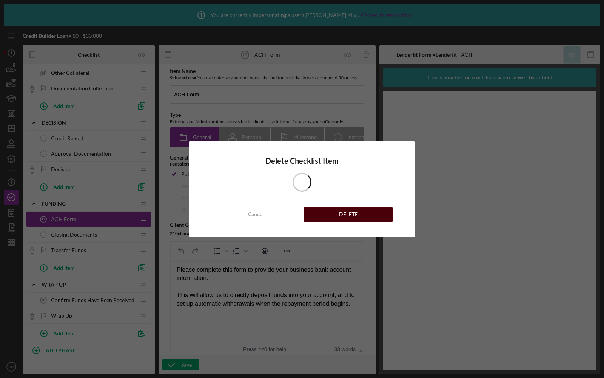
click at [338, 213] on button "DELETE" at bounding box center [348, 214] width 89 height 15
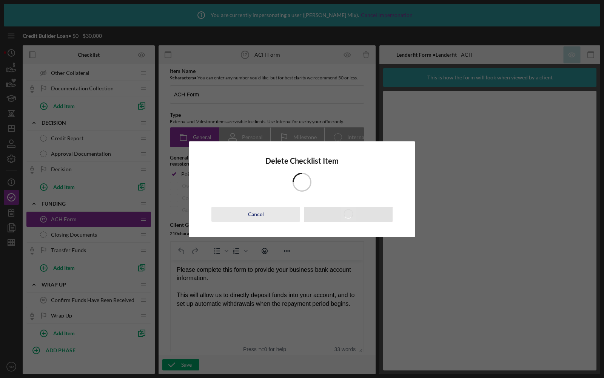
click at [264, 214] on button "Cancel" at bounding box center [255, 214] width 89 height 15
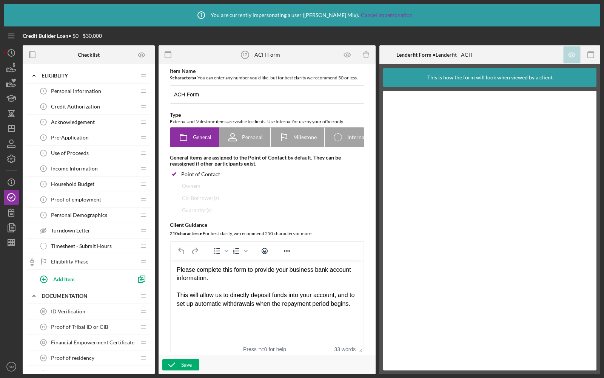
scroll to position [378, 0]
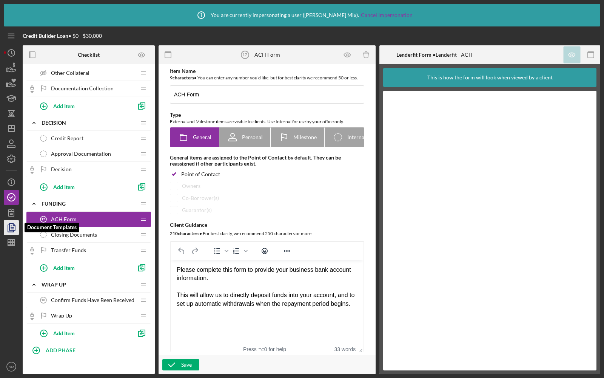
click at [11, 228] on icon "button" at bounding box center [12, 227] width 3 height 3
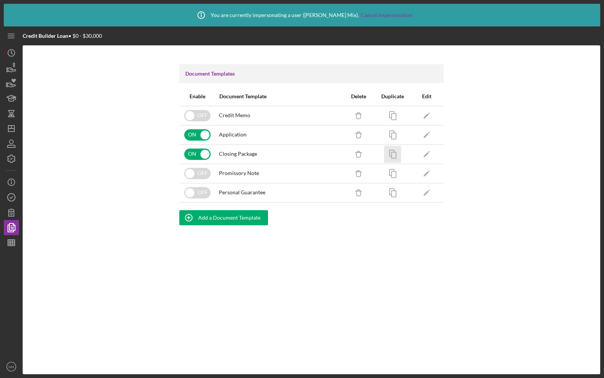
click at [392, 154] on icon "button" at bounding box center [392, 153] width 17 height 17
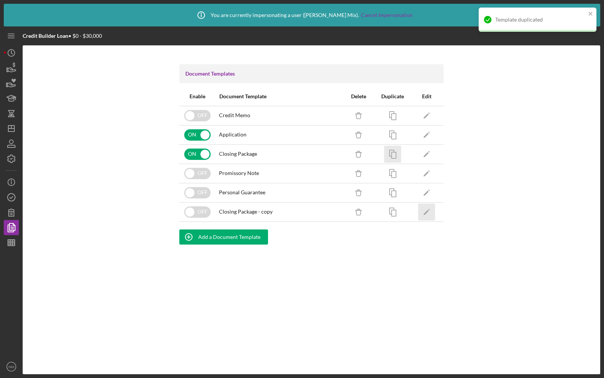
click at [430, 208] on icon "Icon/Edit" at bounding box center [426, 211] width 17 height 17
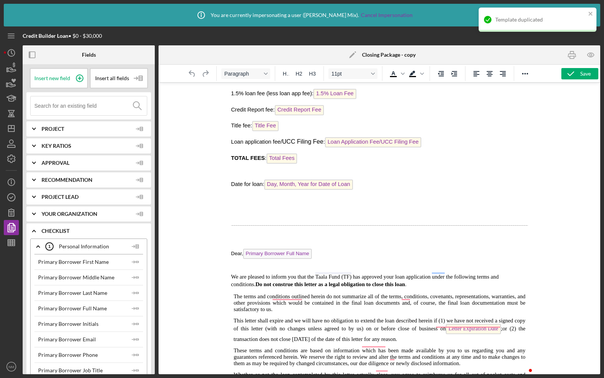
scroll to position [376, 0]
drag, startPoint x: 230, startPoint y: 218, endPoint x: 407, endPoint y: 263, distance: 182.5
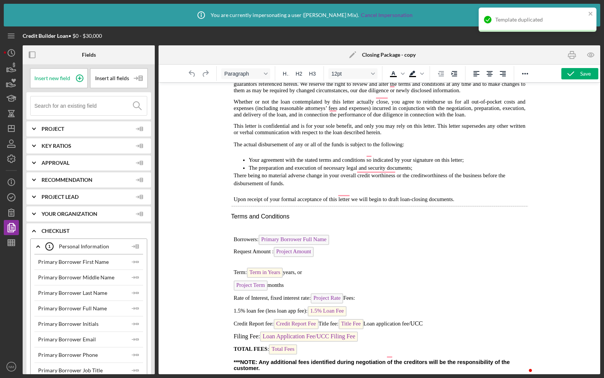
scroll to position [702, 0]
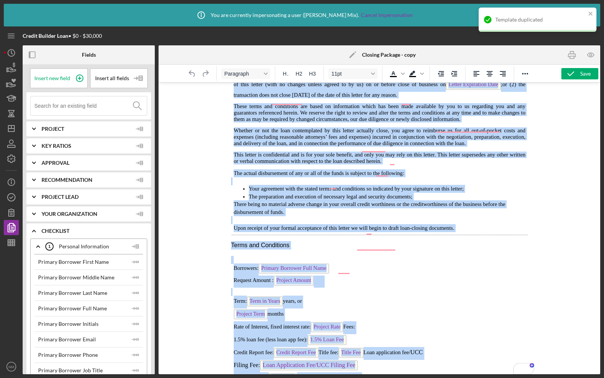
scroll to position [683, 0]
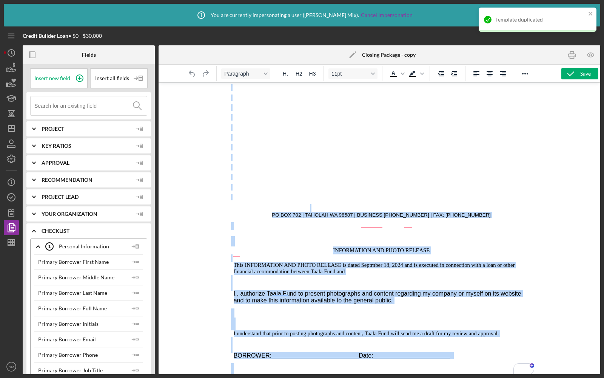
drag, startPoint x: 236, startPoint y: 234, endPoint x: 380, endPoint y: 378, distance: 203.2
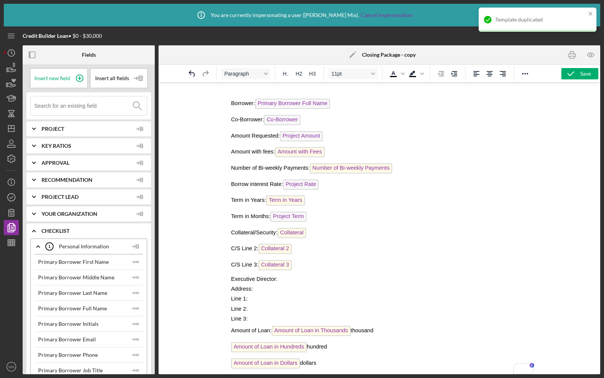
click at [355, 57] on icon "Icon/Edit" at bounding box center [352, 54] width 19 height 19
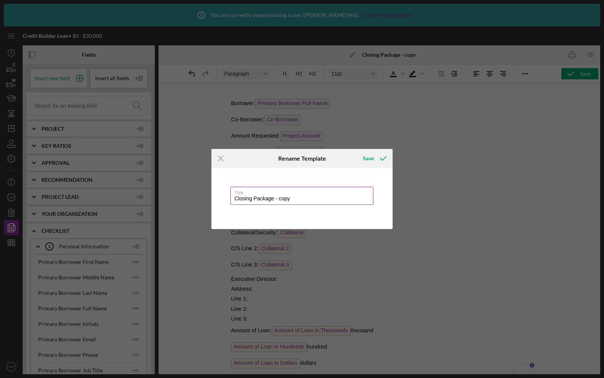
click at [273, 197] on input "Closing Package - copy" at bounding box center [301, 196] width 143 height 18
type input "Credit Memo"
click at [380, 158] on icon "submit" at bounding box center [383, 158] width 19 height 19
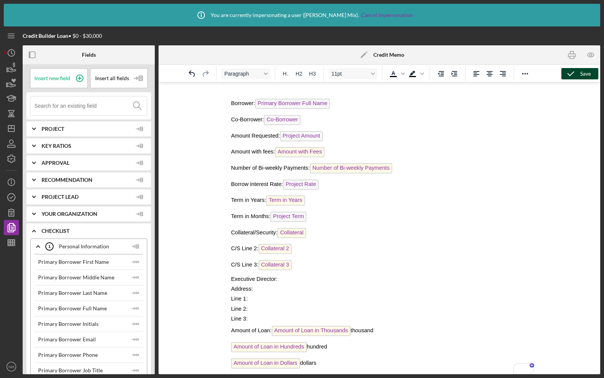
click at [572, 71] on icon "button" at bounding box center [571, 73] width 19 height 19
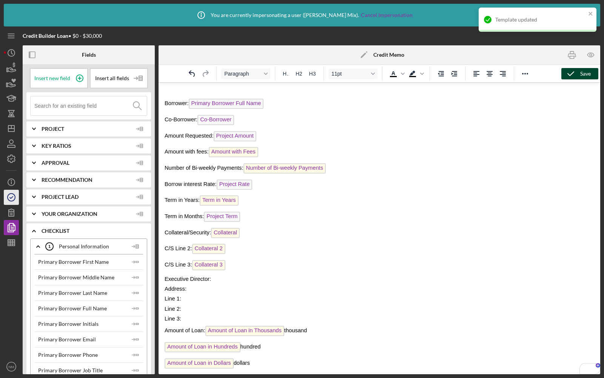
click at [10, 194] on icon "button" at bounding box center [11, 197] width 19 height 19
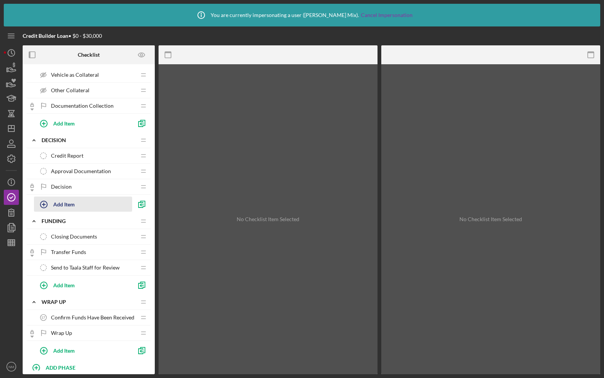
click at [44, 201] on circle "button" at bounding box center [43, 204] width 7 height 7
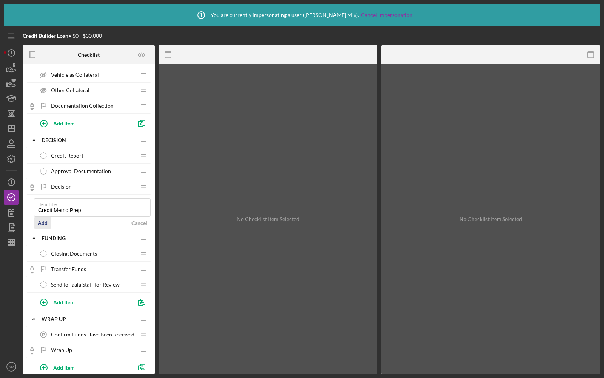
type input "Credit Memo Prep"
click at [45, 218] on div "Add" at bounding box center [43, 222] width 10 height 11
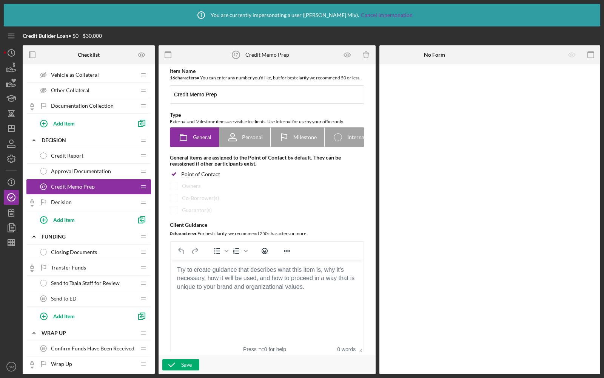
click at [131, 166] on div "Approval Documentation Approval Documentation" at bounding box center [86, 171] width 100 height 15
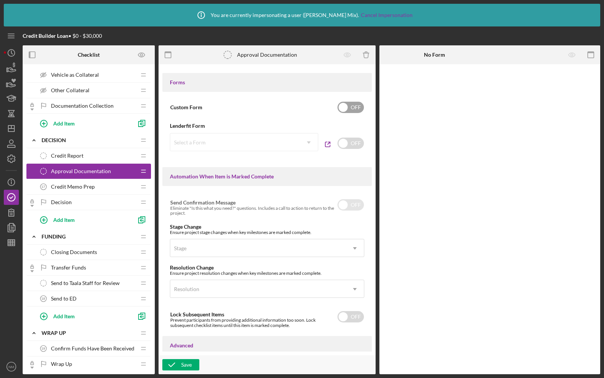
click at [349, 115] on div "Custom Form OFF" at bounding box center [267, 107] width 194 height 16
click at [346, 113] on input "checkbox" at bounding box center [351, 107] width 26 height 11
checkbox input "false"
click at [123, 151] on div "Credit Report Credit Report" at bounding box center [86, 155] width 100 height 15
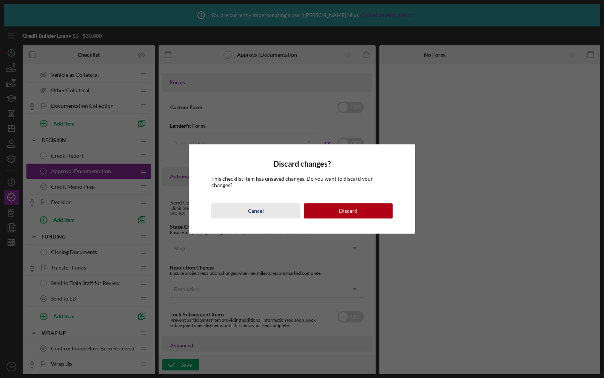
click at [239, 203] on button "Cancel" at bounding box center [255, 210] width 89 height 15
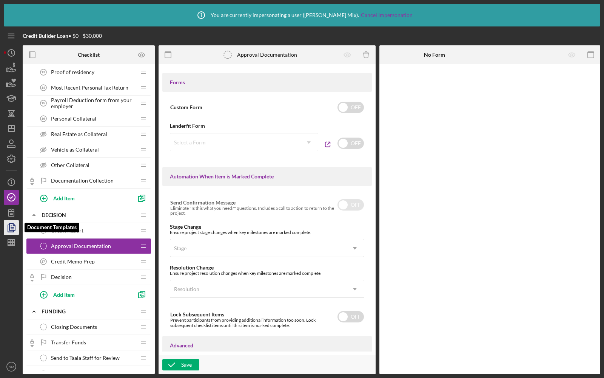
click at [13, 229] on icon "button" at bounding box center [11, 227] width 19 height 19
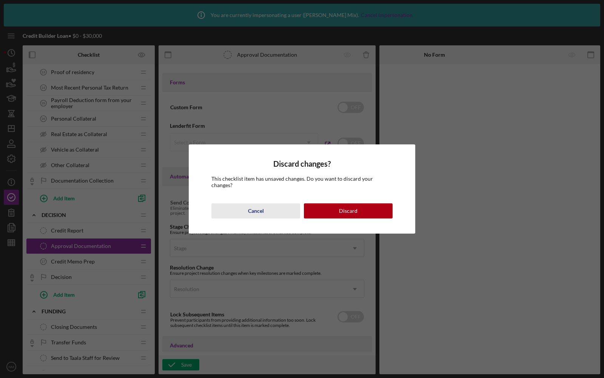
click at [263, 207] on div "Cancel" at bounding box center [256, 210] width 16 height 15
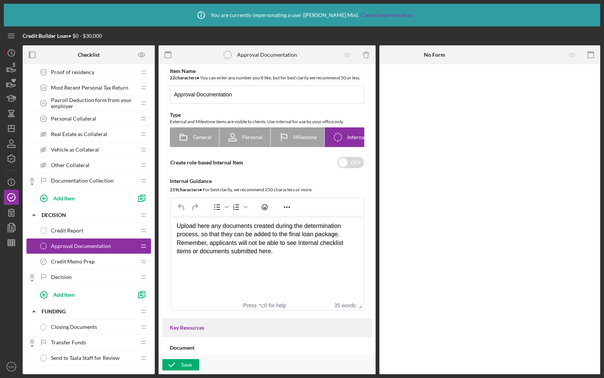
click at [90, 259] on div "Credit Memo Prep 17 Credit Memo Prep" at bounding box center [86, 261] width 100 height 15
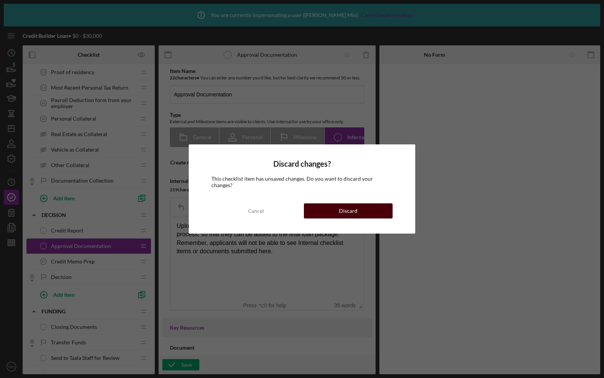
click at [350, 206] on div "Discard" at bounding box center [348, 210] width 19 height 15
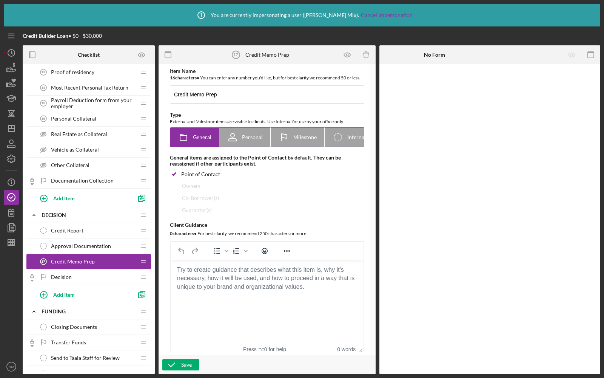
click at [347, 147] on div "Icon/Checklist Item Internal Internal" at bounding box center [349, 137] width 34 height 19
radio input "false"
radio input "true"
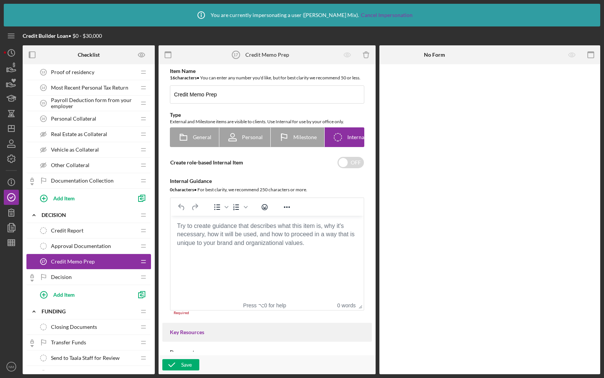
click at [219, 230] on body "Rich Text Area. Press ALT-0 for help." at bounding box center [267, 226] width 181 height 8
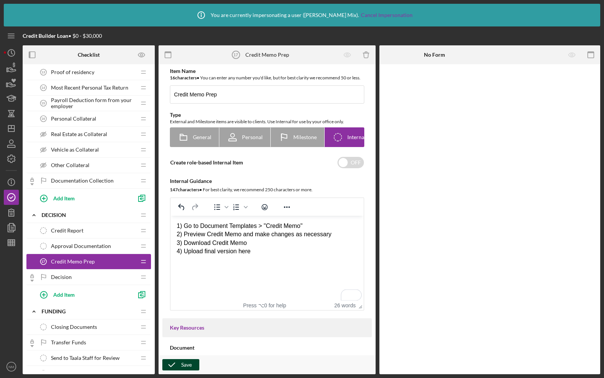
click at [170, 364] on icon "button" at bounding box center [171, 364] width 19 height 19
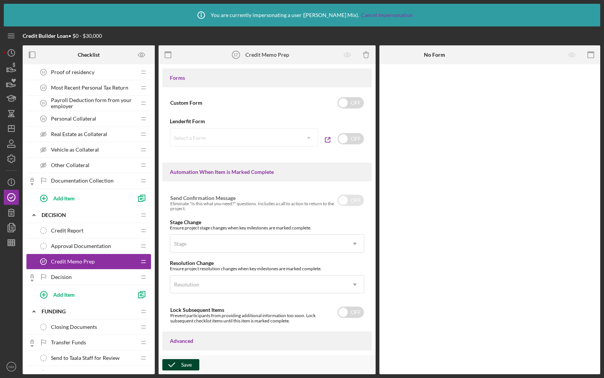
scroll to position [469, 0]
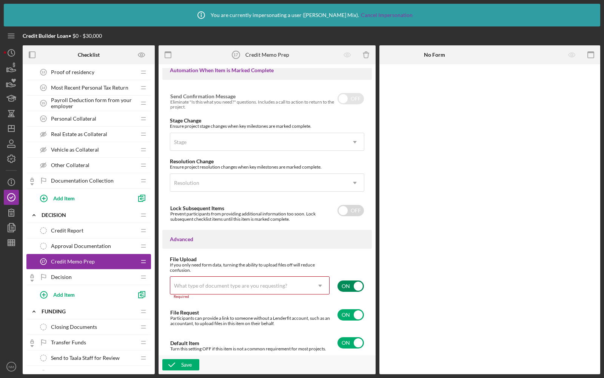
click at [346, 281] on input "checkbox" at bounding box center [351, 285] width 26 height 11
checkbox input "false"
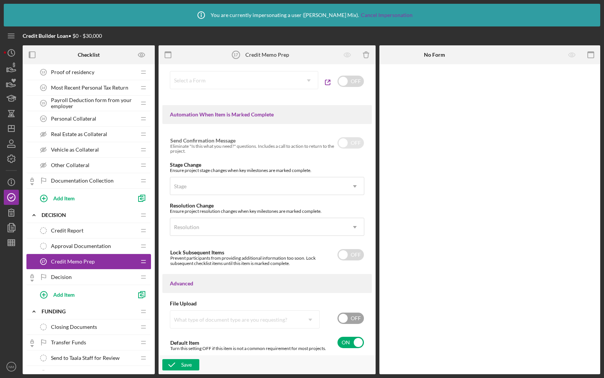
scroll to position [0, 0]
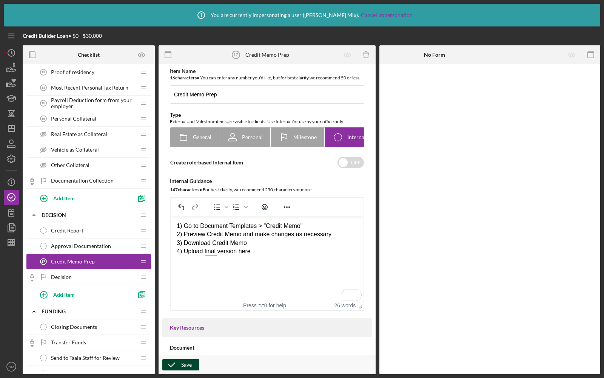
click at [184, 361] on div "Save" at bounding box center [186, 364] width 11 height 11
click at [11, 226] on icon "button" at bounding box center [12, 227] width 3 height 3
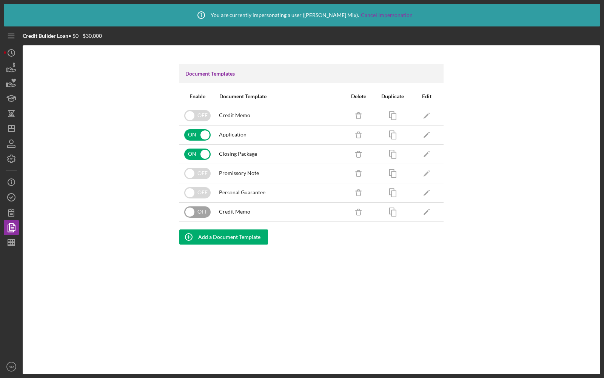
click at [201, 214] on input "checkbox" at bounding box center [197, 211] width 26 height 11
checkbox input "true"
click at [427, 154] on polygon "button" at bounding box center [426, 154] width 5 height 5
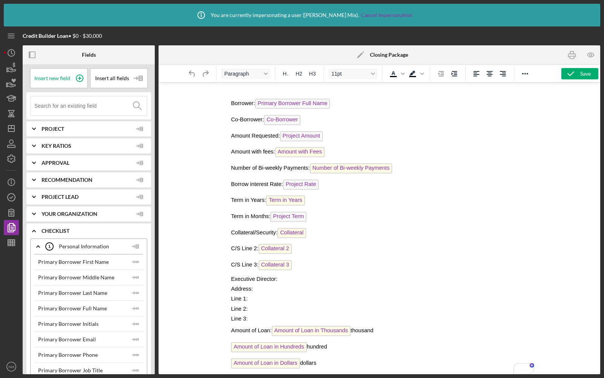
drag, startPoint x: 230, startPoint y: 99, endPoint x: 247, endPoint y: 113, distance: 21.7
drag, startPoint x: 230, startPoint y: 102, endPoint x: 325, endPoint y: 188, distance: 128.6
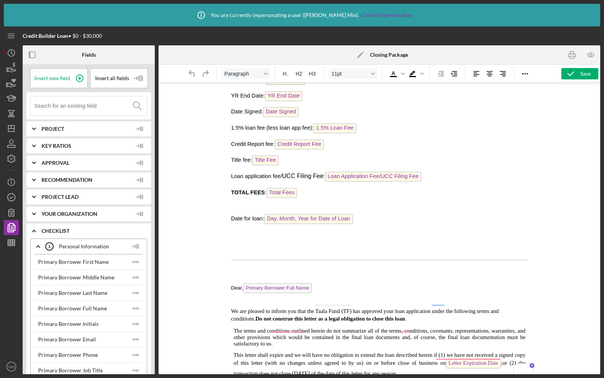
scroll to position [341, 0]
click at [326, 259] on hr "To enrich screen reader interactions, please activate Accessibility in Grammarl…" at bounding box center [379, 259] width 297 height 0
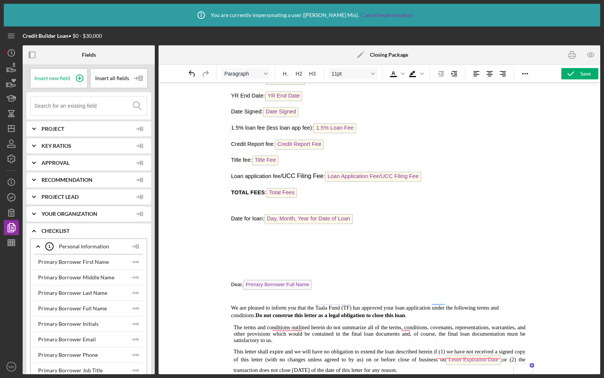
drag, startPoint x: 380, startPoint y: 213, endPoint x: 280, endPoint y: 91, distance: 158.4
click at [280, 90] on div "Borrower: Primary Borrower Full Name Co-Borrower: Co-Borrower Amount Requested:…" at bounding box center [379, 128] width 297 height 762
drag, startPoint x: 359, startPoint y: 207, endPoint x: 318, endPoint y: 191, distance: 44.5
click at [318, 191] on div "Borrower: Primary Borrower Full Name Co-Borrower: Co-Borrower Amount Requested:…" at bounding box center [379, 128] width 297 height 762
click at [340, 171] on span "Loan Application Fee/UCC Filing Fee" at bounding box center [373, 176] width 96 height 10
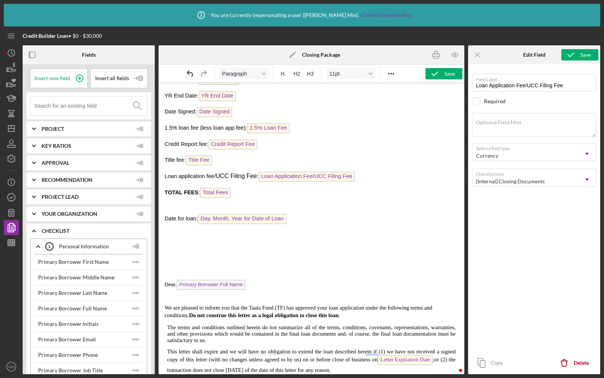
scroll to position [291, 0]
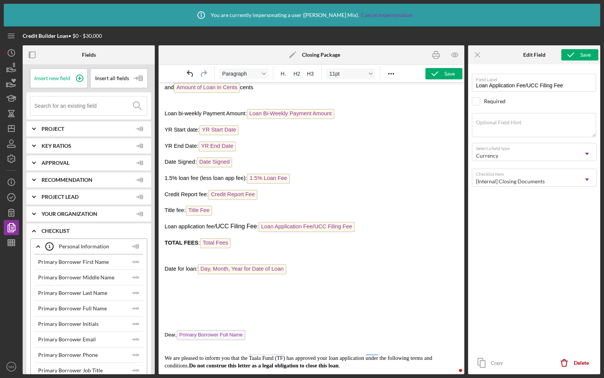
click at [302, 254] on div "Borrower: Primary Borrower Full Name Co-Borrower: Co-Borrower Amount Requested:…" at bounding box center [312, 179] width 294 height 762
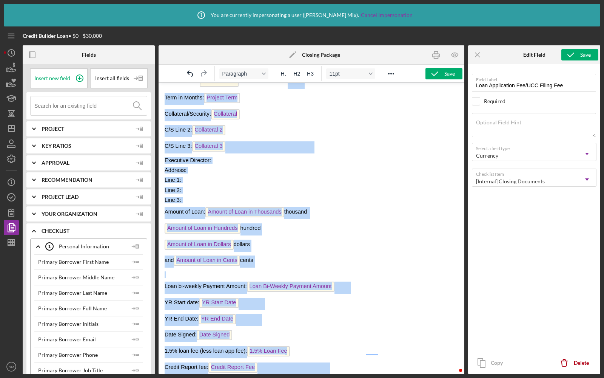
scroll to position [69, 0]
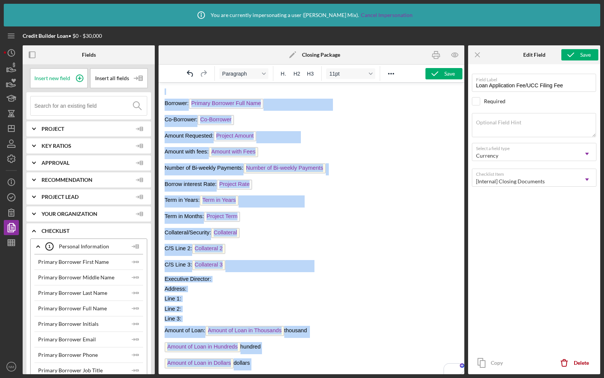
drag, startPoint x: 165, startPoint y: 262, endPoint x: 293, endPoint y: 36, distance: 259.4
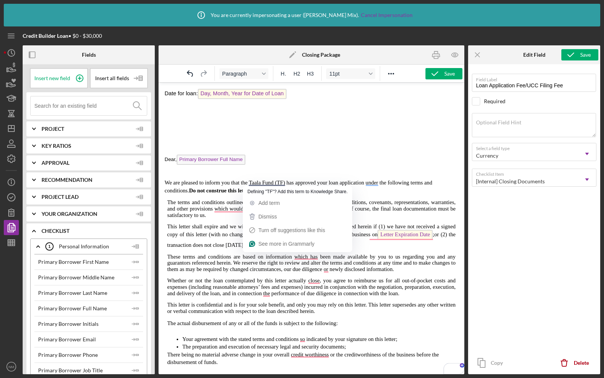
click at [171, 93] on p "Date for loan: Day, Month, Year for Date of Loan" at bounding box center [312, 95] width 294 height 12
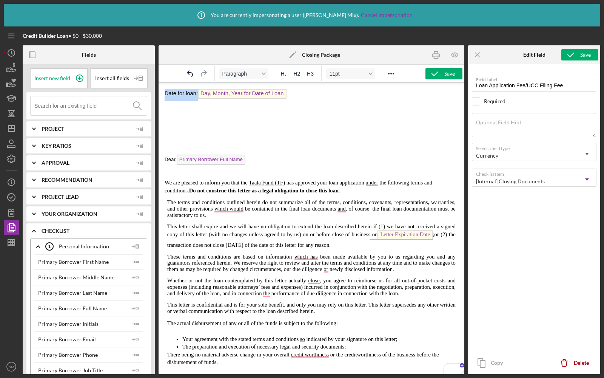
drag, startPoint x: 165, startPoint y: 92, endPoint x: 296, endPoint y: 94, distance: 131.4
click at [296, 94] on p "Date for loan: Day, Month, Year for Date of Loan" at bounding box center [312, 95] width 294 height 12
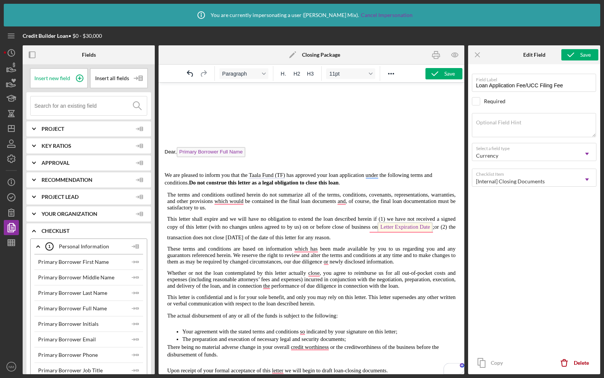
click at [199, 137] on p "To enrich screen reader interactions, please activate Accessibility in Grammarl…" at bounding box center [322, 140] width 272 height 6
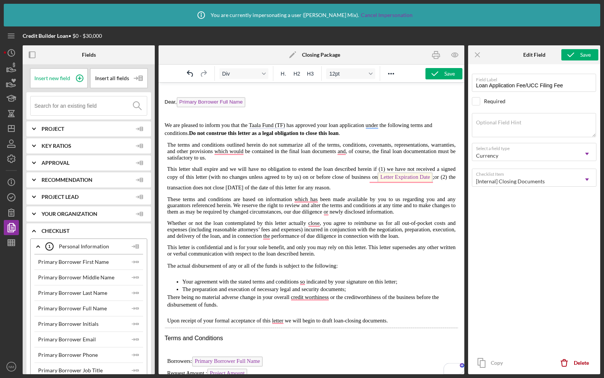
click at [165, 100] on span "Dear, Primary Borrower Full Name" at bounding box center [205, 102] width 81 height 6
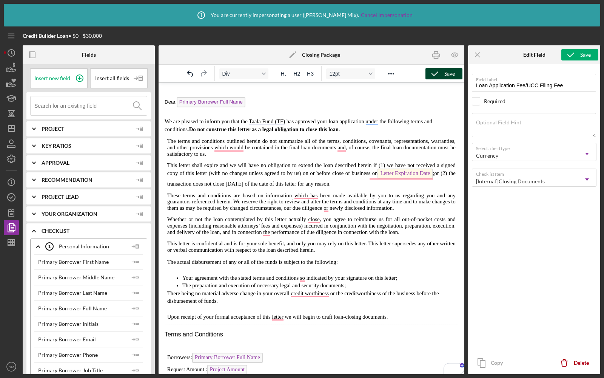
click at [438, 69] on icon "button" at bounding box center [435, 73] width 19 height 19
click at [8, 198] on icon "button" at bounding box center [11, 197] width 19 height 19
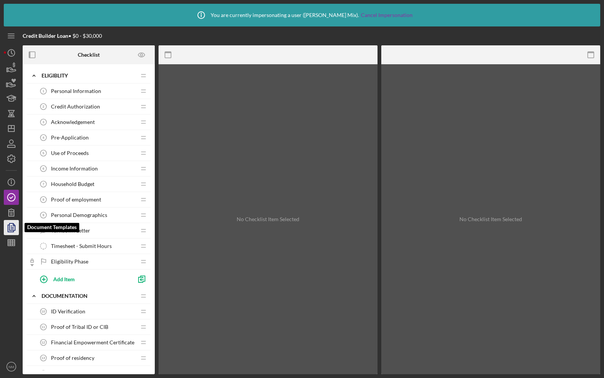
click at [8, 227] on polyline "button" at bounding box center [11, 228] width 6 height 7
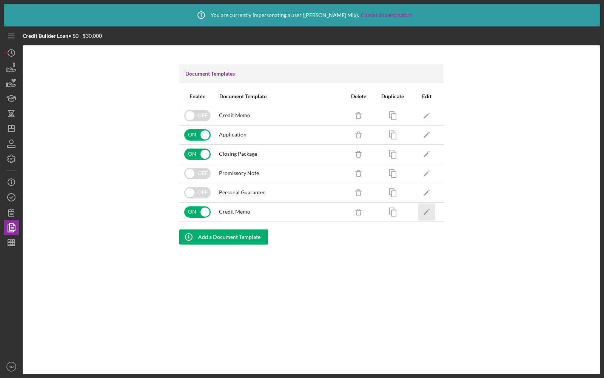
click at [423, 212] on icon "Icon/Edit" at bounding box center [426, 211] width 17 height 17
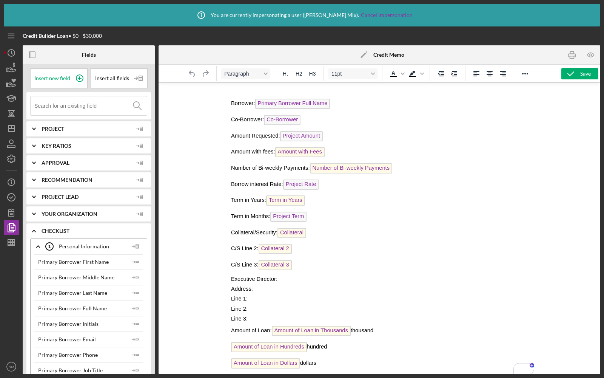
click at [308, 150] on span "Amount with Fees" at bounding box center [299, 152] width 49 height 10
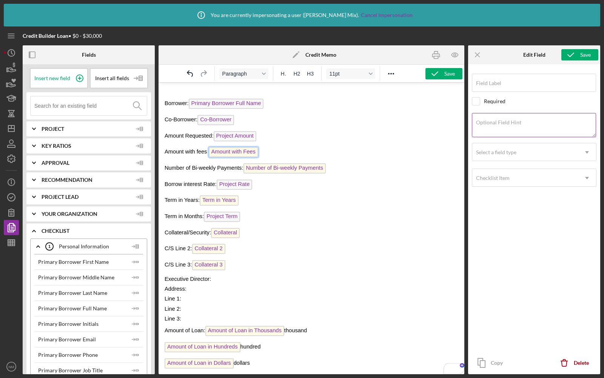
type input "Amount with Fees"
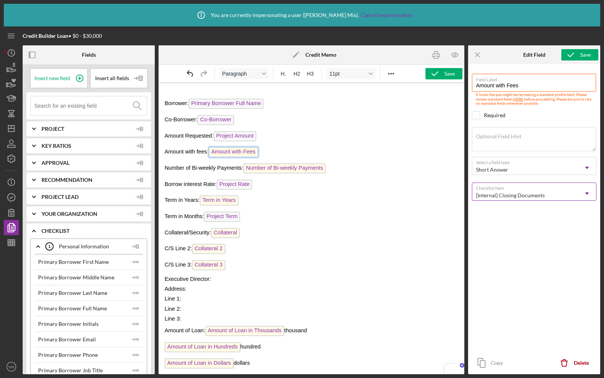
click at [488, 187] on div "[Internal] Closing Documents" at bounding box center [525, 195] width 106 height 17
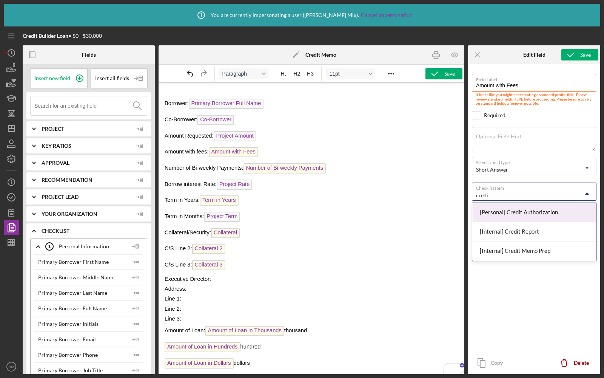
type input "credit"
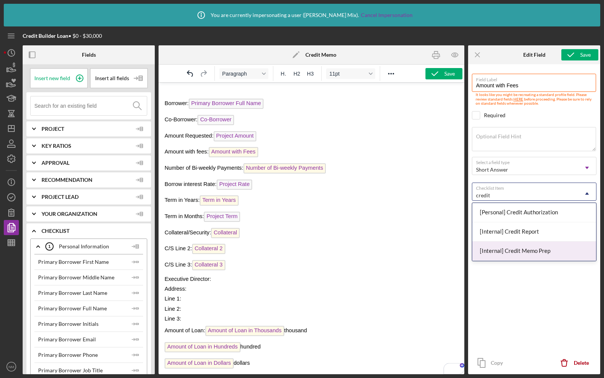
click at [513, 246] on div "[Internal] Credit Memo Prep" at bounding box center [534, 250] width 124 height 19
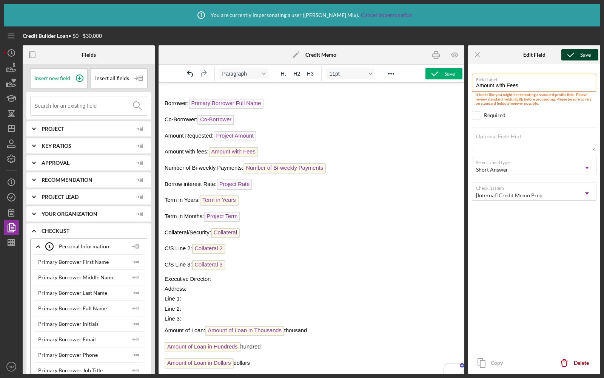
click at [570, 59] on icon "submit" at bounding box center [571, 54] width 19 height 19
click at [278, 168] on span "Number of Bi-weekly Payments" at bounding box center [285, 168] width 82 height 10
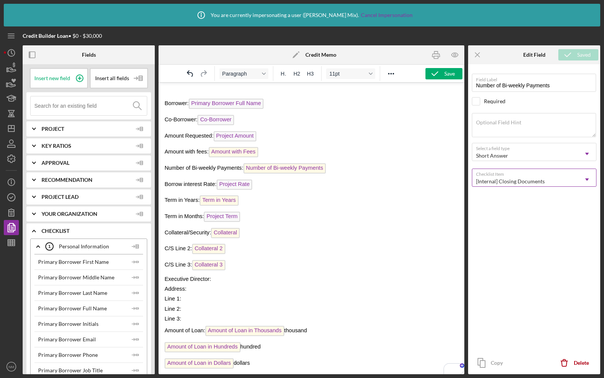
click at [495, 177] on div "[Internal] Closing Documents" at bounding box center [525, 181] width 106 height 17
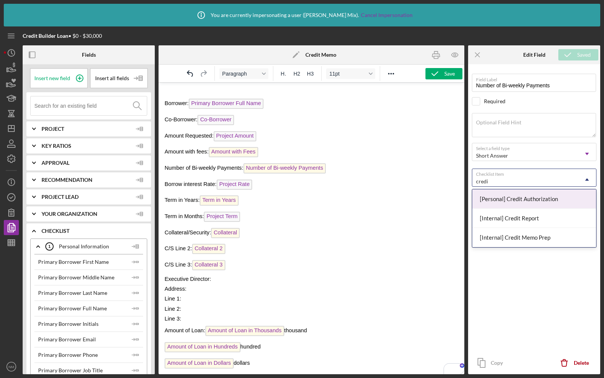
type input "credit"
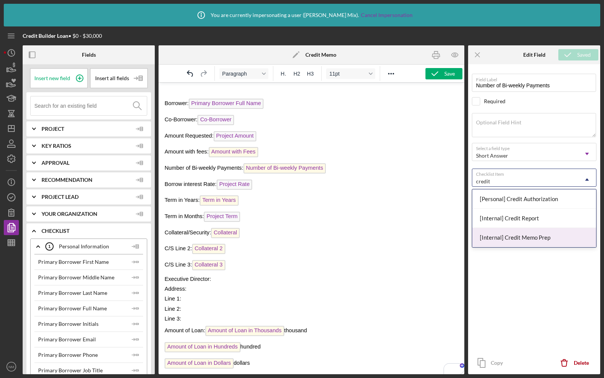
click at [515, 237] on div "[Internal] Credit Memo Prep" at bounding box center [534, 237] width 124 height 19
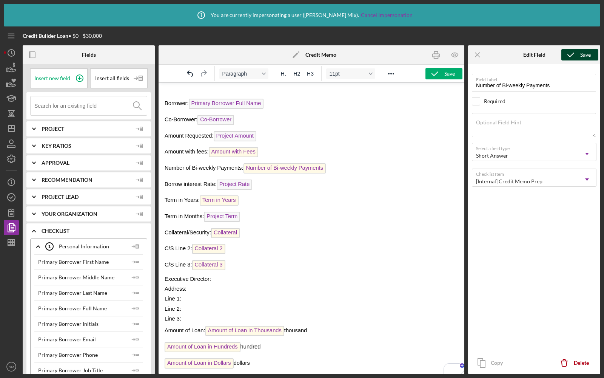
click at [574, 52] on icon "submit" at bounding box center [571, 54] width 19 height 19
click at [222, 197] on span "Term in Years" at bounding box center [219, 200] width 39 height 10
type input "Term in Years"
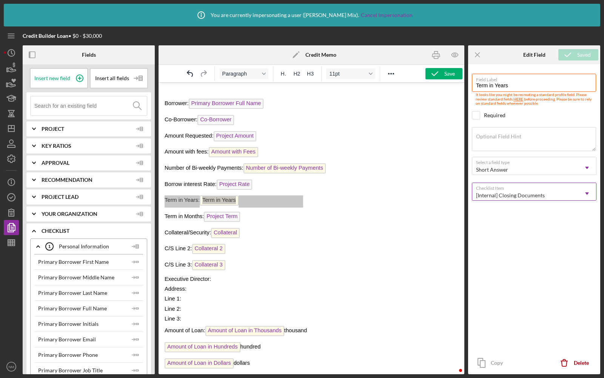
click at [500, 190] on div "[Internal] Closing Documents" at bounding box center [525, 195] width 106 height 17
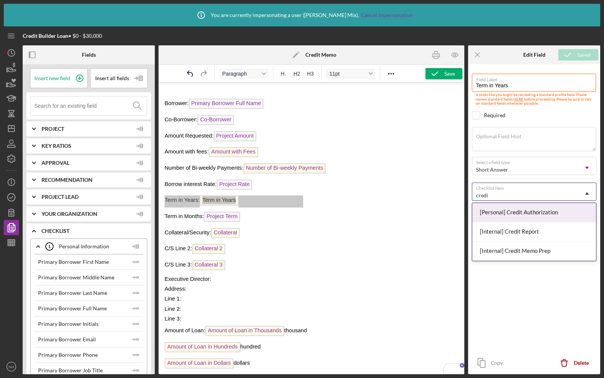
type input "credit"
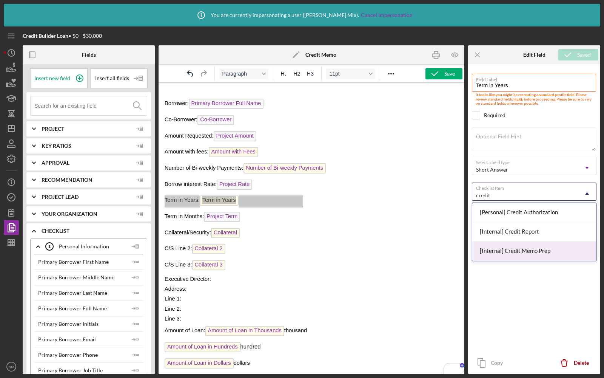
click at [506, 248] on div "[Internal] Credit Memo Prep" at bounding box center [534, 250] width 124 height 19
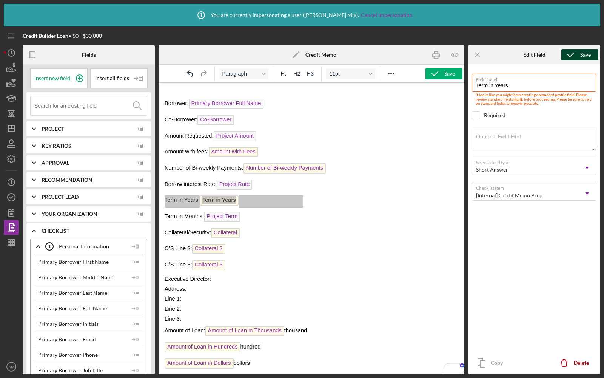
click at [577, 51] on icon "submit" at bounding box center [571, 54] width 19 height 19
click at [227, 229] on span "Collateral" at bounding box center [225, 233] width 29 height 10
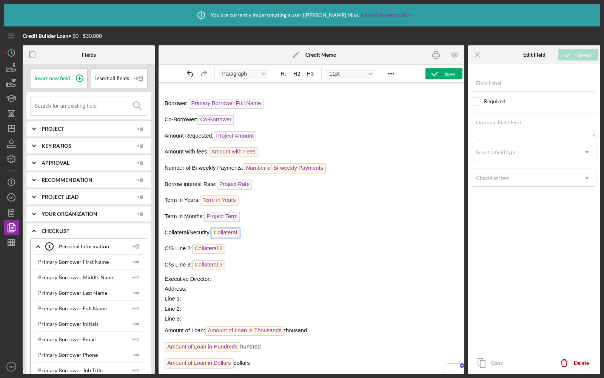
scroll to position [2, 0]
type input "Collateral"
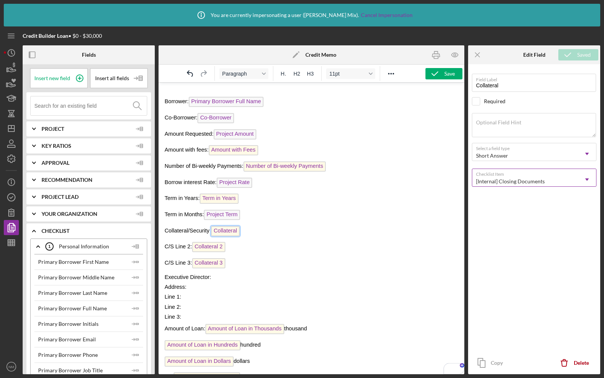
click at [525, 174] on div "[Internal] Closing Documents" at bounding box center [525, 181] width 106 height 17
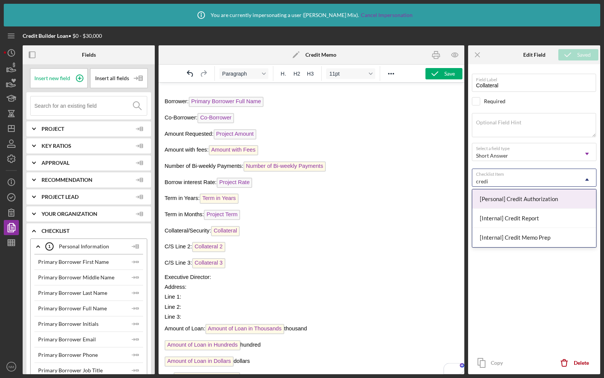
type input "credit"
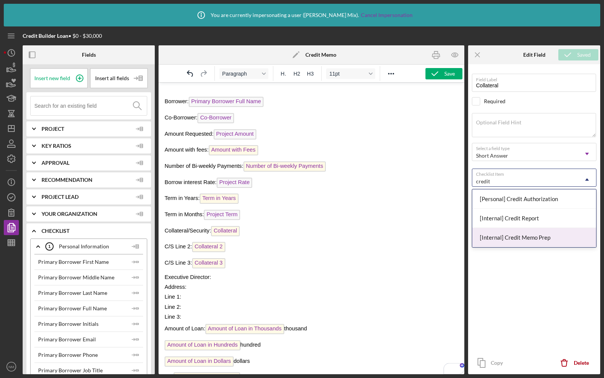
click at [520, 234] on div "[Internal] Credit Memo Prep" at bounding box center [534, 237] width 124 height 19
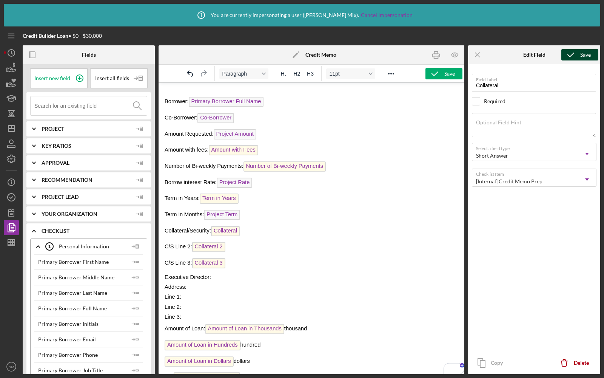
click at [579, 57] on icon "submit" at bounding box center [571, 54] width 19 height 19
click at [210, 245] on span "Collateral 2" at bounding box center [208, 247] width 33 height 10
type input "Collateral 2"
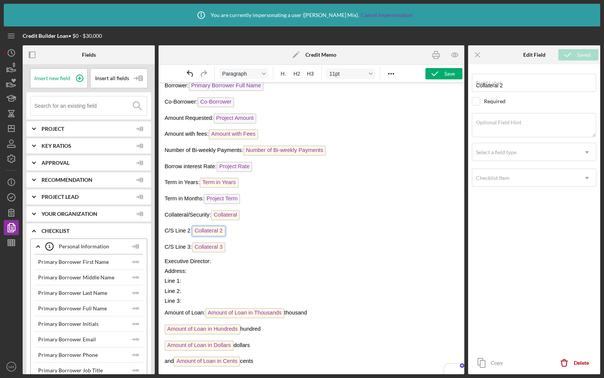
scroll to position [18, 0]
click at [507, 177] on div "[Internal] Closing Documents" at bounding box center [525, 181] width 106 height 17
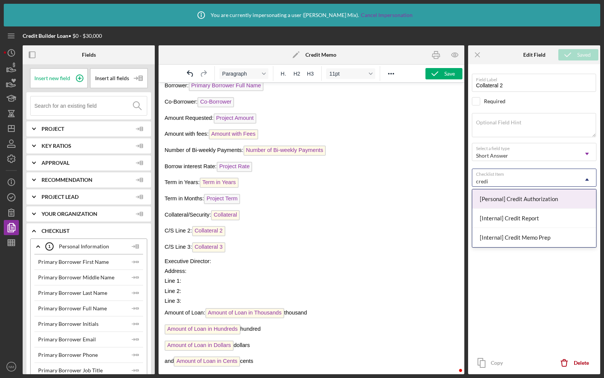
type input "credit"
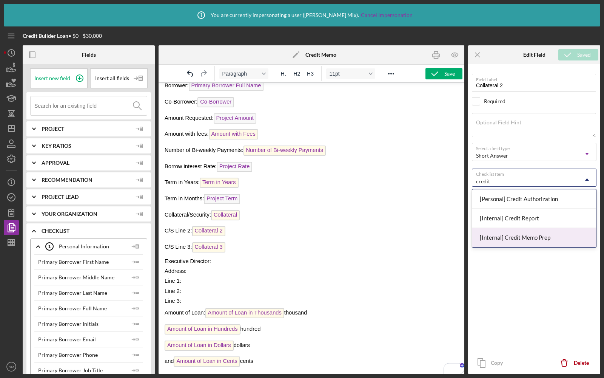
click at [512, 240] on div "[Internal] Credit Memo Prep" at bounding box center [534, 237] width 124 height 19
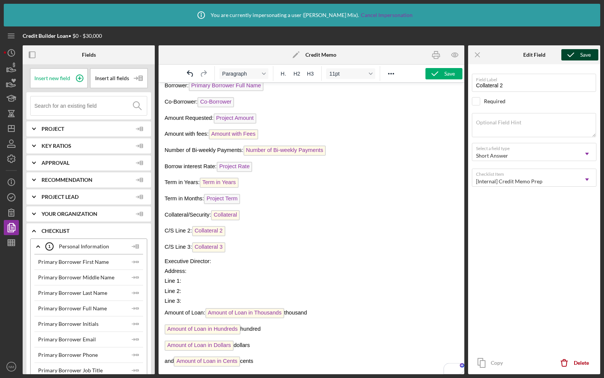
click at [574, 56] on icon "submit" at bounding box center [571, 54] width 19 height 19
click at [208, 248] on span "Collateral 3" at bounding box center [208, 247] width 33 height 10
type input "Collateral 3"
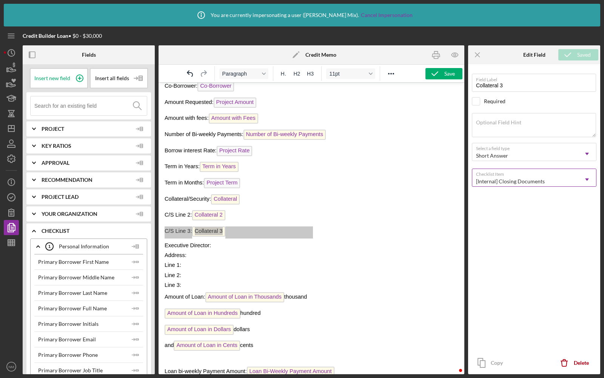
click at [507, 183] on div "[Internal] Closing Documents" at bounding box center [510, 181] width 69 height 6
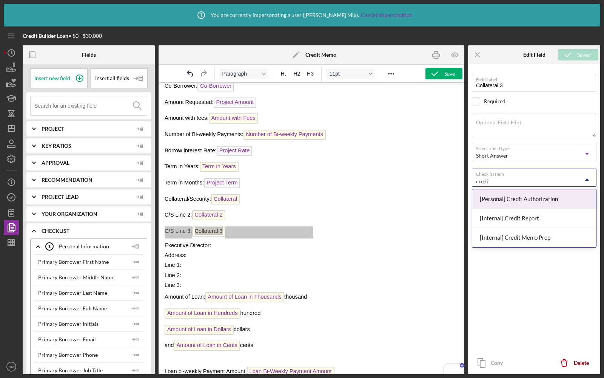
type input "credit"
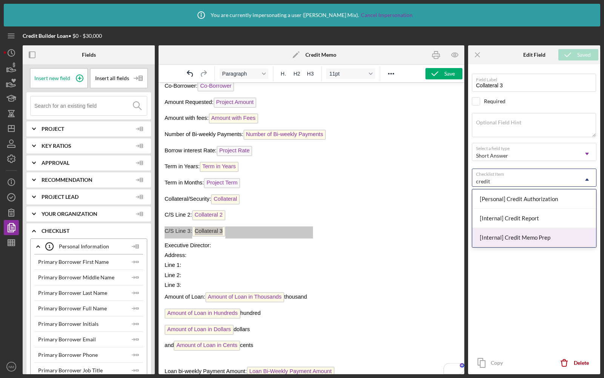
click at [536, 229] on div "[Internal] Credit Memo Prep" at bounding box center [534, 237] width 124 height 19
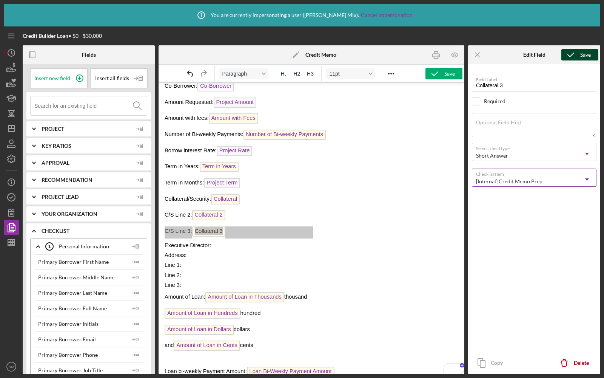
click at [577, 51] on icon "submit" at bounding box center [571, 54] width 19 height 19
click at [235, 292] on span "Amount of Loan in Thousands" at bounding box center [244, 297] width 79 height 10
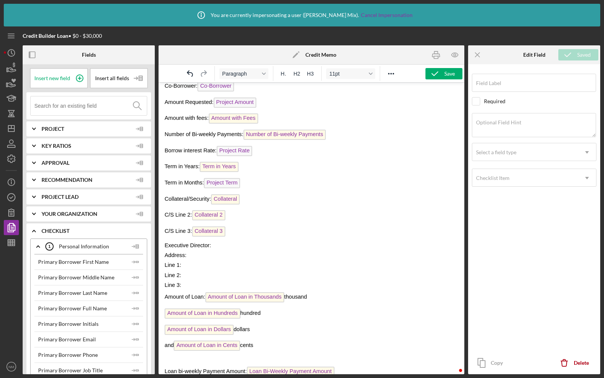
type input "Amount of Loan in Thousands"
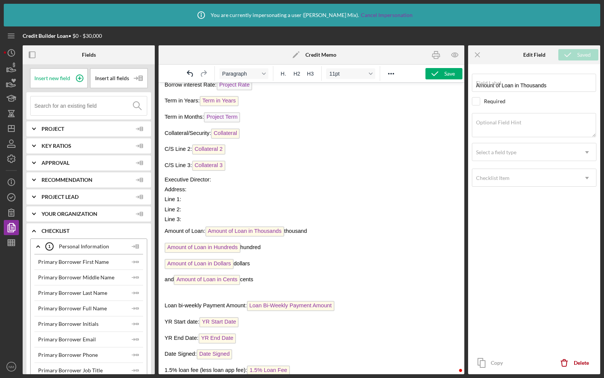
scroll to position [99, 0]
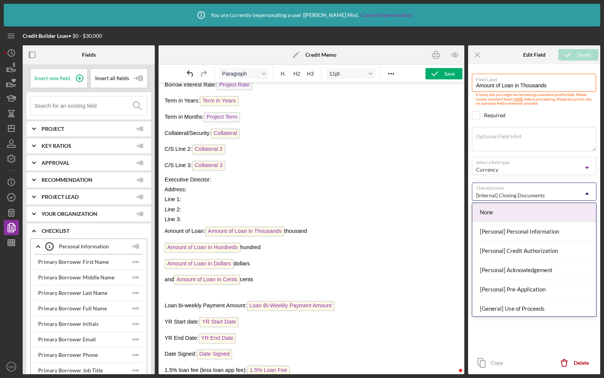
click at [497, 193] on div "[Internal] Closing Documents" at bounding box center [510, 195] width 69 height 6
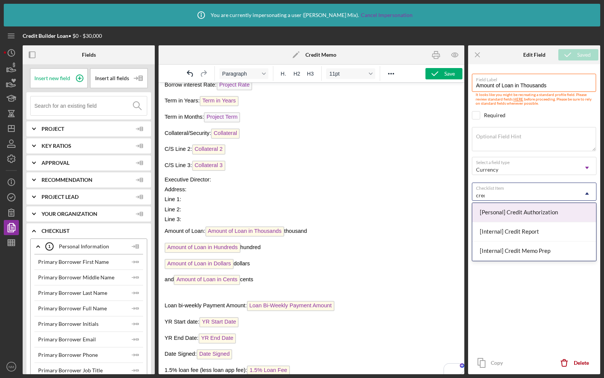
type input "credit"
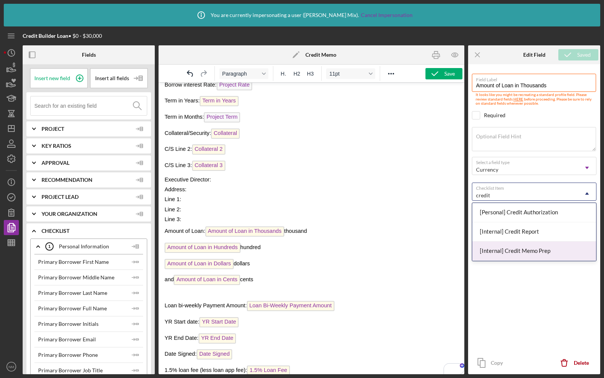
click at [504, 243] on div "[Internal] Credit Memo Prep" at bounding box center [534, 250] width 124 height 19
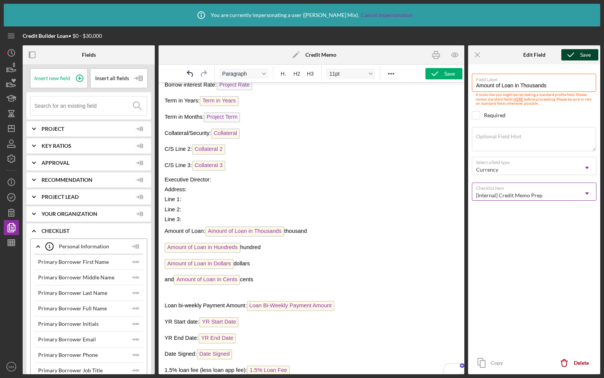
click at [583, 56] on div "Save" at bounding box center [585, 54] width 11 height 11
click at [209, 244] on span "Amount of Loan in Hundreds" at bounding box center [203, 247] width 76 height 10
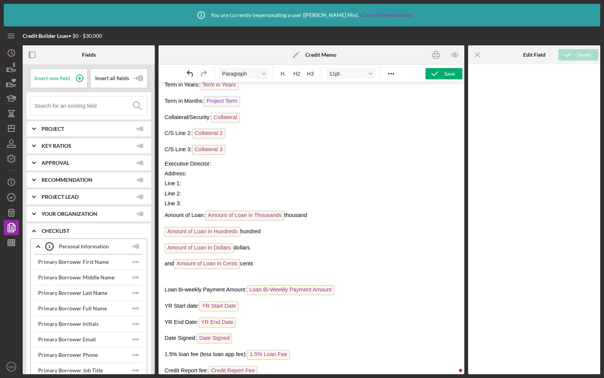
scroll to position [115, 0]
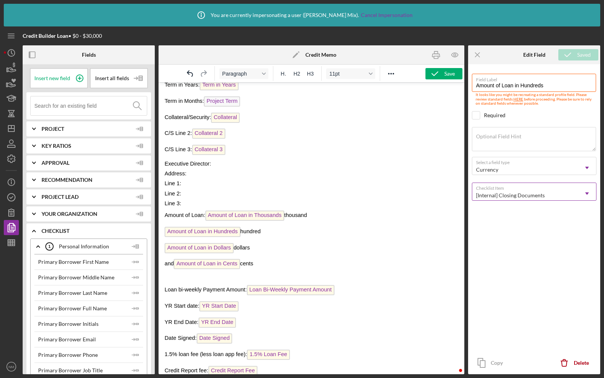
click at [500, 188] on div "[Internal] Closing Documents" at bounding box center [525, 195] width 106 height 17
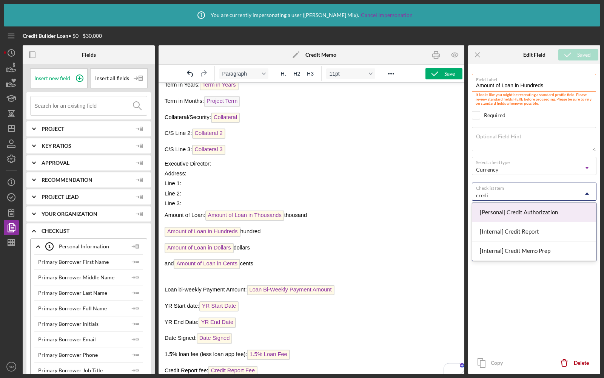
type input "credit"
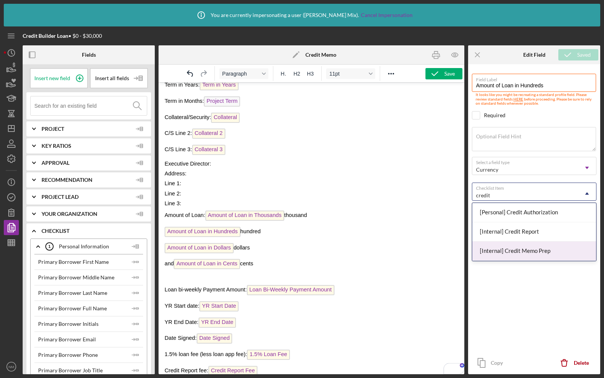
click at [504, 247] on div "[Internal] Credit Memo Prep" at bounding box center [534, 250] width 124 height 19
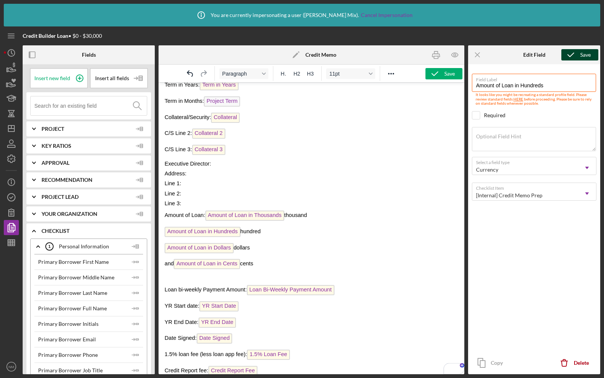
click at [576, 54] on icon "submit" at bounding box center [571, 54] width 19 height 19
click at [209, 245] on span "Amount of Loan in Dollars" at bounding box center [199, 248] width 69 height 10
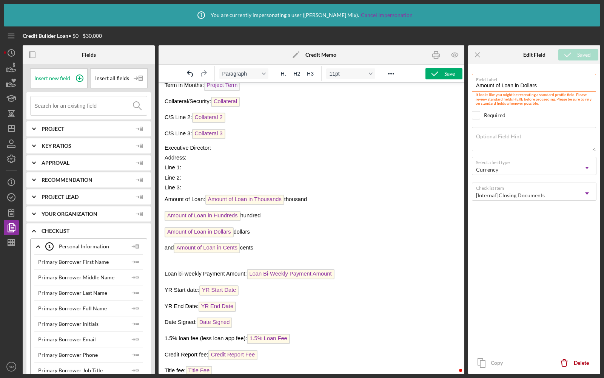
scroll to position [131, 0]
click at [509, 190] on div "[Internal] Closing Documents" at bounding box center [525, 195] width 106 height 17
click at [489, 190] on div "Checklist Item" at bounding box center [493, 192] width 34 height 6
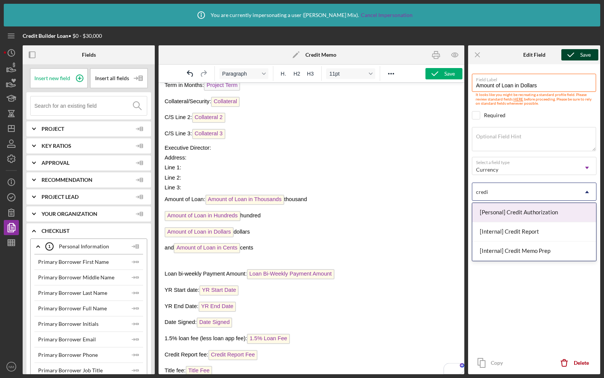
type input "credit"
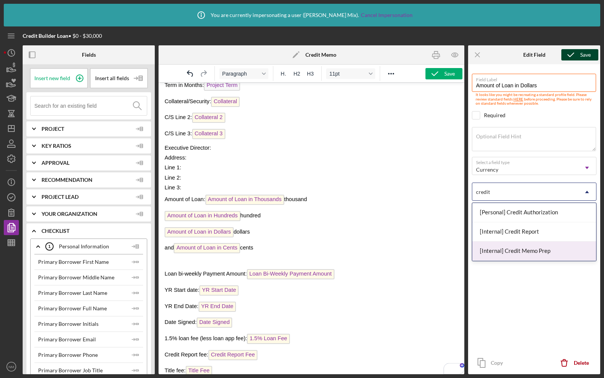
click at [501, 244] on div "[Internal] Credit Memo Prep" at bounding box center [534, 250] width 124 height 19
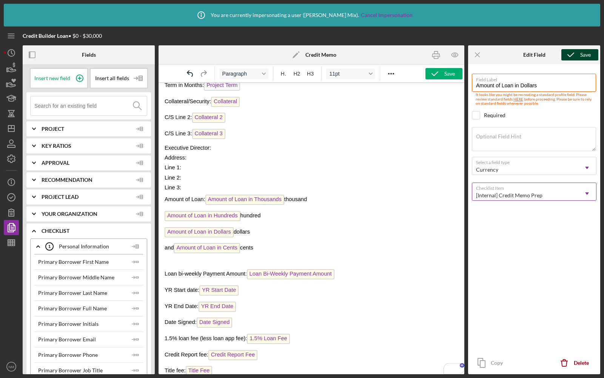
click at [574, 52] on icon "submit" at bounding box center [571, 54] width 19 height 19
click at [220, 243] on span "Amount of Loan in Cents" at bounding box center [207, 248] width 66 height 10
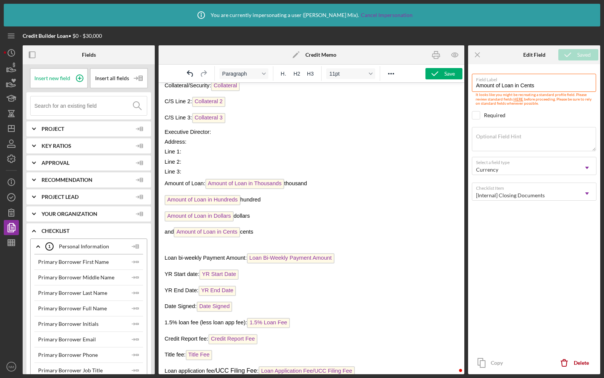
scroll to position [147, 0]
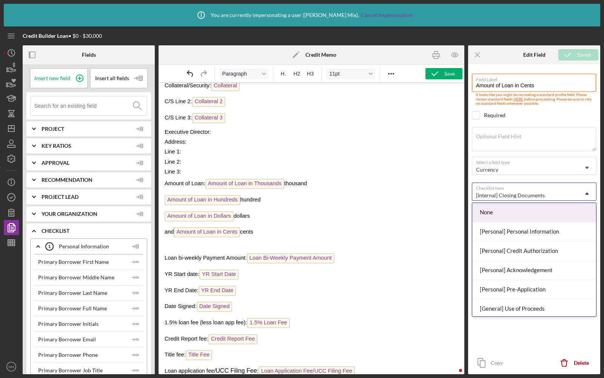
click at [511, 187] on div "[Internal] Closing Documents" at bounding box center [525, 195] width 106 height 17
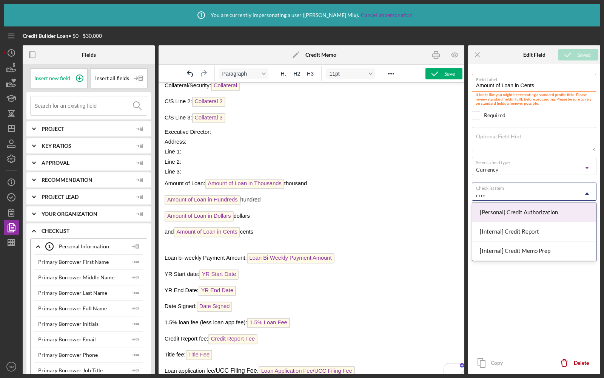
type input "credit"
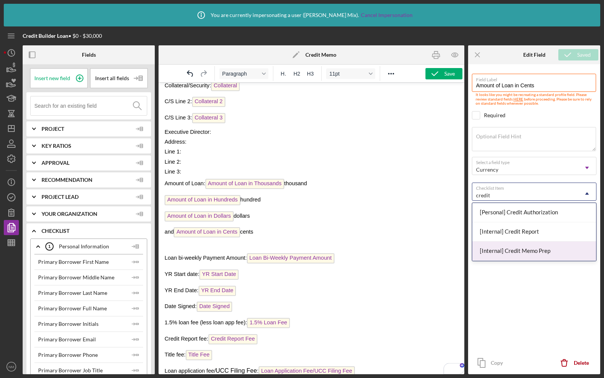
click at [508, 245] on div "[Internal] Credit Memo Prep" at bounding box center [534, 250] width 124 height 19
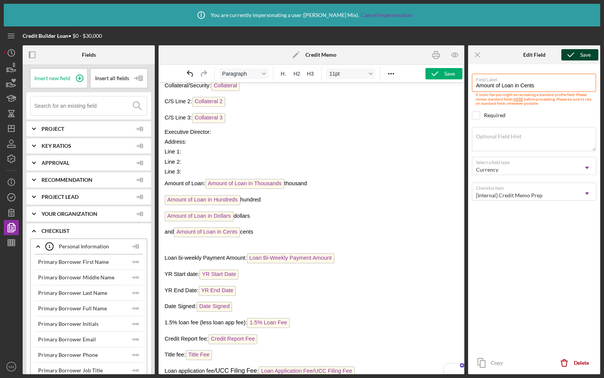
click at [573, 52] on icon "submit" at bounding box center [571, 54] width 19 height 19
click at [289, 256] on span "Loan Bi-Weekly Payment Amount" at bounding box center [291, 258] width 88 height 10
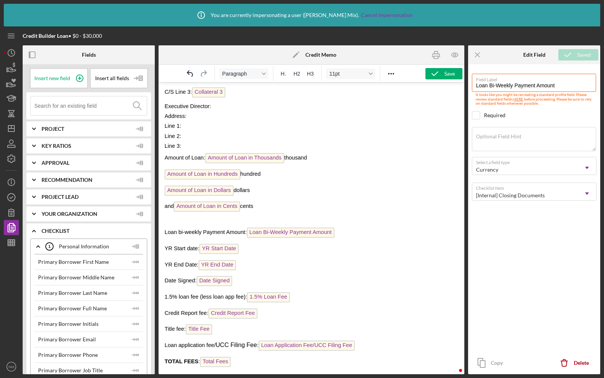
scroll to position [173, 0]
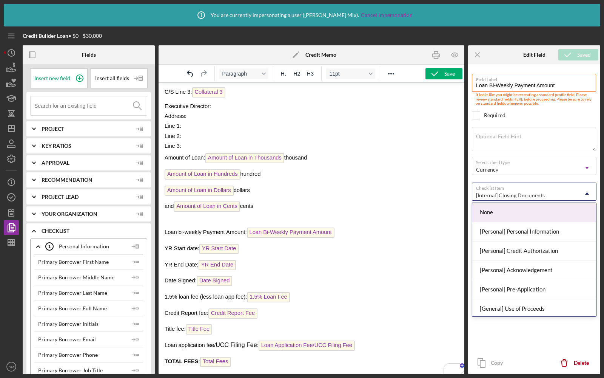
click at [507, 187] on div "[Internal] Closing Documents" at bounding box center [525, 195] width 106 height 17
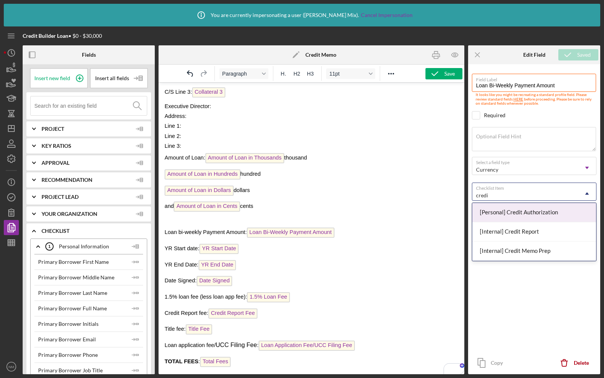
type input "credit"
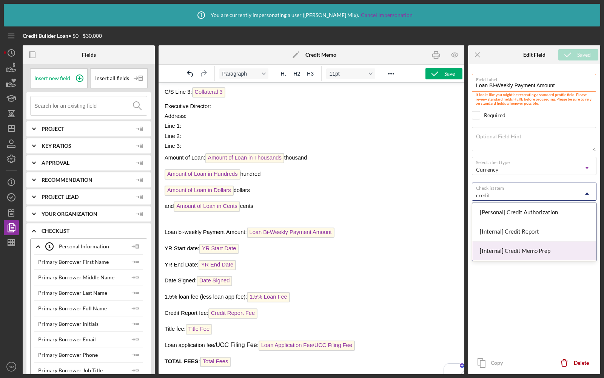
click at [502, 245] on div "[Internal] Credit Memo Prep" at bounding box center [534, 250] width 124 height 19
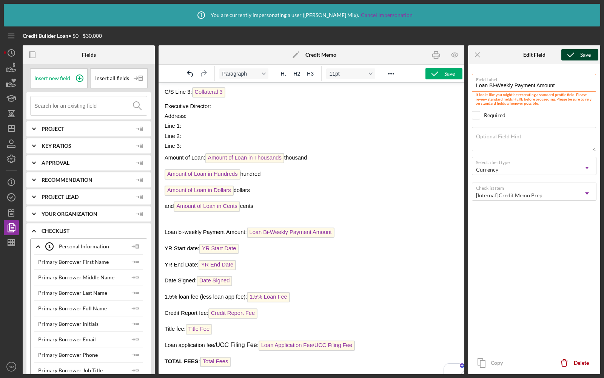
click at [576, 56] on icon "submit" at bounding box center [571, 54] width 19 height 19
click at [233, 244] on span "YR Start Date" at bounding box center [218, 249] width 39 height 10
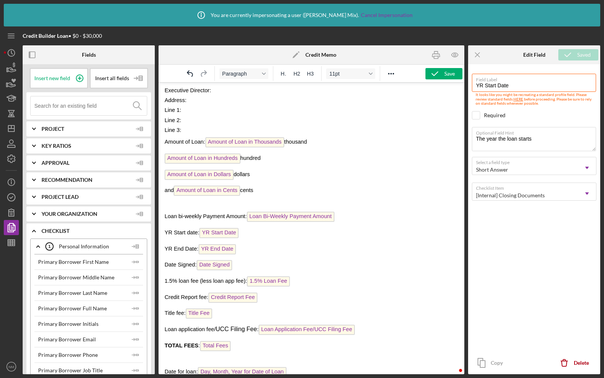
scroll to position [188, 0]
click at [506, 187] on div "[Internal] Closing Documents" at bounding box center [525, 195] width 106 height 17
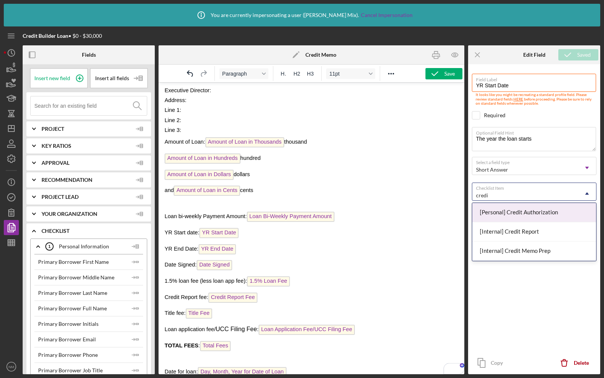
type input "credit"
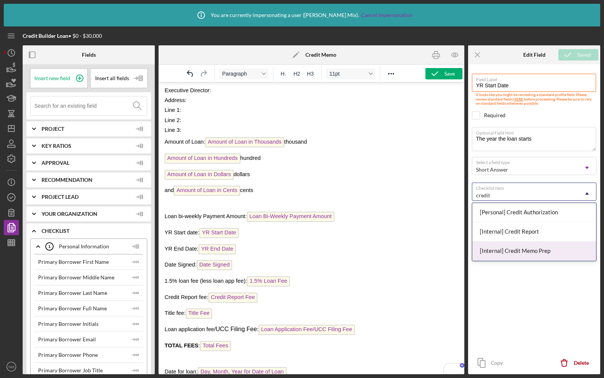
click at [511, 248] on div "[Internal] Credit Memo Prep" at bounding box center [534, 250] width 124 height 19
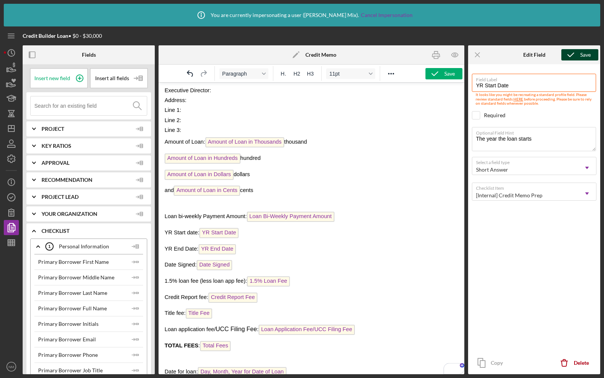
click at [576, 57] on icon "submit" at bounding box center [571, 54] width 19 height 19
click at [219, 244] on span "YR End Date" at bounding box center [218, 249] width 38 height 10
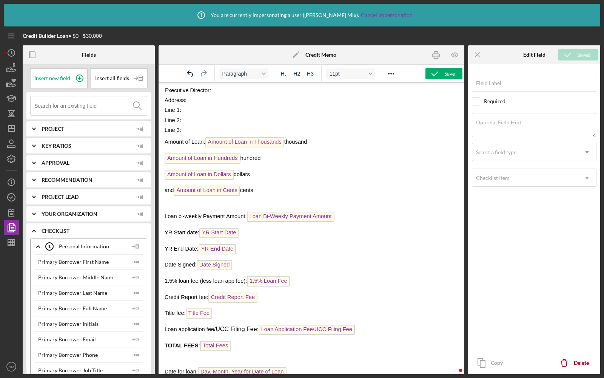
type input "YR End Date"
type textarea "The year the loan ends"
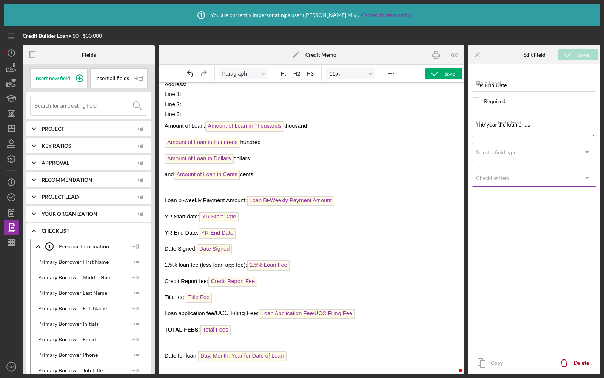
scroll to position [204, 0]
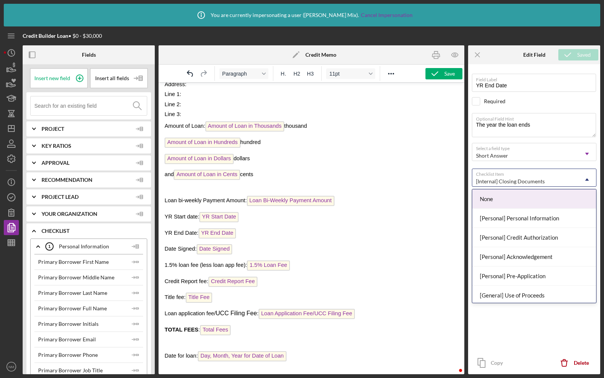
click at [500, 179] on div "[Internal] Closing Documents" at bounding box center [510, 181] width 69 height 6
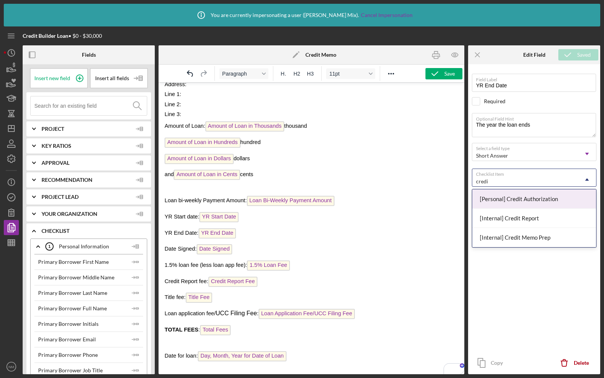
type input "credit"
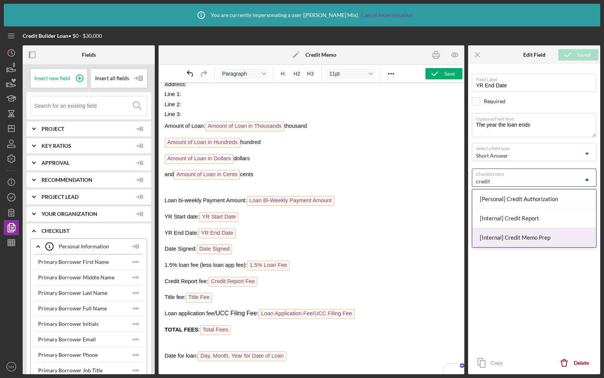
click at [503, 230] on div "[Internal] Credit Memo Prep" at bounding box center [534, 237] width 124 height 19
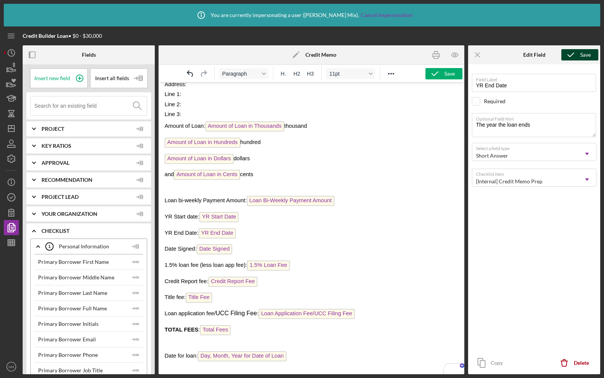
click at [569, 52] on icon "submit" at bounding box center [571, 54] width 19 height 19
click at [224, 246] on span "Date Signed" at bounding box center [215, 249] width 36 height 10
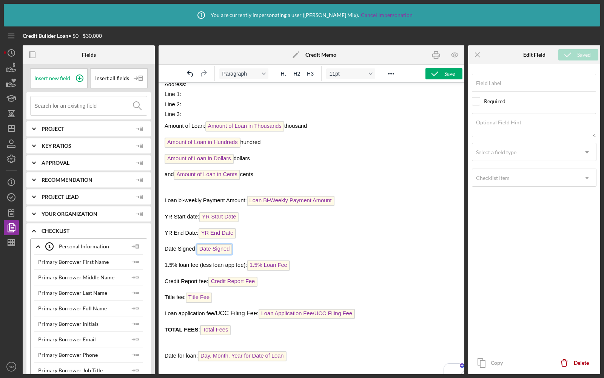
type input "Date Signed"
type textarea "Date the loan was signed"
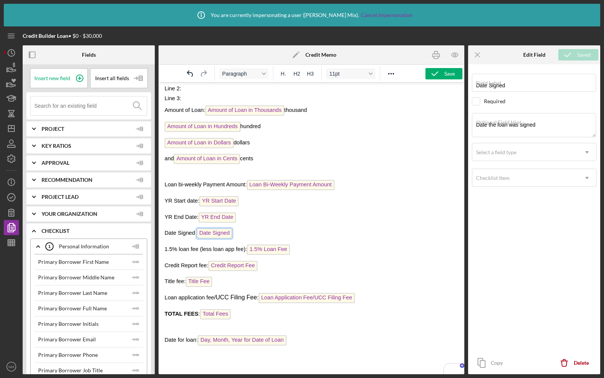
scroll to position [220, 0]
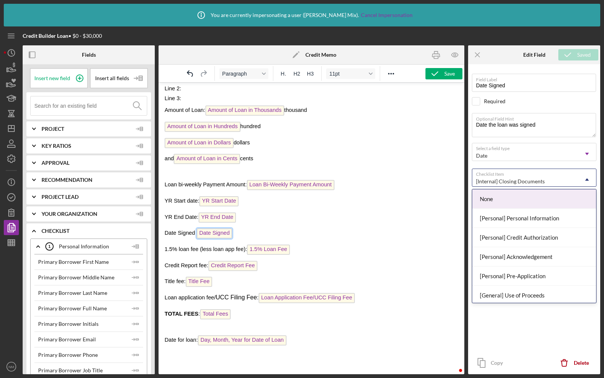
click at [496, 184] on div "[Internal] Closing Documents" at bounding box center [525, 181] width 106 height 17
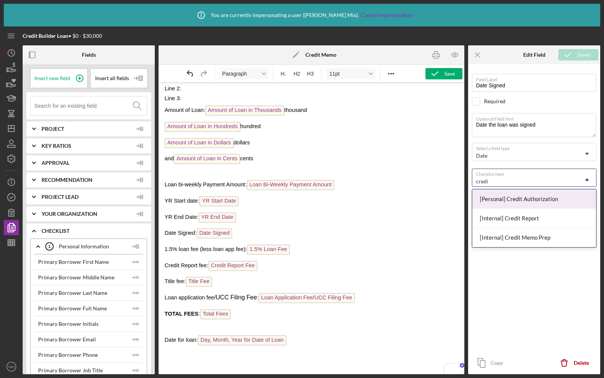
type input "credit"
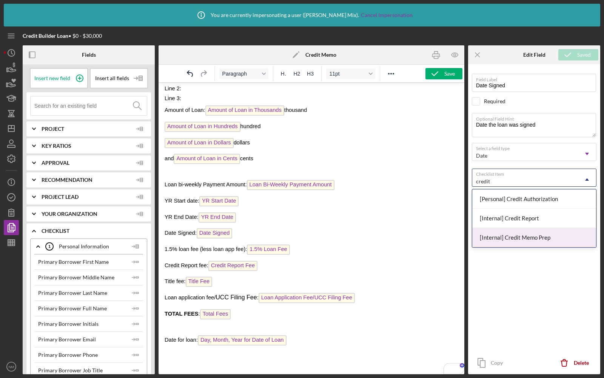
click at [503, 236] on div "[Internal] Credit Memo Prep" at bounding box center [534, 237] width 124 height 19
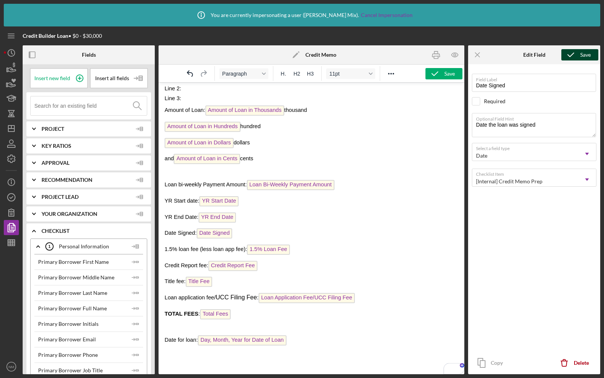
click at [575, 55] on icon "submit" at bounding box center [571, 54] width 19 height 19
click at [269, 244] on span "1.5% Loan Fee" at bounding box center [268, 249] width 43 height 10
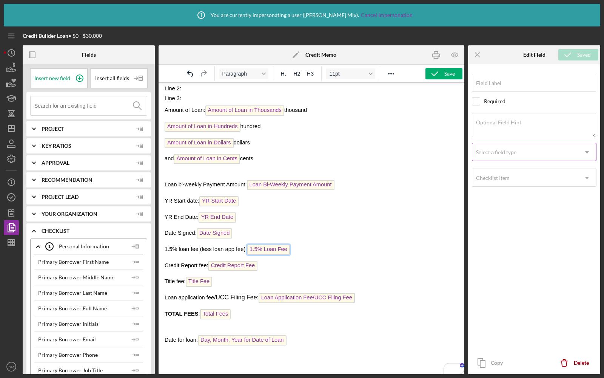
scroll to position [0, 0]
type input "1.5% Loan Fee"
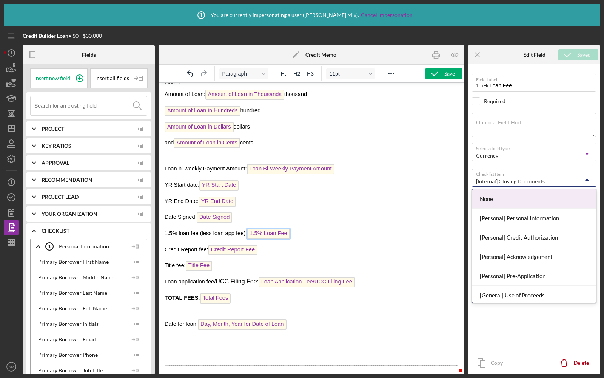
click at [491, 171] on div "[Internal] Closing Documents Icon/Dropdown Arrow" at bounding box center [534, 177] width 125 height 18
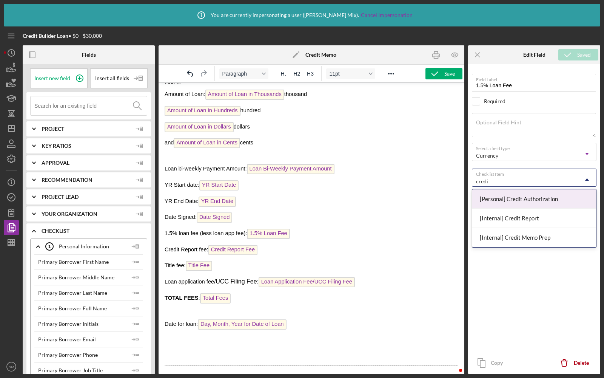
type input "credit"
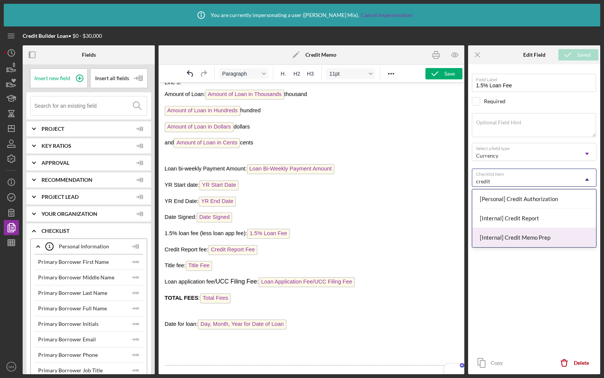
click at [488, 232] on div "[Internal] Credit Memo Prep" at bounding box center [534, 237] width 124 height 19
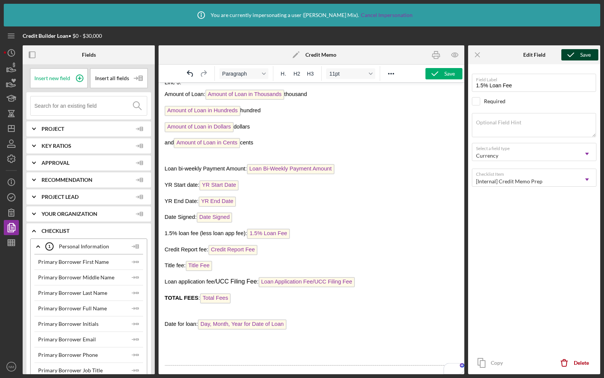
click at [573, 56] on icon "submit" at bounding box center [571, 54] width 19 height 19
click at [253, 245] on span "Credit Report Fee" at bounding box center [232, 250] width 49 height 10
type input "Credit Report Fee"
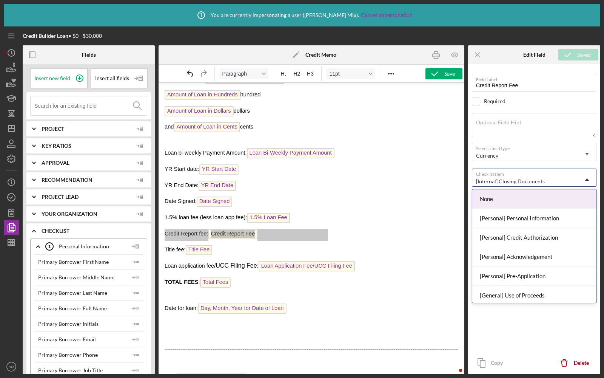
click at [510, 174] on div "[Internal] Closing Documents" at bounding box center [525, 181] width 106 height 17
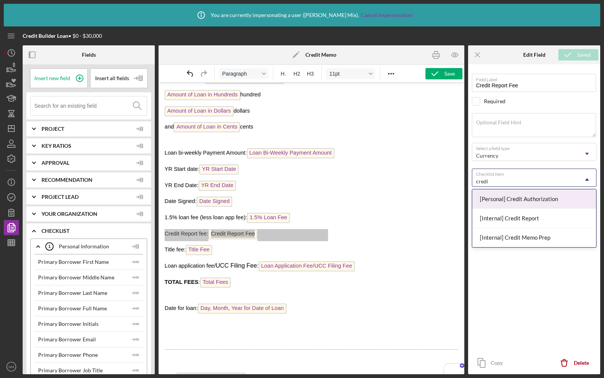
type input "credit"
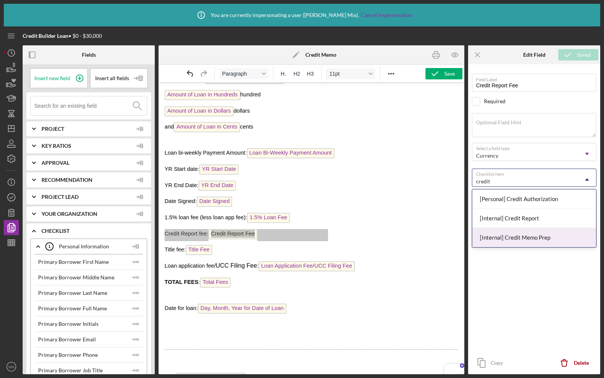
click at [508, 235] on div "[Internal] Credit Memo Prep" at bounding box center [534, 237] width 124 height 19
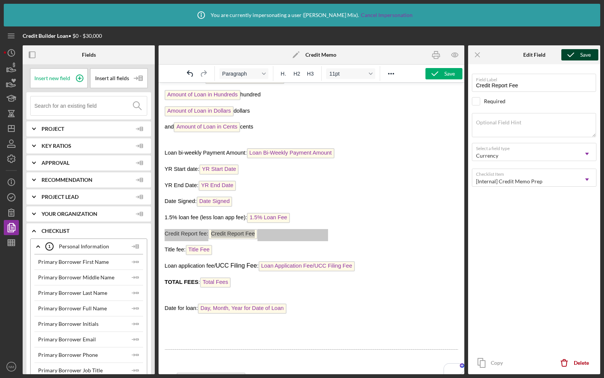
click at [574, 56] on icon "submit" at bounding box center [571, 54] width 19 height 19
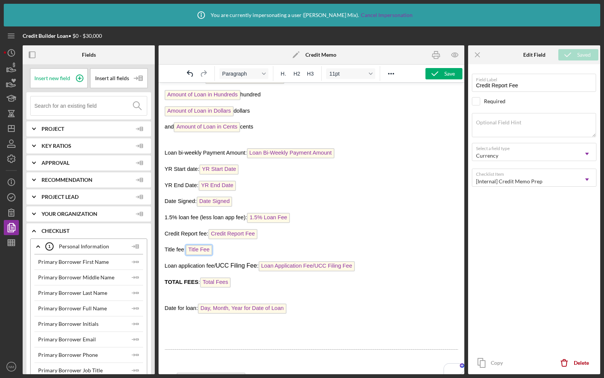
click at [202, 245] on span "Title Fee" at bounding box center [199, 250] width 26 height 10
type input "Title Fee"
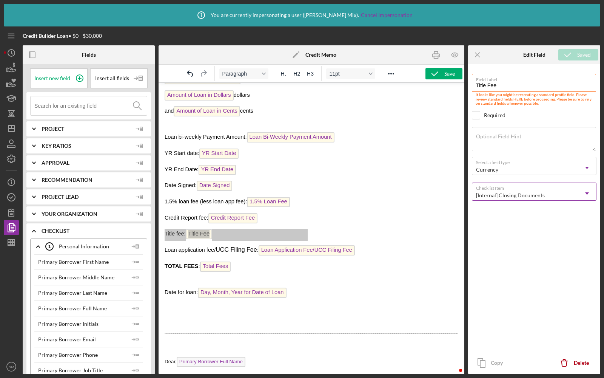
click at [514, 196] on div "[Internal] Closing Documents" at bounding box center [510, 195] width 69 height 6
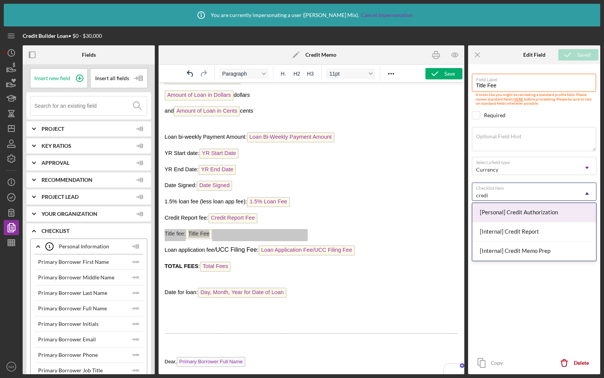
type input "credit"
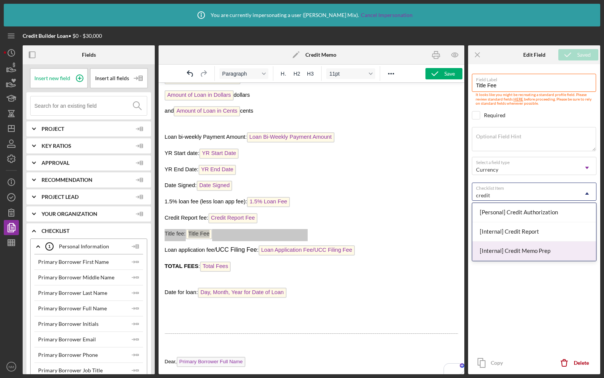
click at [513, 242] on div "[Internal] Credit Memo Prep" at bounding box center [534, 250] width 124 height 19
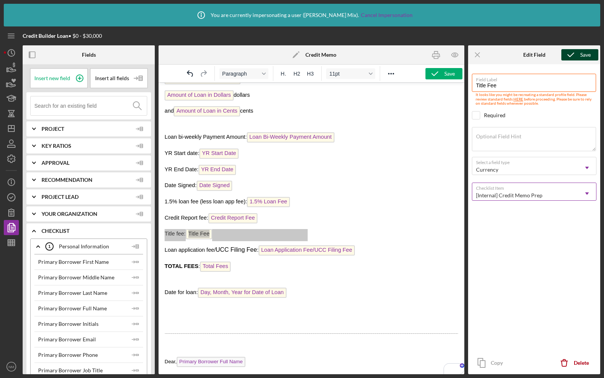
click at [573, 51] on icon "submit" at bounding box center [571, 54] width 19 height 19
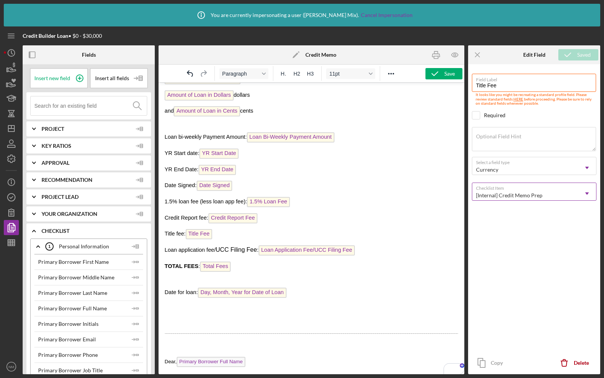
click at [285, 247] on span "Loan Application Fee/UCC Filing Fee" at bounding box center [307, 250] width 96 height 10
type input "Loan Application Fee/UCC Filing Fee"
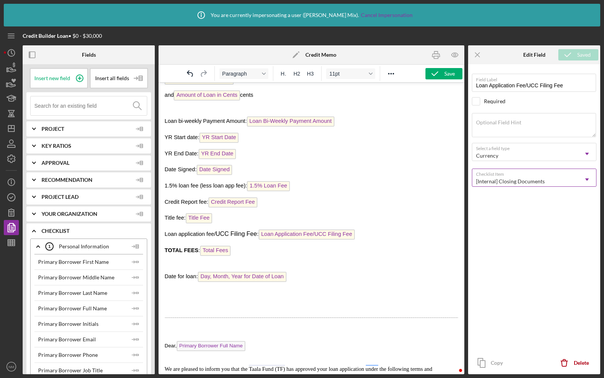
click at [498, 185] on div "[Internal] Closing Documents" at bounding box center [525, 181] width 106 height 17
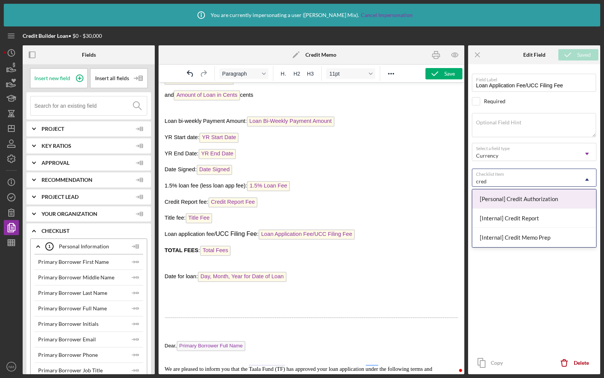
type input "credi"
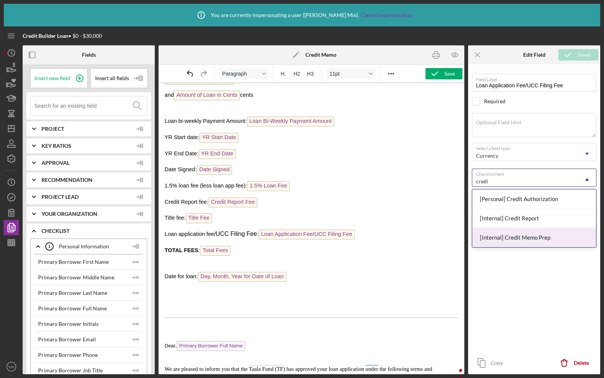
click at [532, 236] on div "[Internal] Credit Memo Prep" at bounding box center [534, 237] width 124 height 19
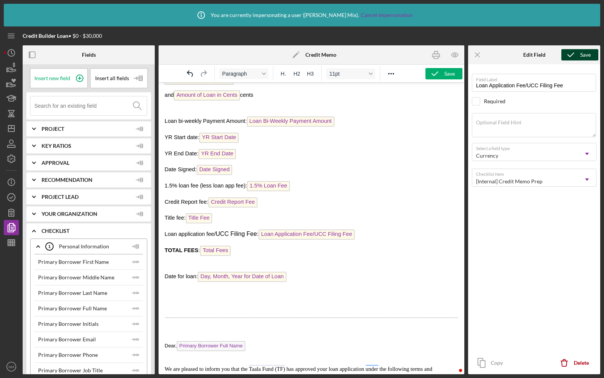
click at [575, 56] on icon "submit" at bounding box center [571, 54] width 19 height 19
click at [216, 245] on span "Total Fees" at bounding box center [215, 250] width 31 height 10
type input "Total Fees"
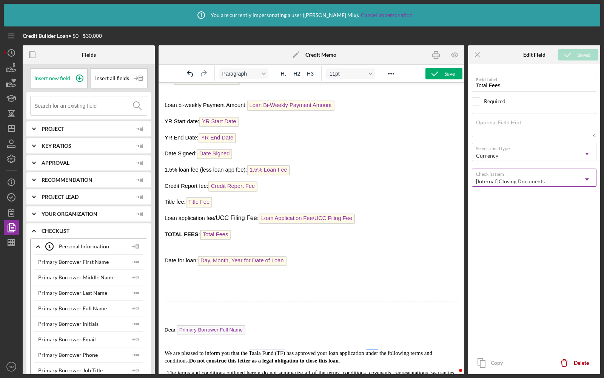
click at [509, 183] on div "[Internal] Closing Documents" at bounding box center [510, 181] width 69 height 6
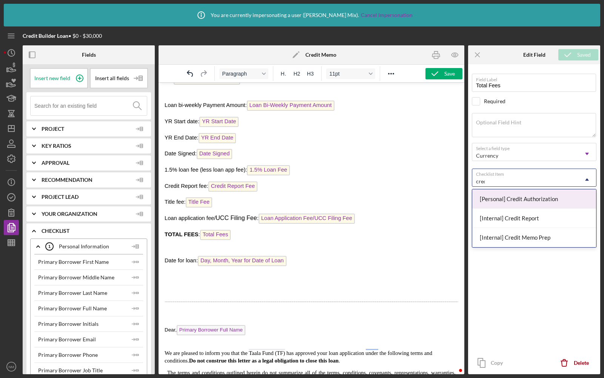
type input "credi"
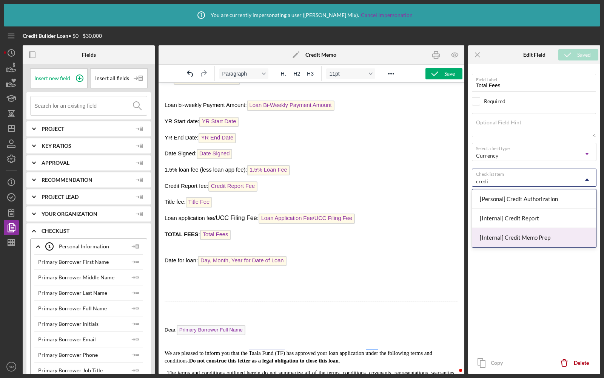
click at [518, 234] on div "[Internal] Credit Memo Prep" at bounding box center [534, 237] width 124 height 19
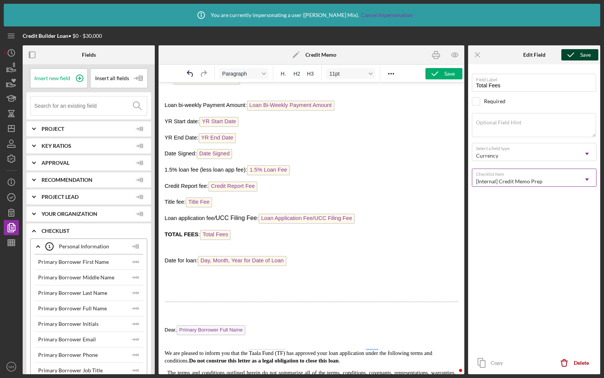
click at [572, 52] on icon "submit" at bounding box center [571, 54] width 19 height 19
click at [240, 256] on span "Day, Month, Year for Date of Loan" at bounding box center [242, 261] width 89 height 10
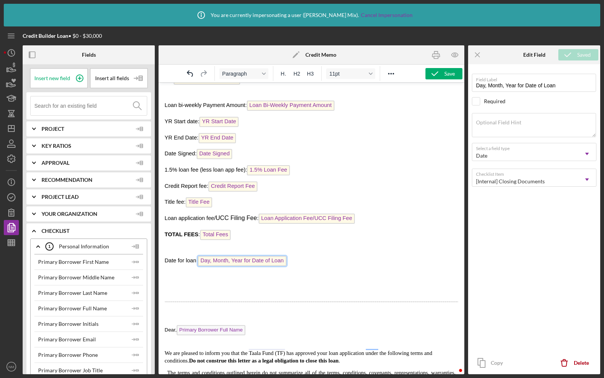
type input "Day, Month, Year for Date of Loan"
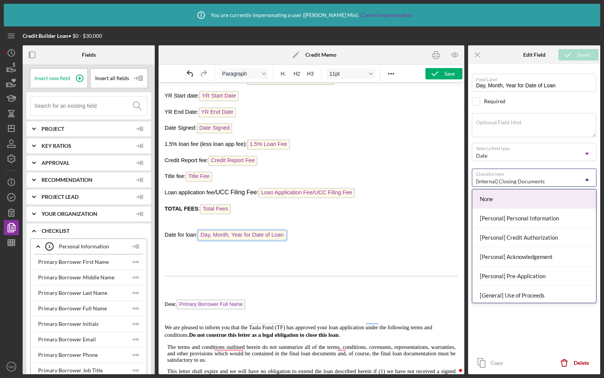
click at [501, 175] on div "[Internal] Closing Documents" at bounding box center [525, 181] width 106 height 17
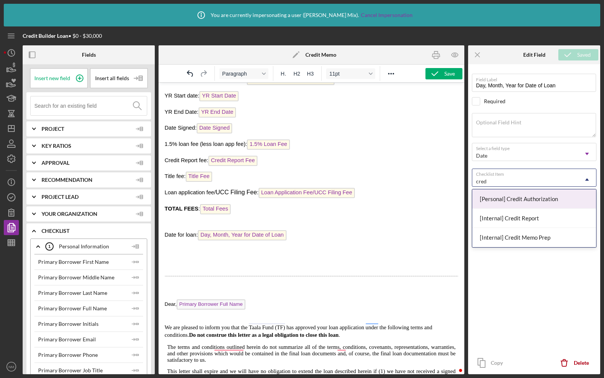
type input "credi"
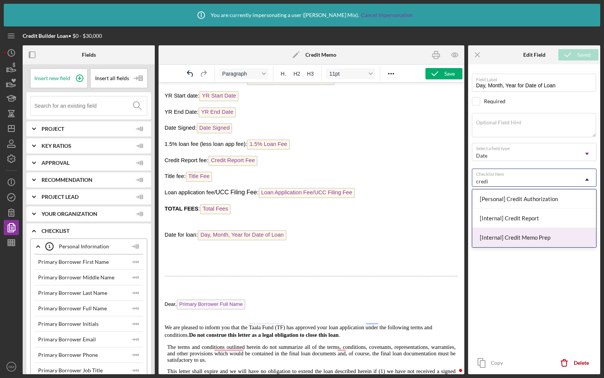
click at [518, 235] on div "[Internal] Credit Memo Prep" at bounding box center [534, 237] width 124 height 19
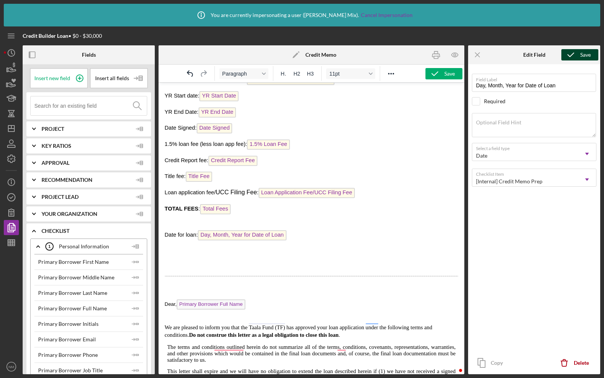
click at [580, 56] on div "Save" at bounding box center [585, 54] width 11 height 11
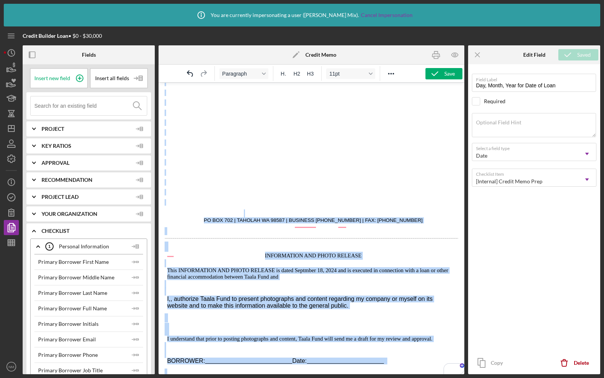
drag, startPoint x: 185, startPoint y: 165, endPoint x: 400, endPoint y: 378, distance: 302.8
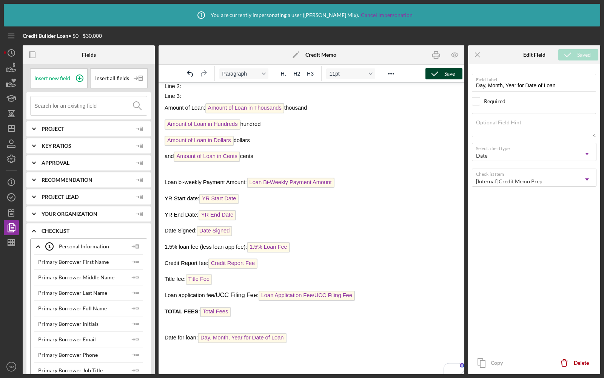
click at [443, 77] on icon "button" at bounding box center [435, 73] width 19 height 19
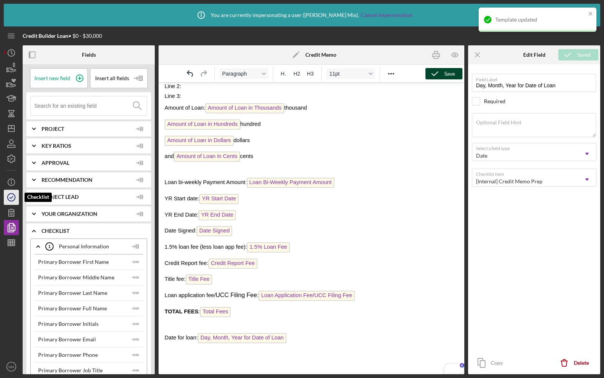
click at [14, 201] on icon "button" at bounding box center [11, 197] width 19 height 19
